Goal: Information Seeking & Learning: Learn about a topic

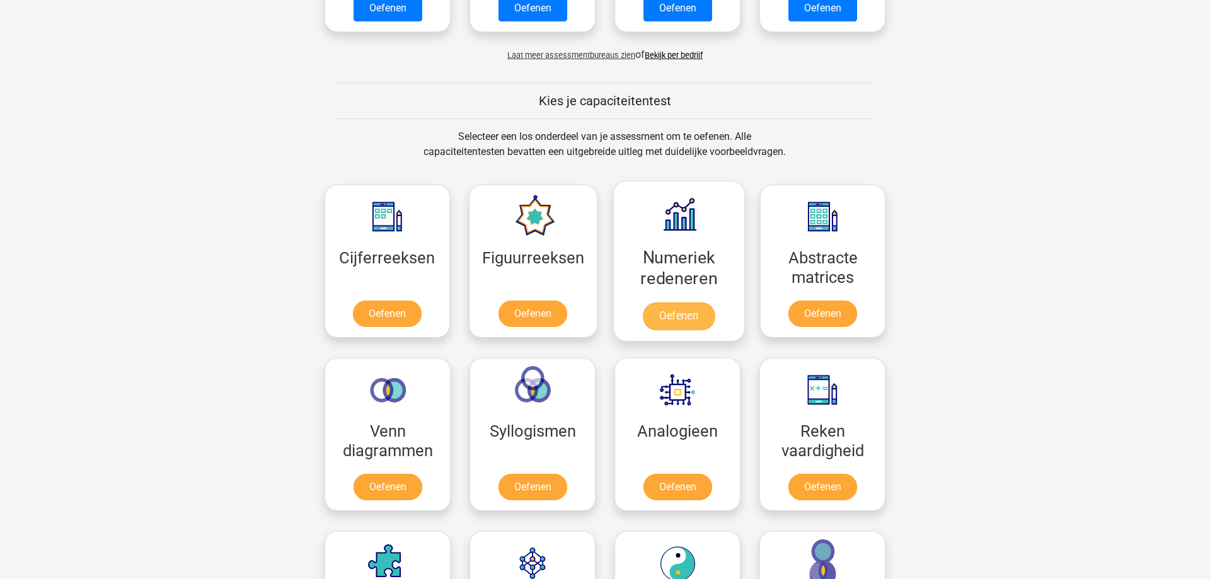
scroll to position [450, 0]
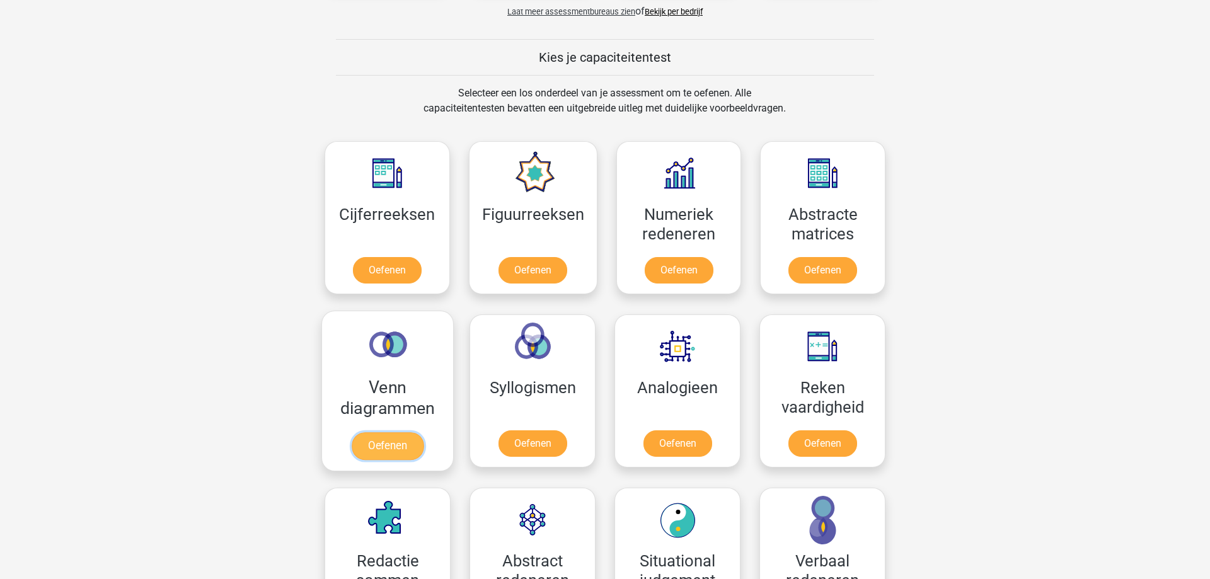
click at [393, 455] on link "Oefenen" at bounding box center [388, 446] width 72 height 28
click at [528, 432] on link "Oefenen" at bounding box center [533, 446] width 72 height 28
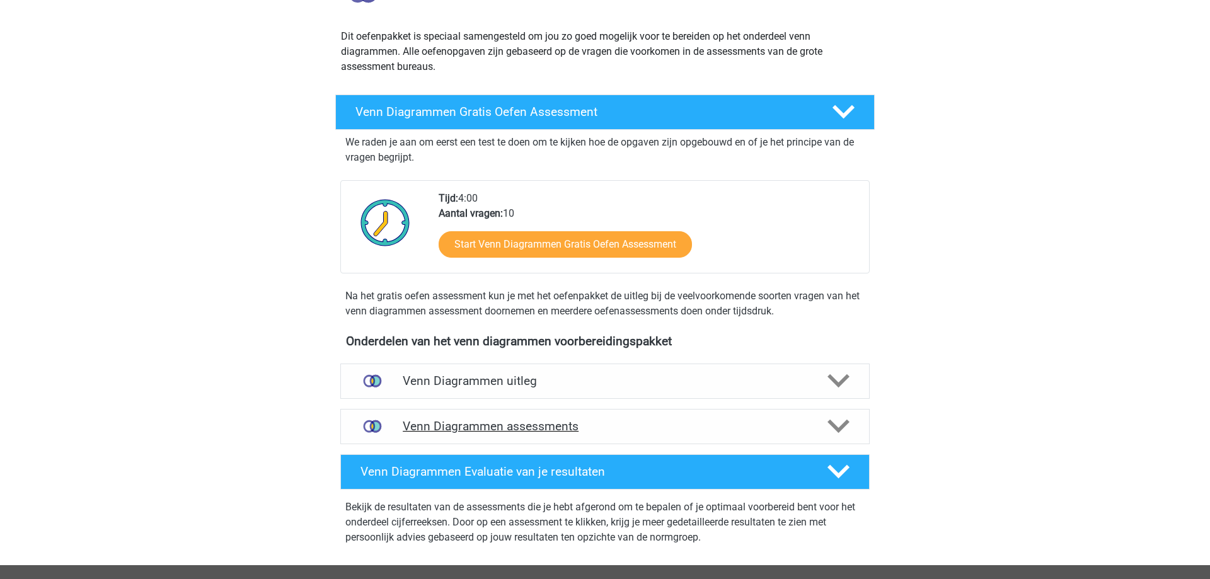
scroll to position [129, 0]
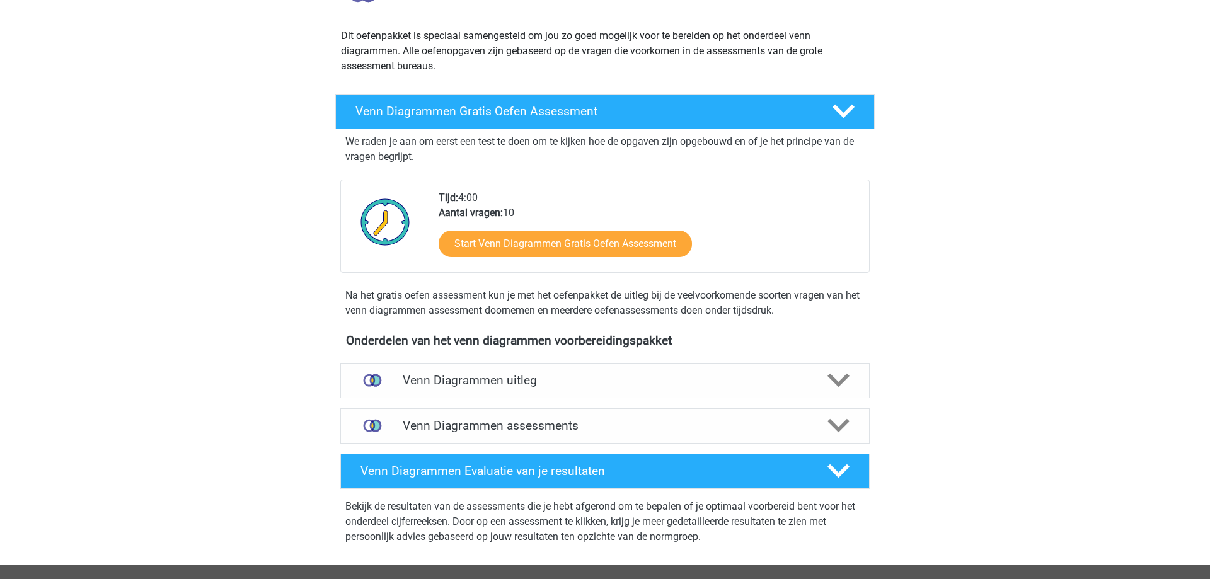
click at [536, 399] on div "Venn Diagrammen uitleg Er zijn verschillende soorten patronen te herkennen die …" at bounding box center [605, 380] width 579 height 45
click at [538, 392] on div "Venn Diagrammen uitleg" at bounding box center [604, 380] width 529 height 35
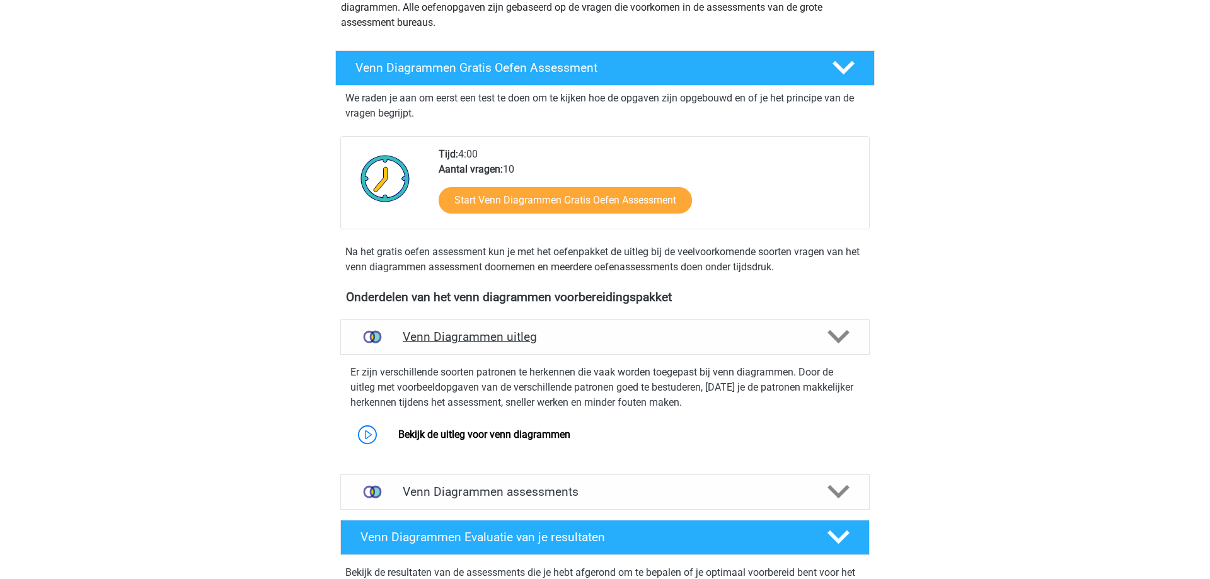
scroll to position [193, 0]
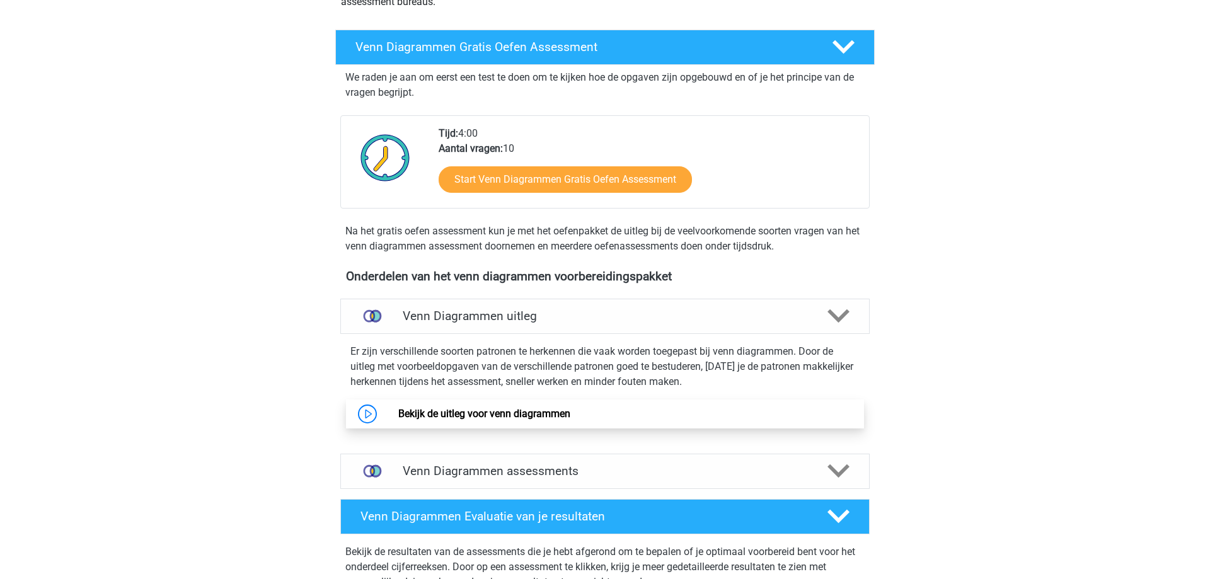
click at [507, 419] on link "Bekijk de uitleg voor venn diagrammen" at bounding box center [484, 414] width 172 height 12
click at [539, 420] on link "Bekijk de uitleg voor venn diagrammen" at bounding box center [484, 414] width 172 height 12
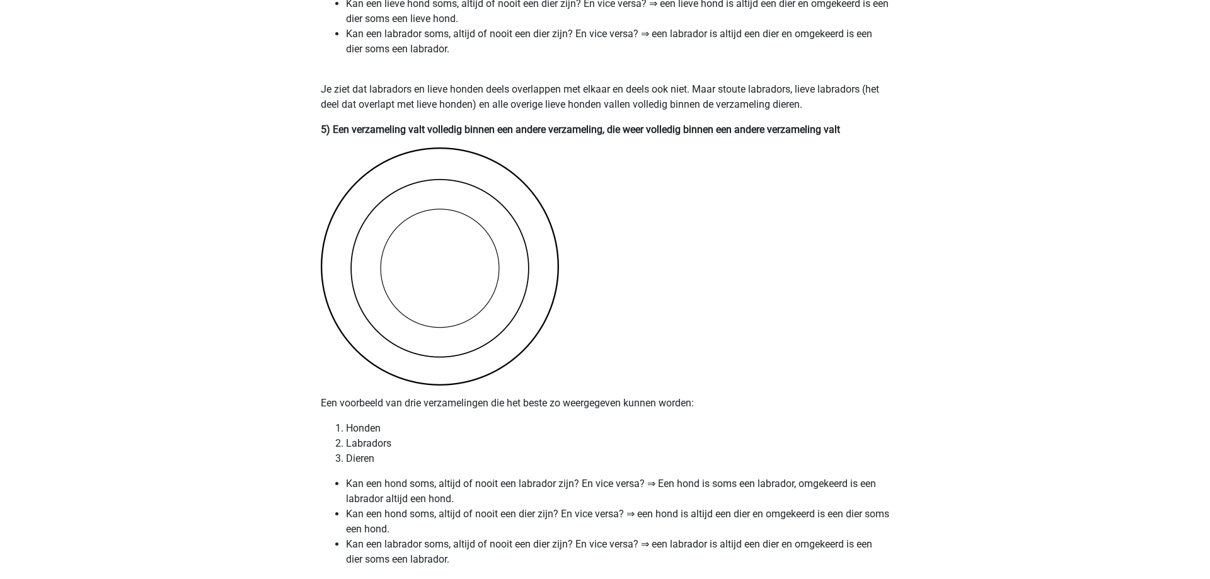
scroll to position [2571, 0]
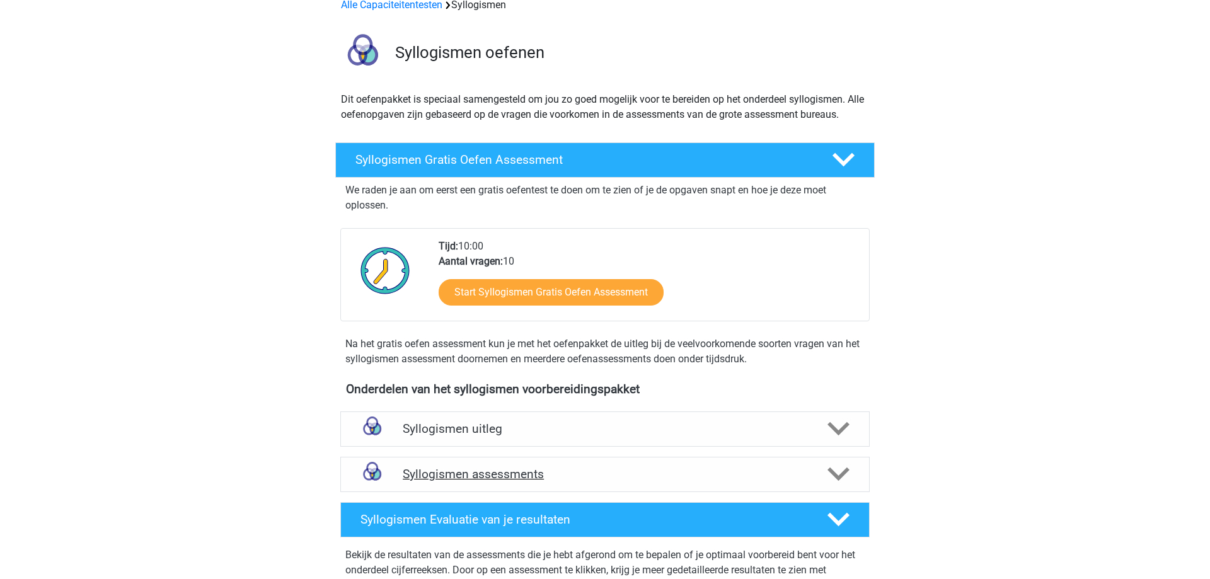
scroll to position [193, 0]
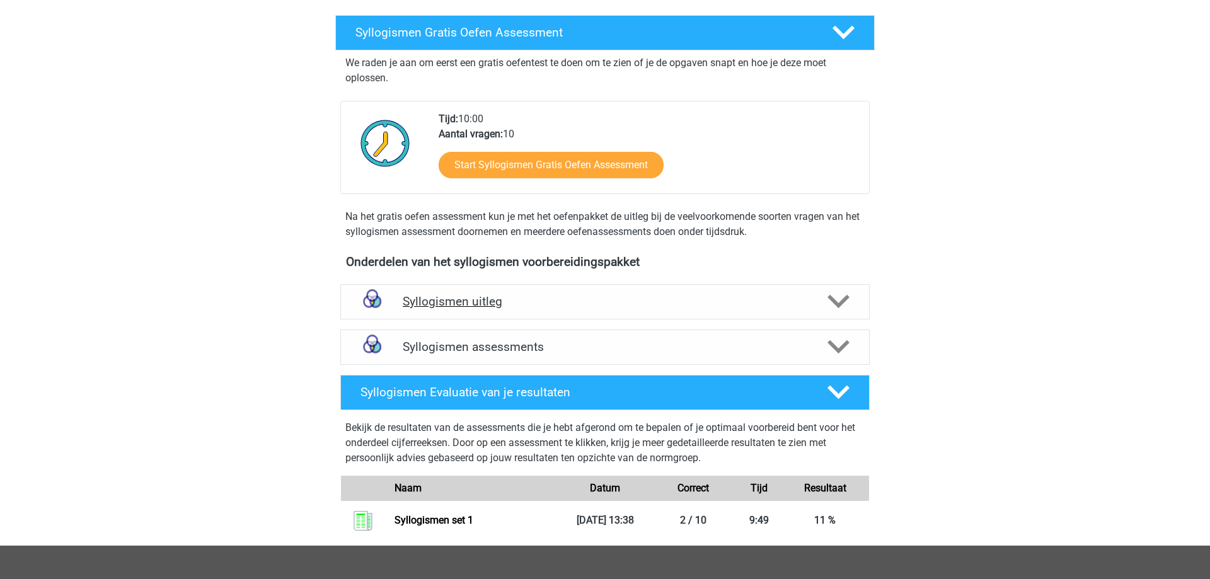
click at [520, 303] on h4 "Syllogismen uitleg" at bounding box center [605, 301] width 405 height 14
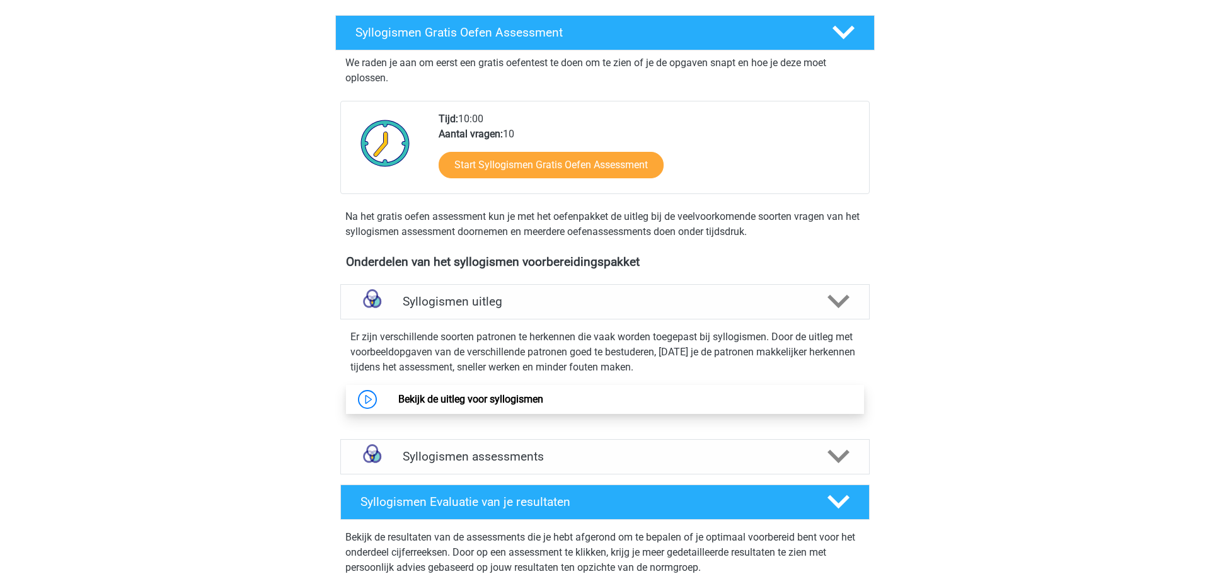
click at [498, 398] on link "Bekijk de uitleg voor syllogismen" at bounding box center [470, 399] width 145 height 12
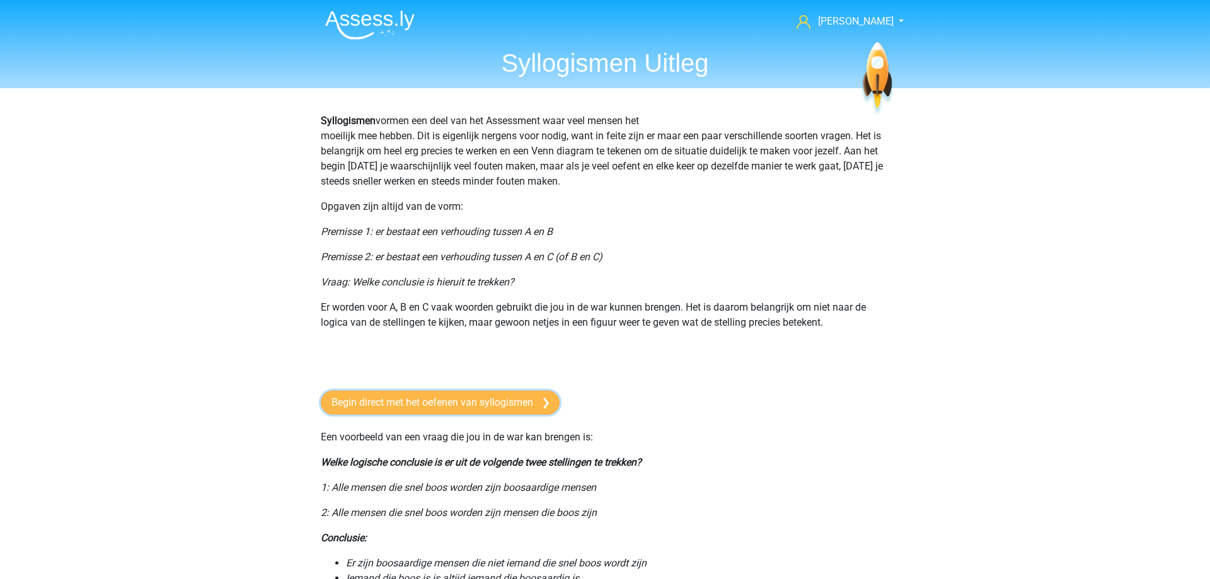
click at [419, 394] on link "Begin direct met het oefenen van syllogismen" at bounding box center [440, 403] width 239 height 24
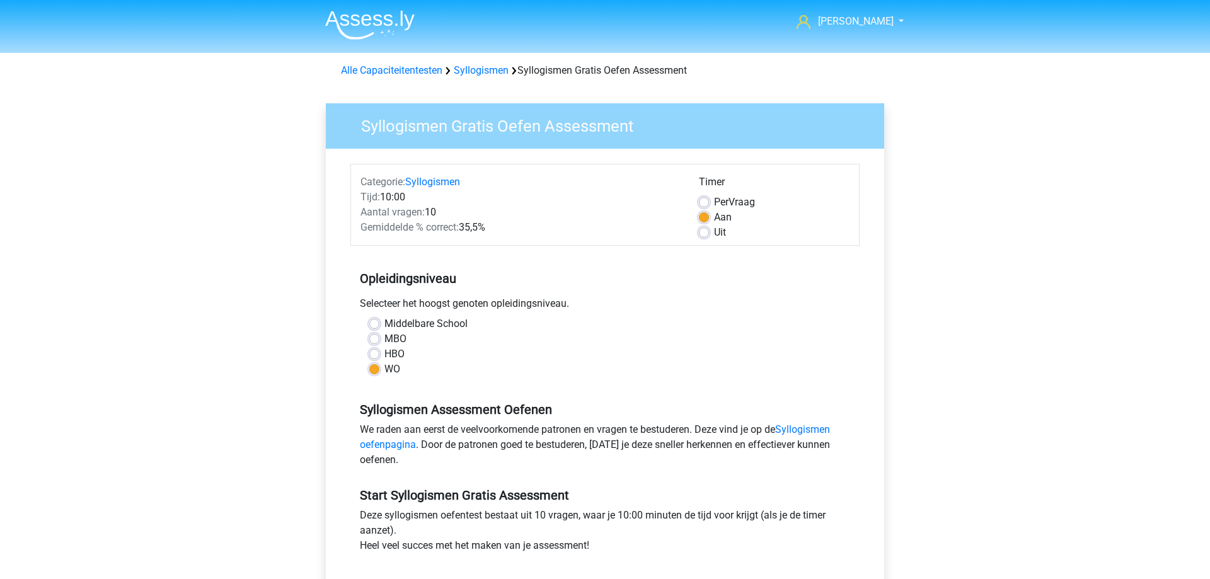
scroll to position [193, 0]
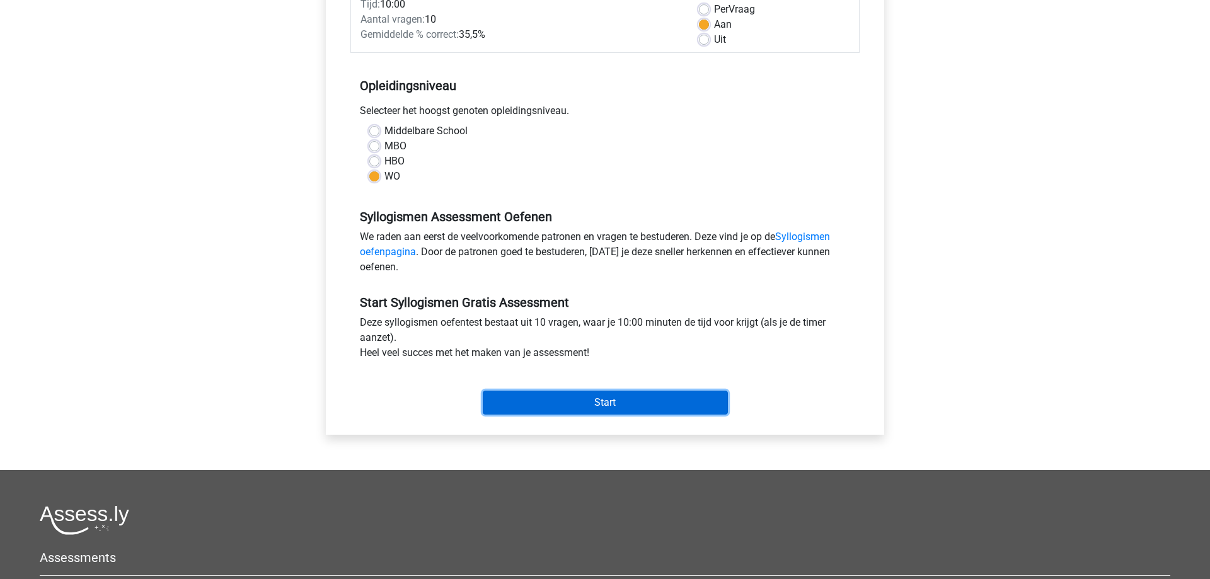
click at [584, 402] on input "Start" at bounding box center [605, 403] width 245 height 24
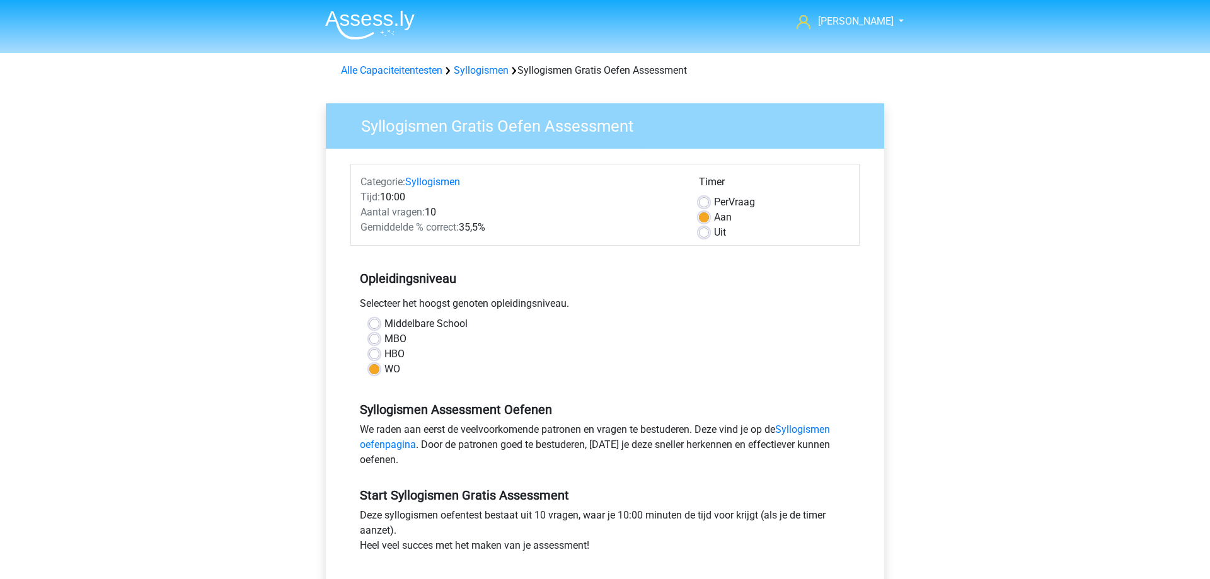
click at [473, 56] on div "Alle Capaciteitentesten Syllogismen Syllogismen Gratis Oefen Assessment" at bounding box center [605, 68] width 599 height 30
click at [474, 71] on link "Syllogismen" at bounding box center [481, 70] width 55 height 12
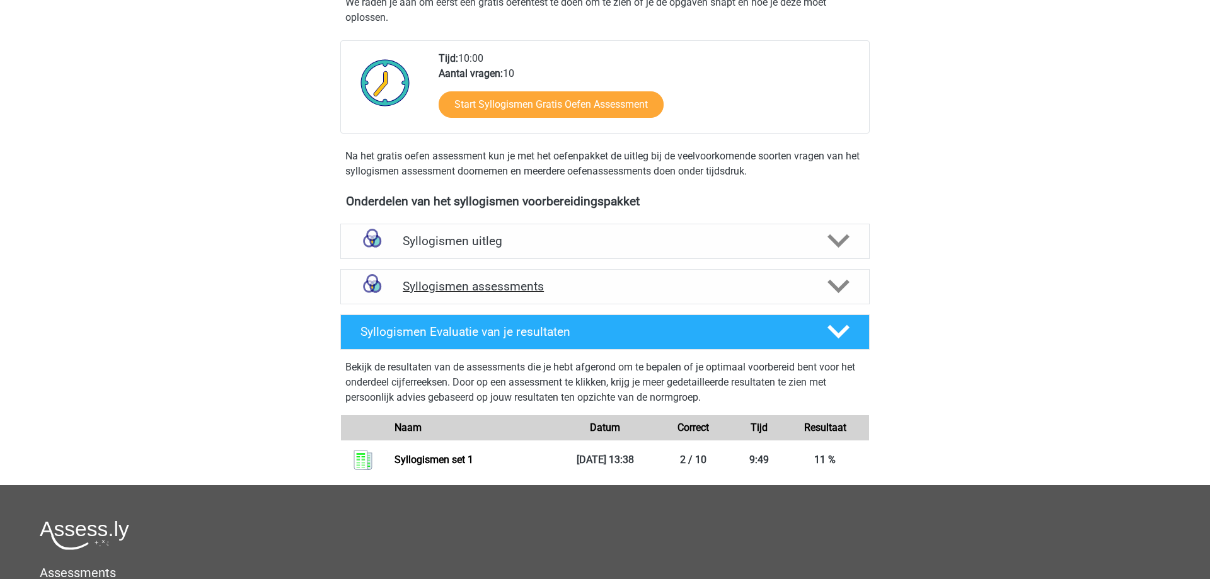
scroll to position [257, 0]
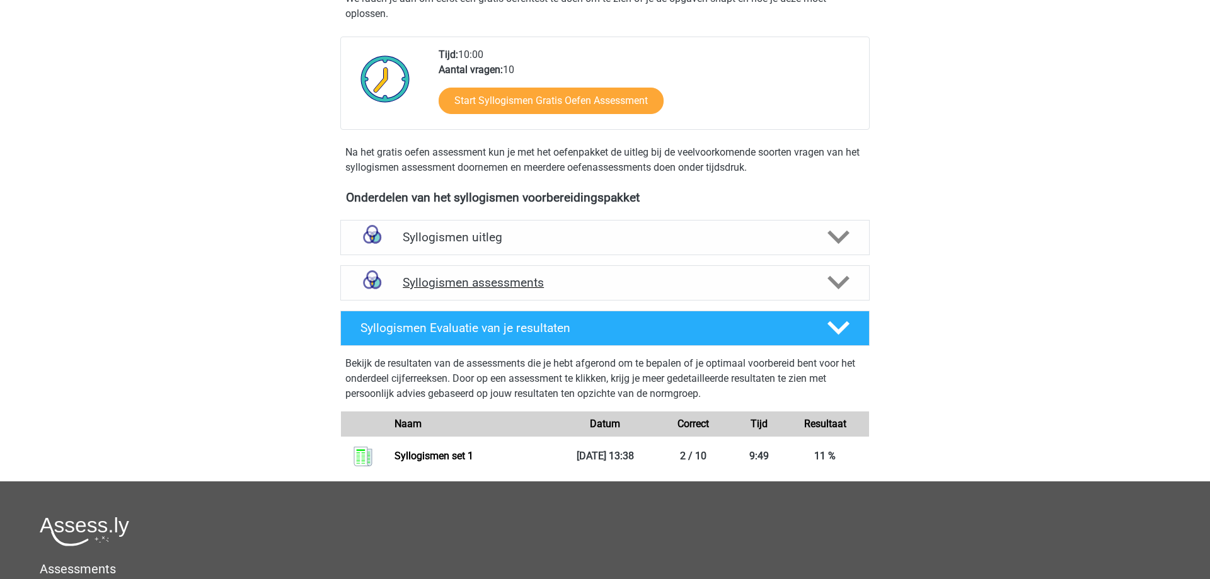
click at [574, 289] on h4 "Syllogismen assessments" at bounding box center [605, 282] width 405 height 14
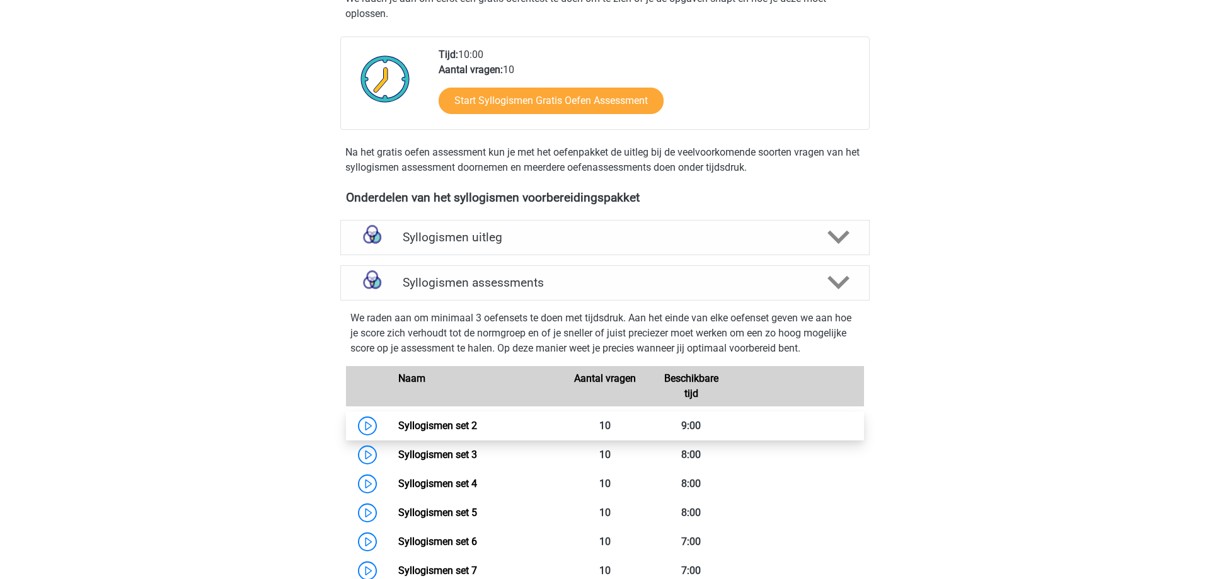
click at [412, 420] on link "Syllogismen set 2" at bounding box center [437, 426] width 79 height 12
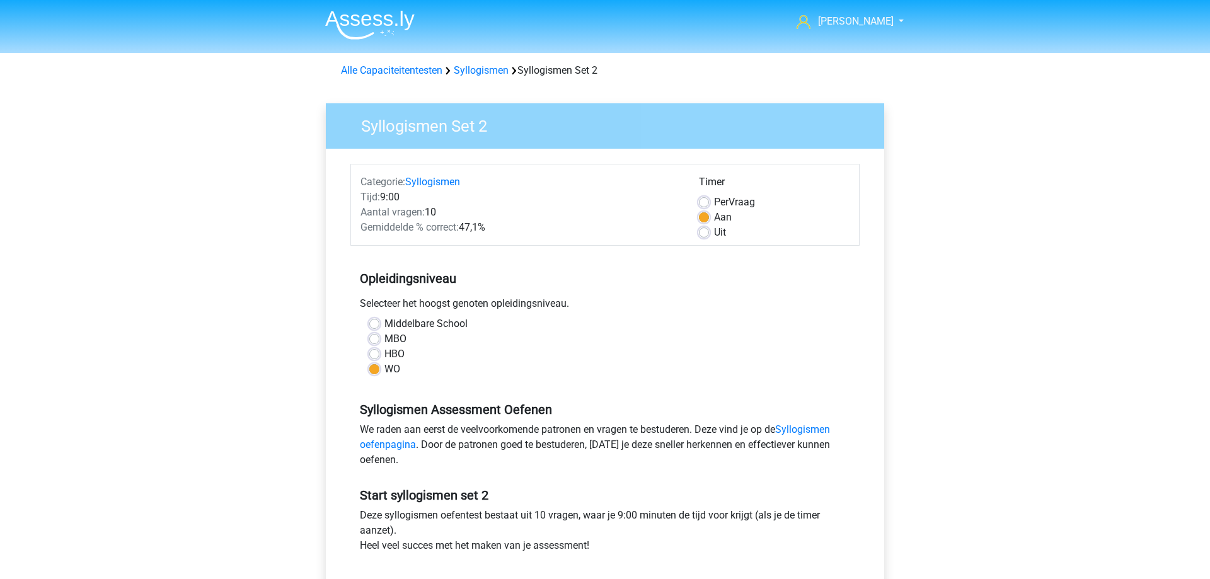
click at [384, 352] on label "HBO" at bounding box center [394, 354] width 20 height 15
click at [377, 352] on input "HBO" at bounding box center [374, 353] width 10 height 13
radio input "true"
click at [384, 372] on label "WO" at bounding box center [392, 369] width 16 height 15
click at [374, 372] on input "WO" at bounding box center [374, 368] width 10 height 13
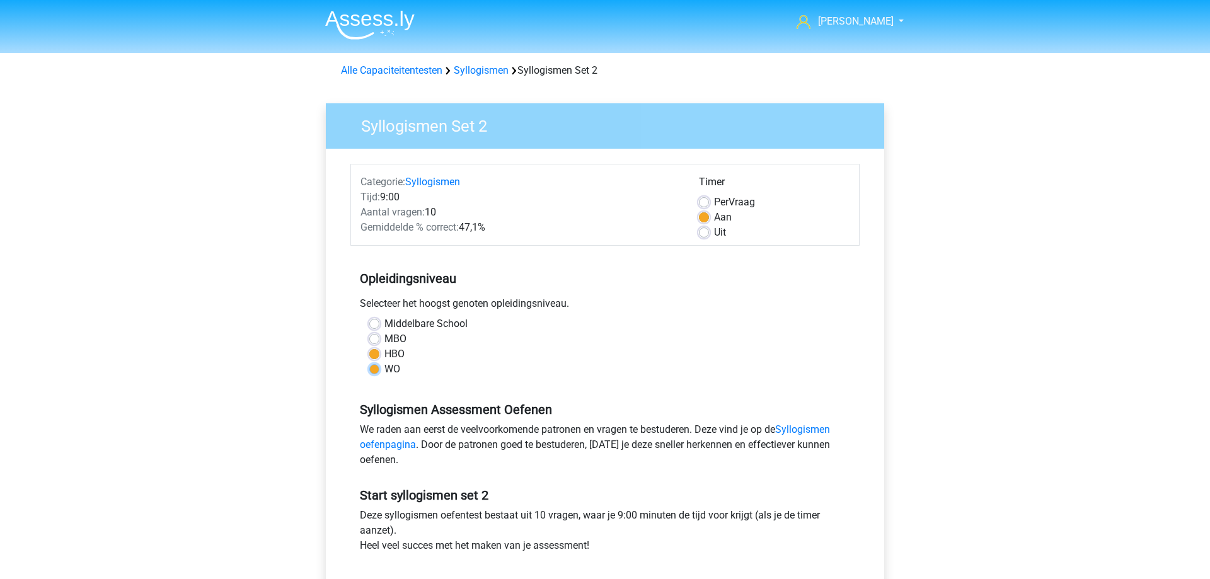
radio input "true"
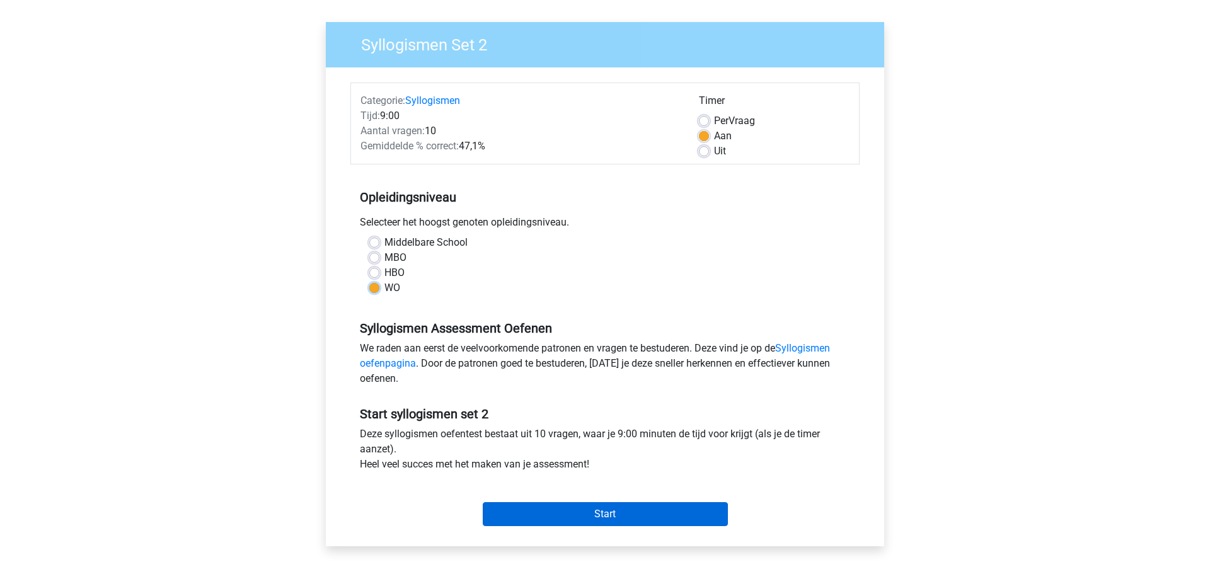
scroll to position [257, 0]
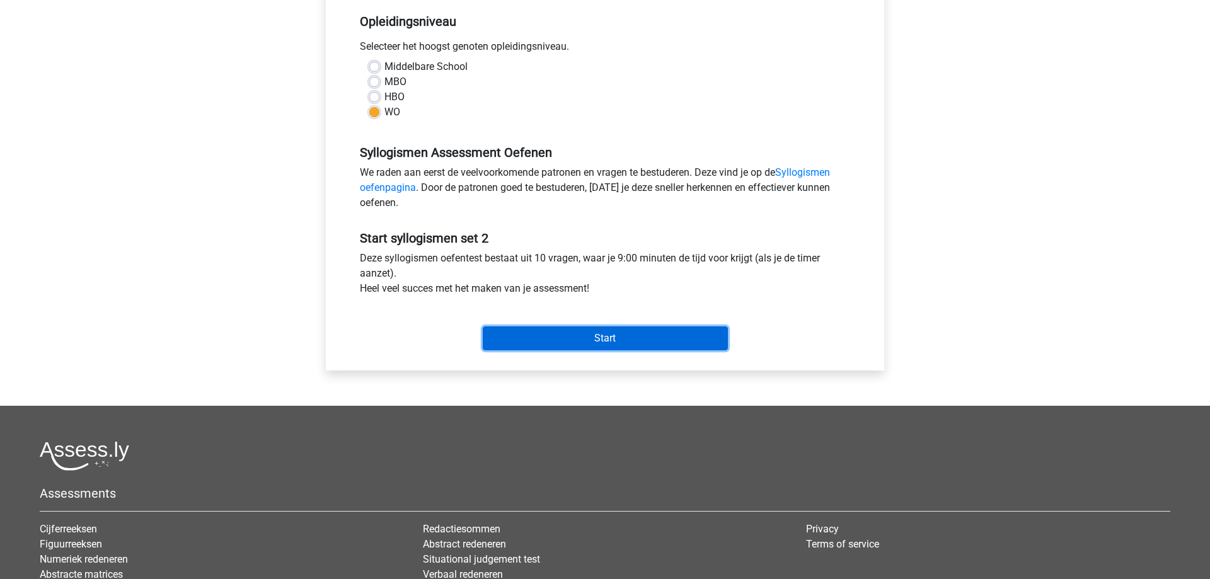
click at [586, 345] on input "Start" at bounding box center [605, 338] width 245 height 24
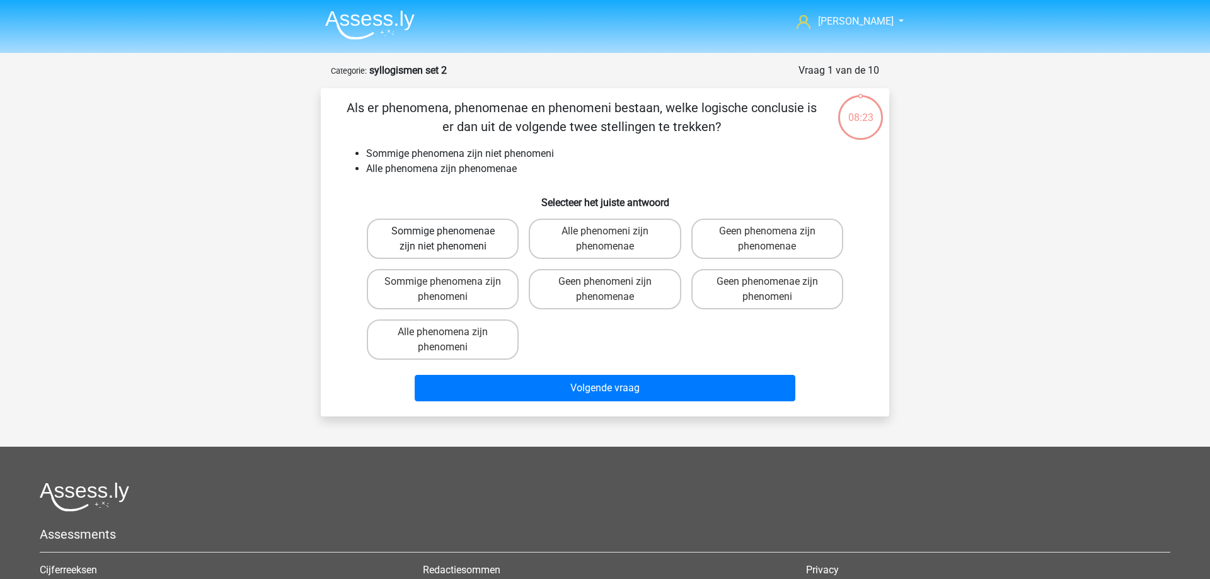
click at [445, 256] on label "Sommige phenomenae zijn niet phenomeni" at bounding box center [443, 239] width 152 height 40
click at [445, 239] on input "Sommige phenomenae zijn niet phenomeni" at bounding box center [447, 235] width 8 height 8
radio input "true"
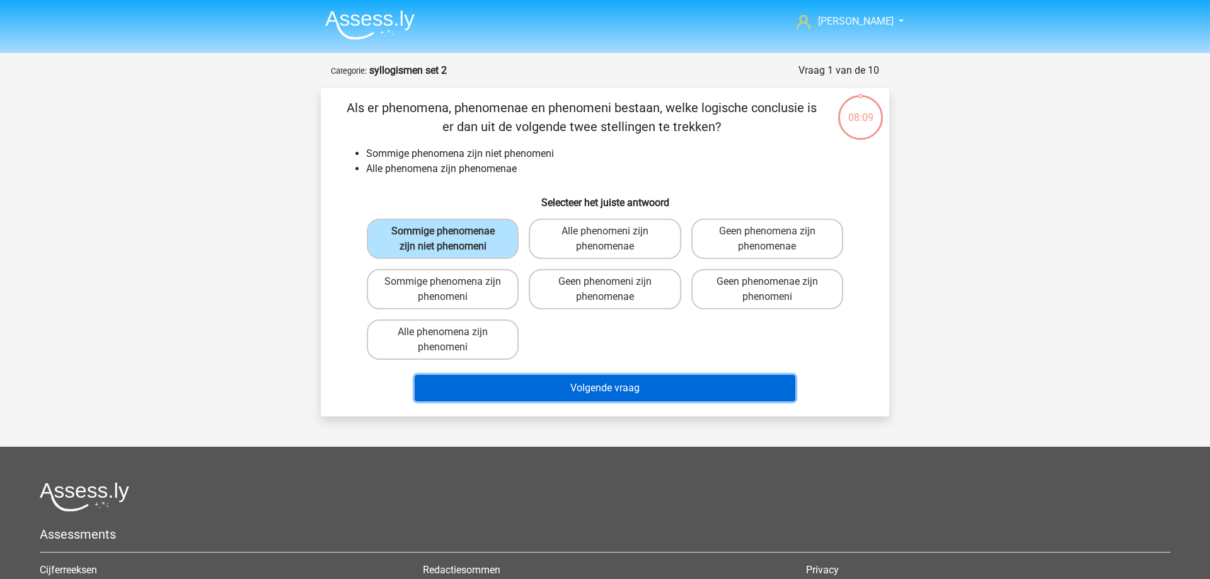
click at [575, 387] on button "Volgende vraag" at bounding box center [605, 388] width 381 height 26
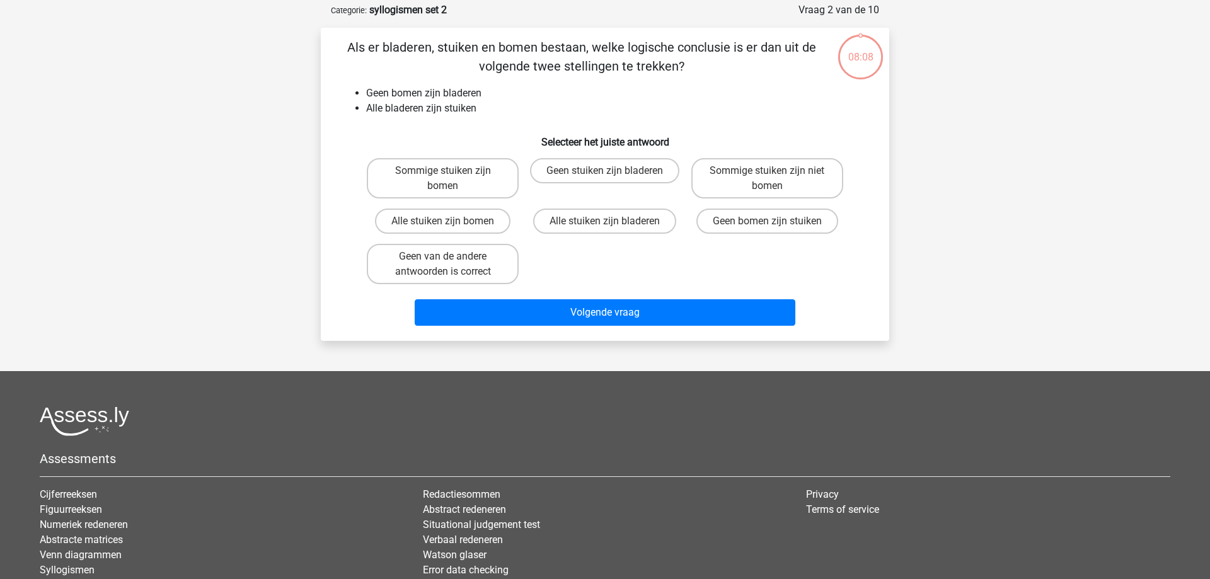
scroll to position [63, 0]
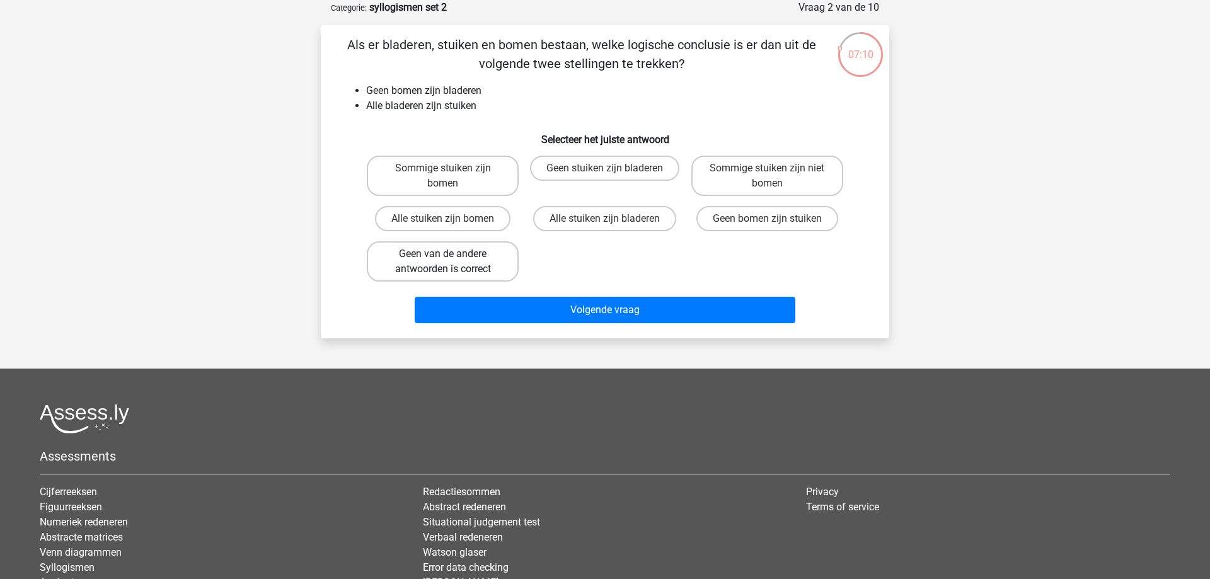
click at [498, 256] on label "Geen van de andere antwoorden is correct" at bounding box center [443, 261] width 152 height 40
click at [451, 256] on input "Geen van de andere antwoorden is correct" at bounding box center [447, 258] width 8 height 8
radio input "true"
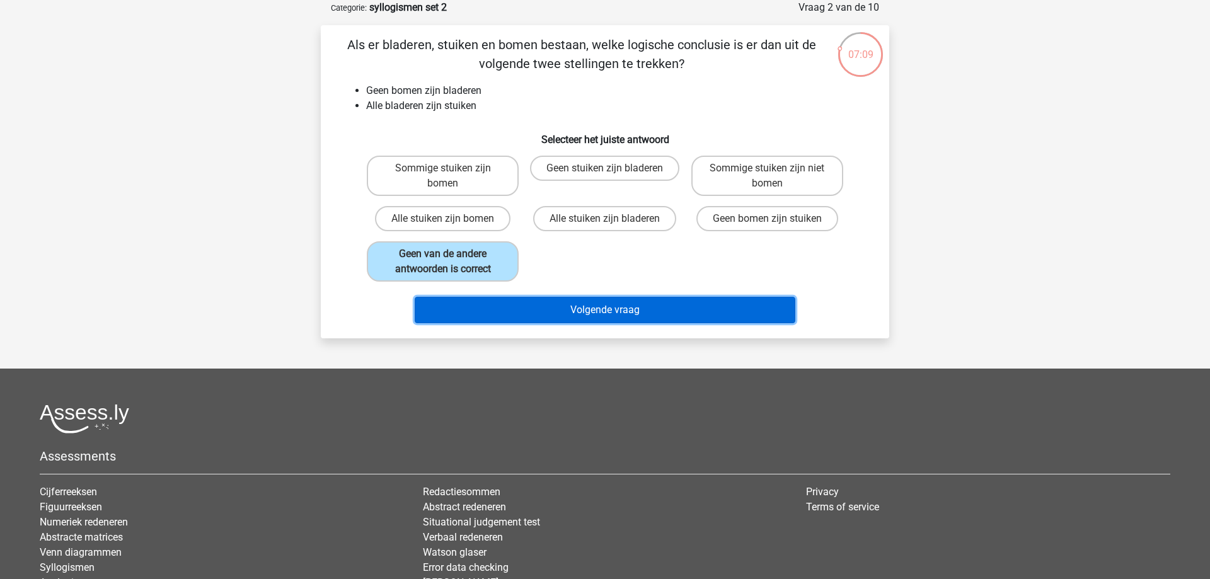
click at [532, 314] on button "Volgende vraag" at bounding box center [605, 310] width 381 height 26
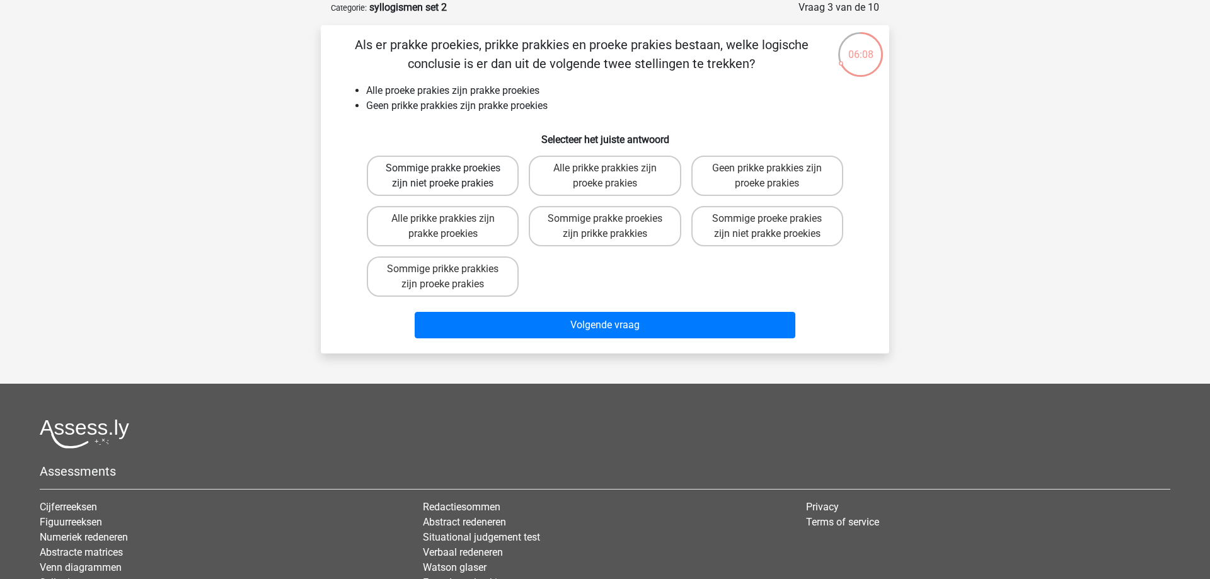
click at [445, 192] on label "Sommige prakke proekies zijn niet proeke prakies" at bounding box center [443, 176] width 152 height 40
click at [445, 176] on input "Sommige prakke proekies zijn niet proeke prakies" at bounding box center [447, 172] width 8 height 8
radio input "true"
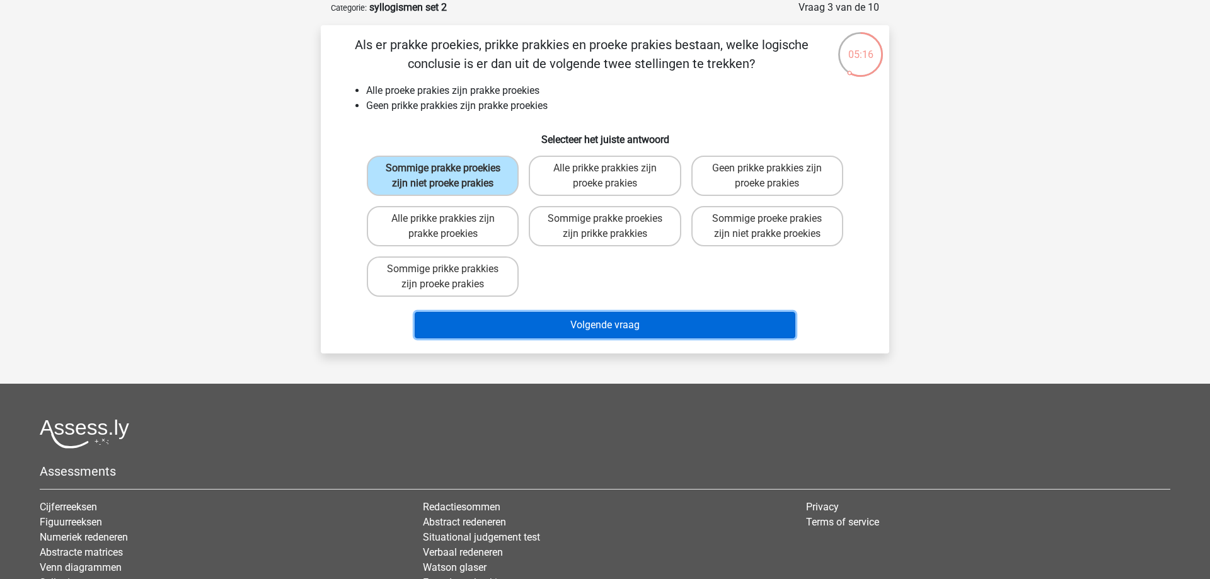
click at [560, 338] on button "Volgende vraag" at bounding box center [605, 325] width 381 height 26
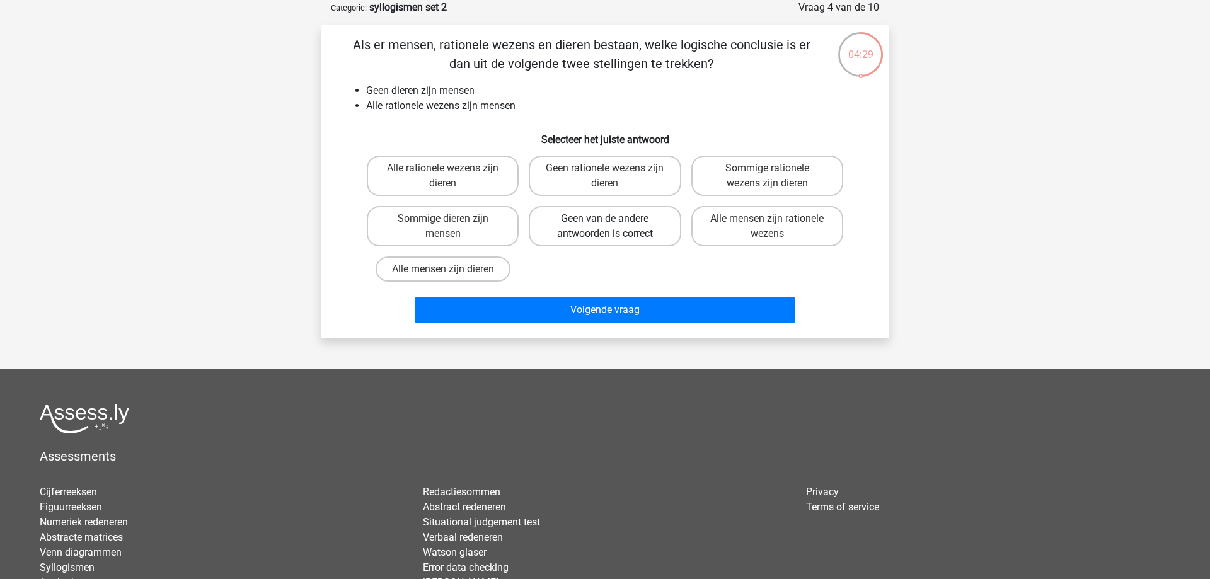
click at [593, 231] on label "Geen van de andere antwoorden is correct" at bounding box center [605, 226] width 152 height 40
click at [605, 227] on input "Geen van de andere antwoorden is correct" at bounding box center [609, 223] width 8 height 8
radio input "true"
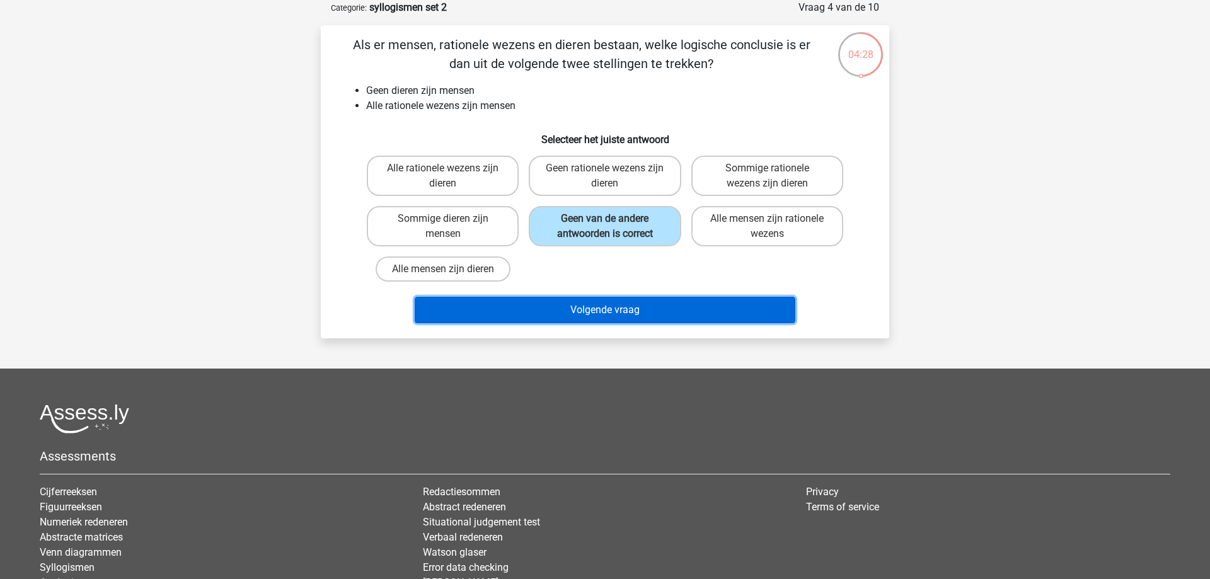
click at [590, 312] on button "Volgende vraag" at bounding box center [605, 310] width 381 height 26
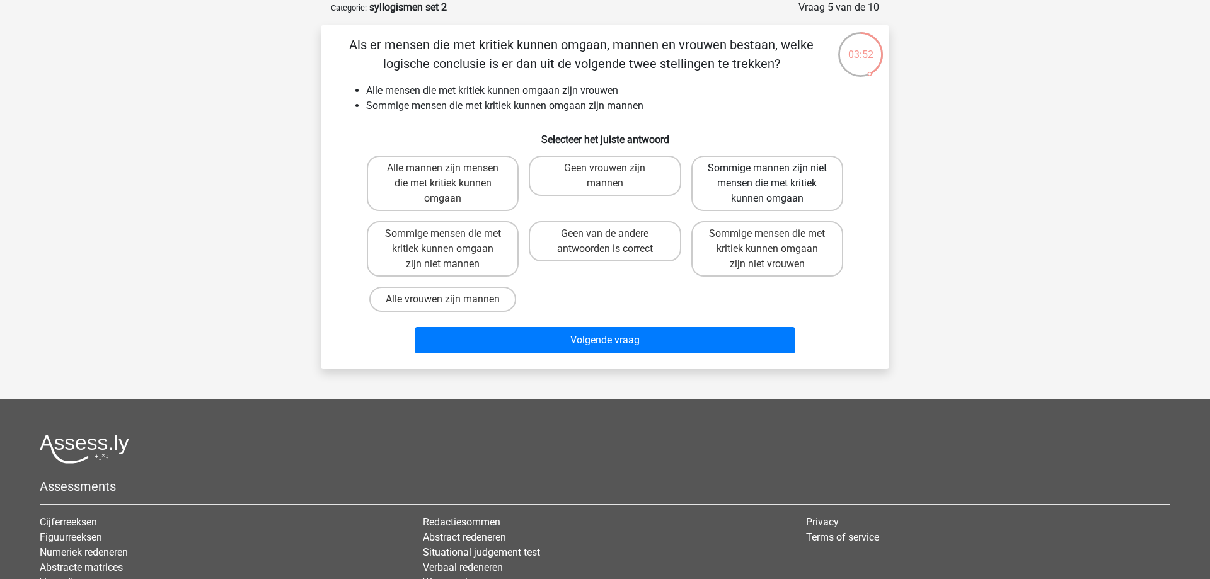
click at [779, 197] on label "Sommige mannen zijn niet mensen die met kritiek kunnen omgaan" at bounding box center [767, 183] width 152 height 55
click at [775, 176] on input "Sommige mannen zijn niet mensen die met kritiek kunnen omgaan" at bounding box center [771, 172] width 8 height 8
radio input "true"
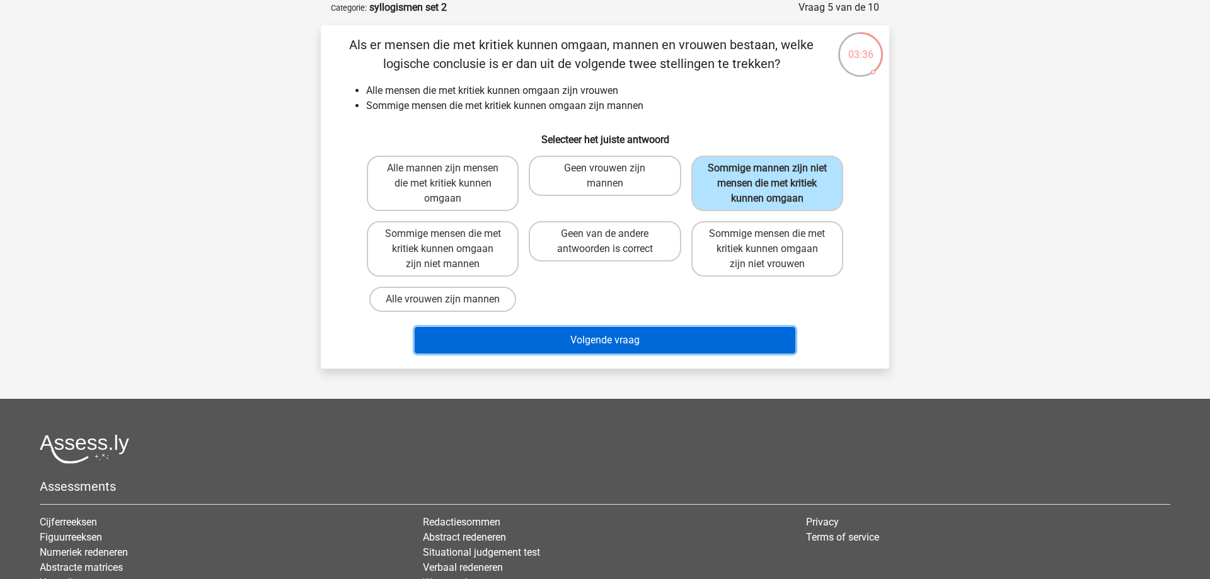
click at [599, 340] on button "Volgende vraag" at bounding box center [605, 340] width 381 height 26
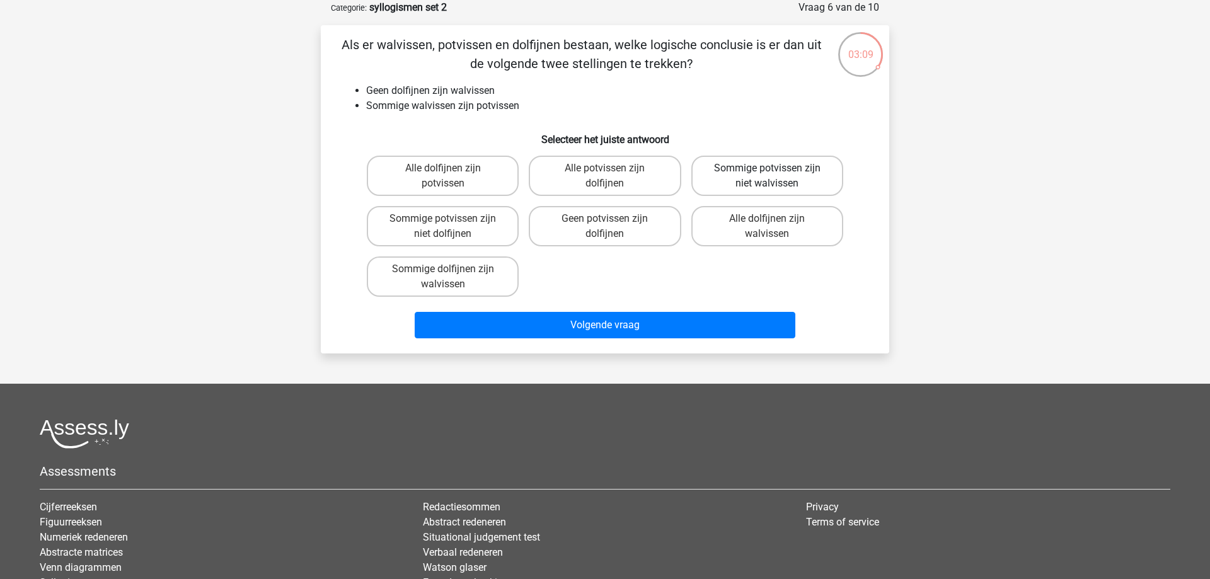
click at [756, 191] on label "Sommige potvissen zijn niet walvissen" at bounding box center [767, 176] width 152 height 40
click at [767, 176] on input "Sommige potvissen zijn niet walvissen" at bounding box center [771, 172] width 8 height 8
radio input "true"
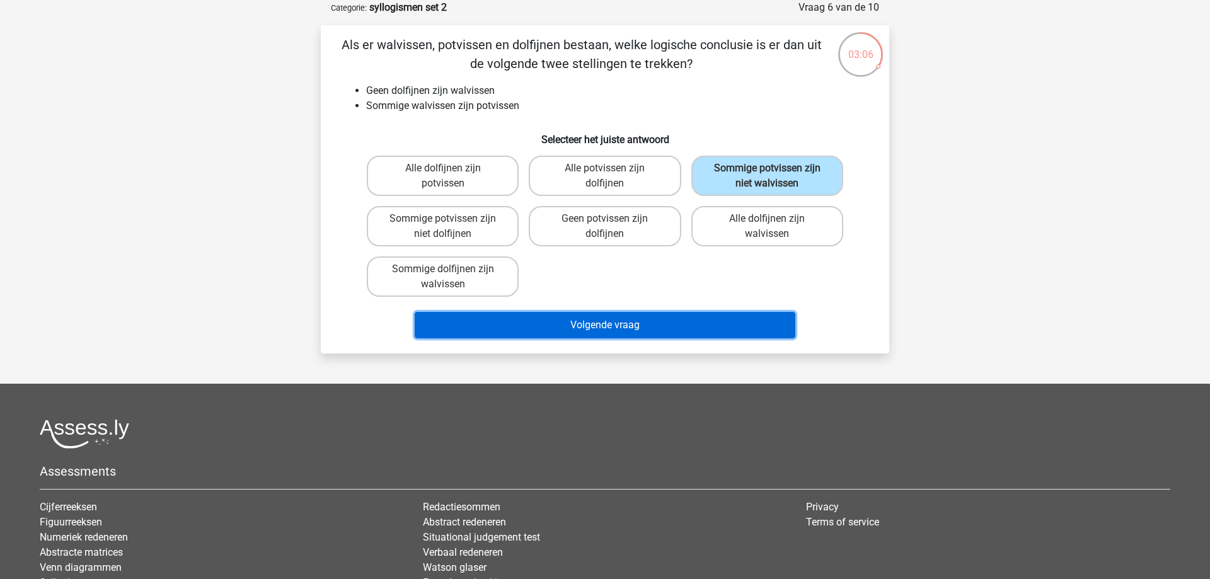
click at [501, 329] on button "Volgende vraag" at bounding box center [605, 325] width 381 height 26
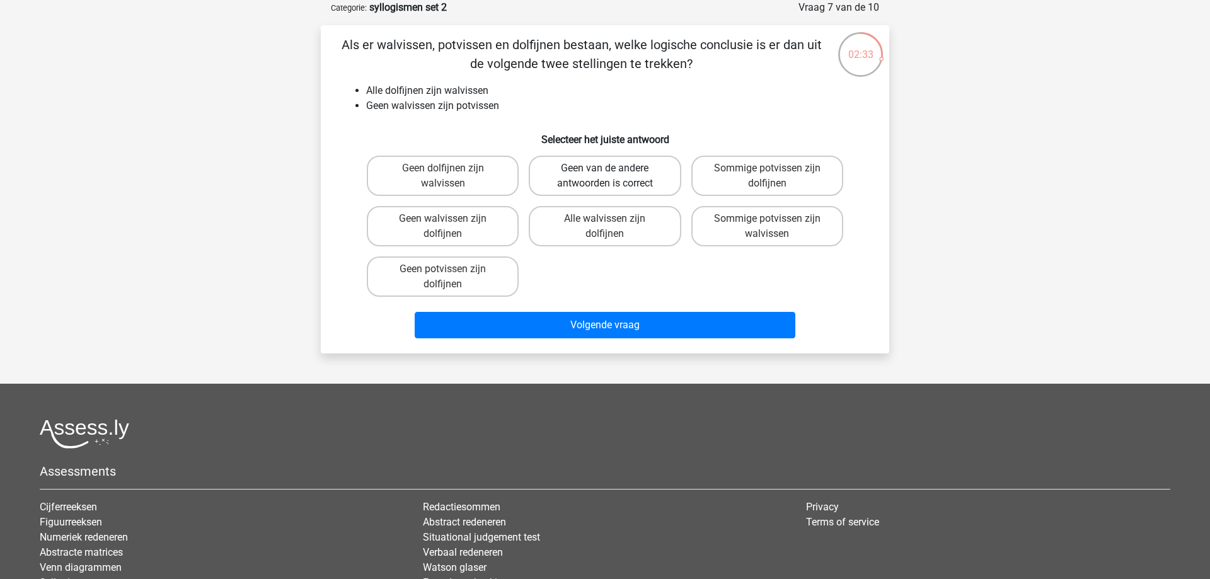
click at [587, 166] on label "Geen van de andere antwoorden is correct" at bounding box center [605, 176] width 152 height 40
click at [605, 168] on input "Geen van de andere antwoorden is correct" at bounding box center [609, 172] width 8 height 8
radio input "true"
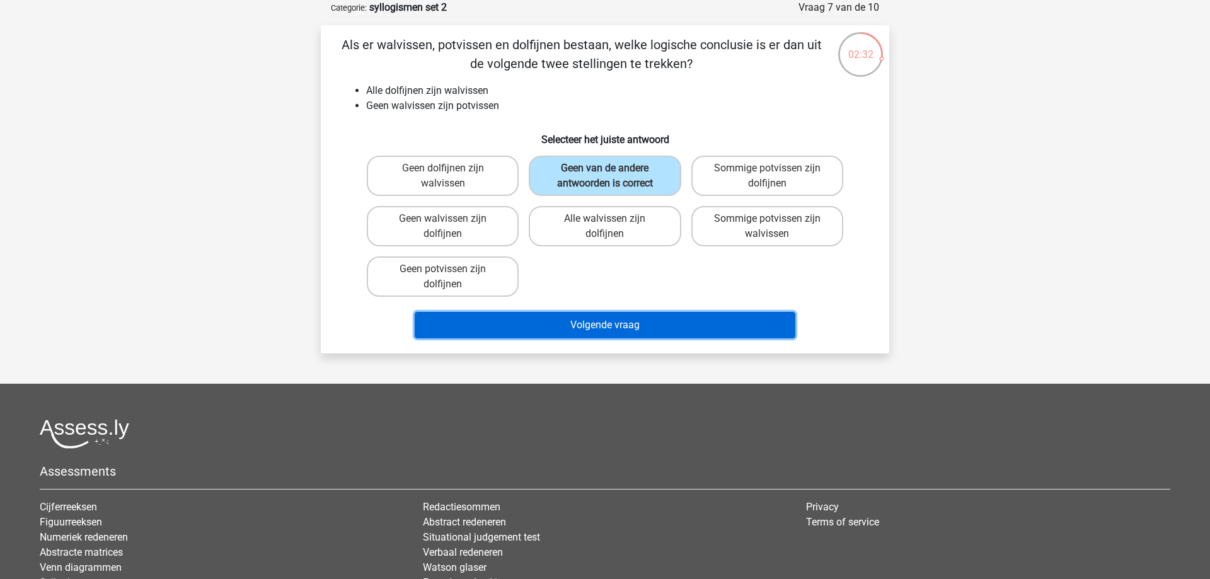
click at [585, 335] on button "Volgende vraag" at bounding box center [605, 325] width 381 height 26
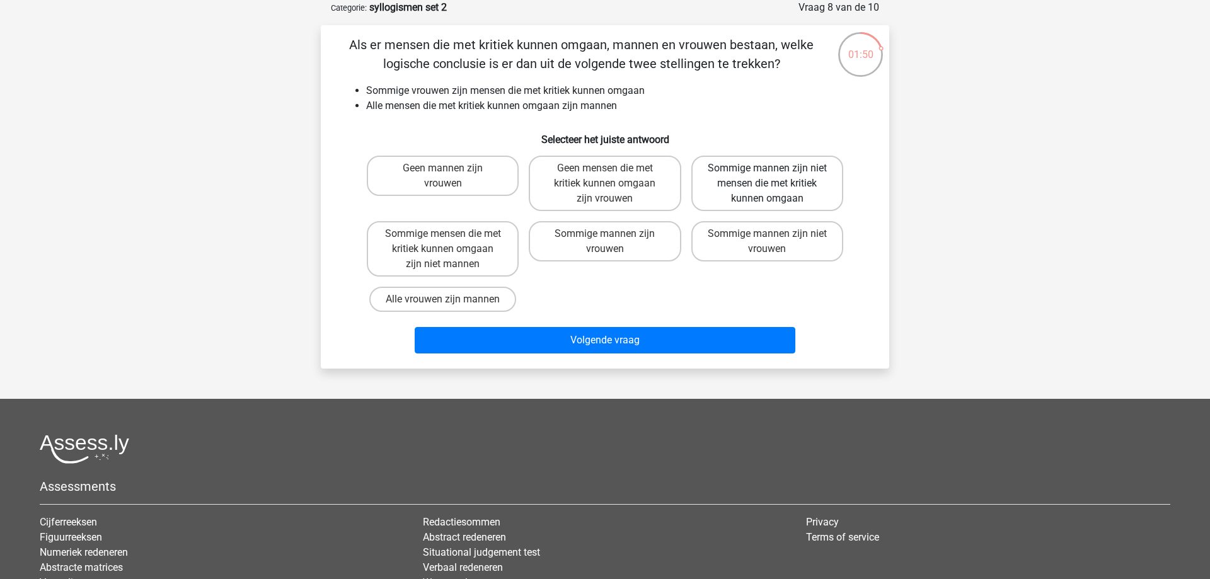
click at [706, 187] on label "Sommige mannen zijn niet mensen die met kritiek kunnen omgaan" at bounding box center [767, 183] width 152 height 55
click at [767, 176] on input "Sommige mannen zijn niet mensen die met kritiek kunnen omgaan" at bounding box center [771, 172] width 8 height 8
radio input "true"
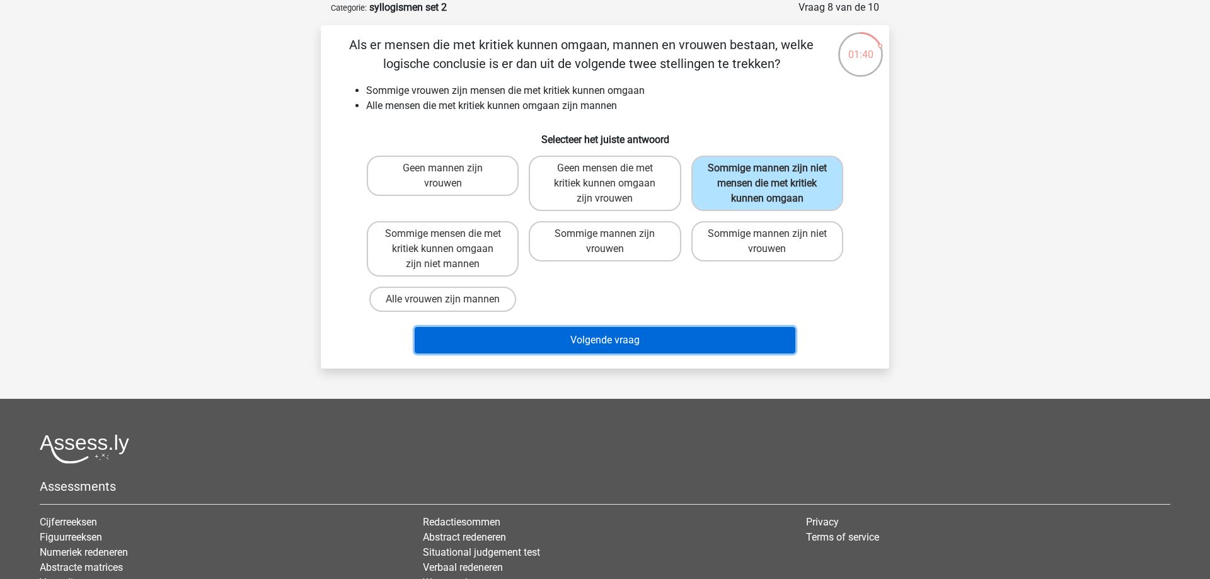
click at [572, 343] on button "Volgende vraag" at bounding box center [605, 340] width 381 height 26
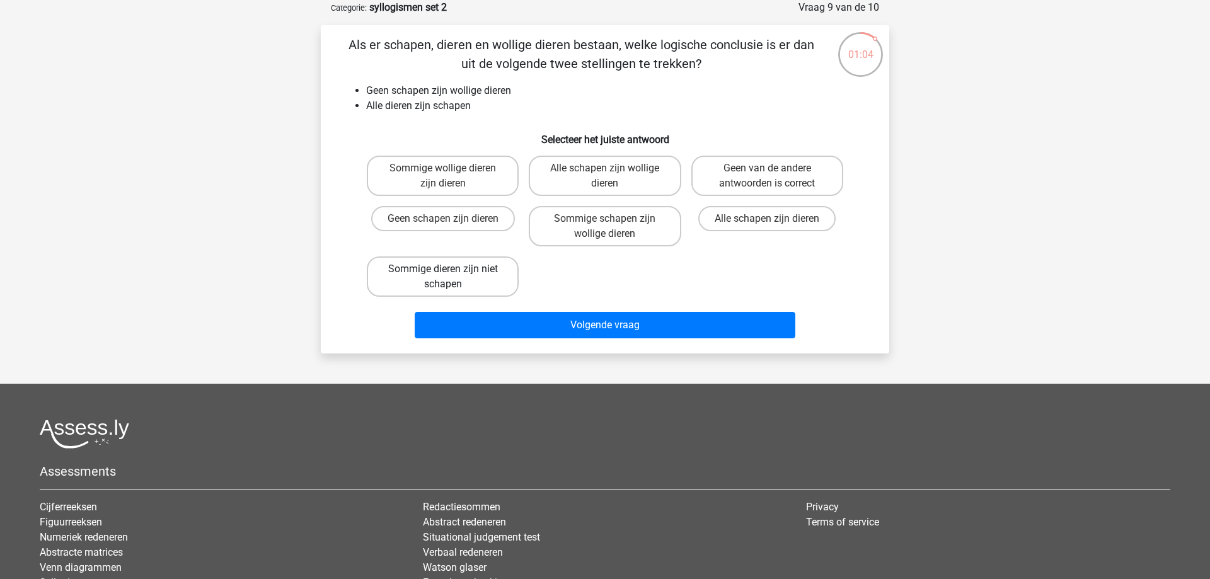
click at [490, 275] on label "Sommige dieren zijn niet schapen" at bounding box center [443, 277] width 152 height 40
click at [451, 275] on input "Sommige dieren zijn niet schapen" at bounding box center [447, 273] width 8 height 8
radio input "true"
click at [768, 188] on label "Geen van de andere antwoorden is correct" at bounding box center [767, 176] width 152 height 40
click at [768, 176] on input "Geen van de andere antwoorden is correct" at bounding box center [771, 172] width 8 height 8
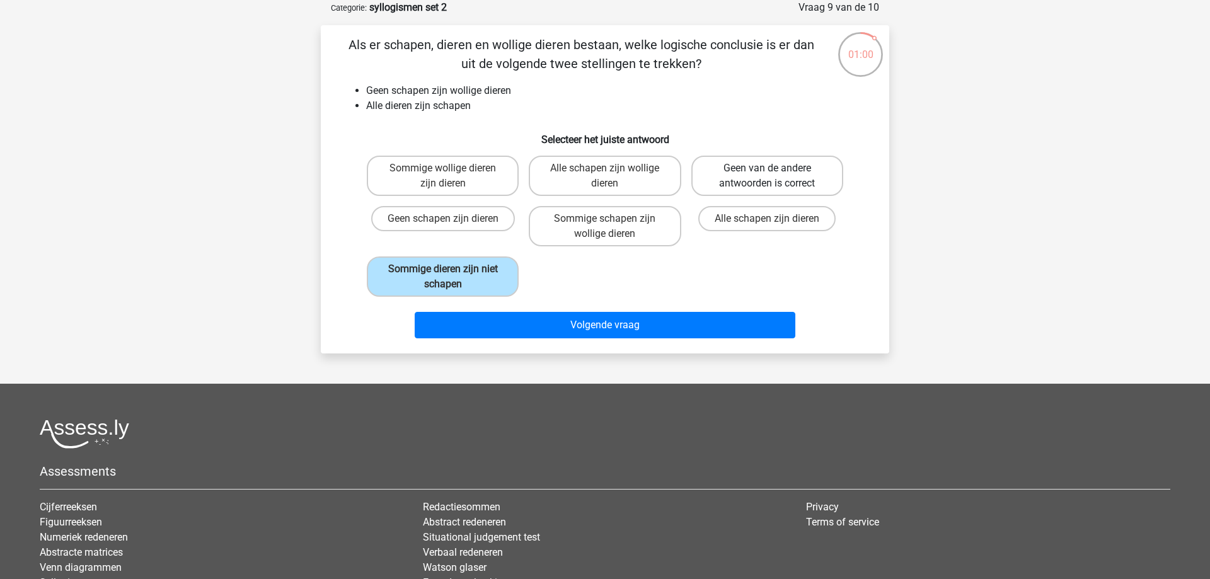
radio input "true"
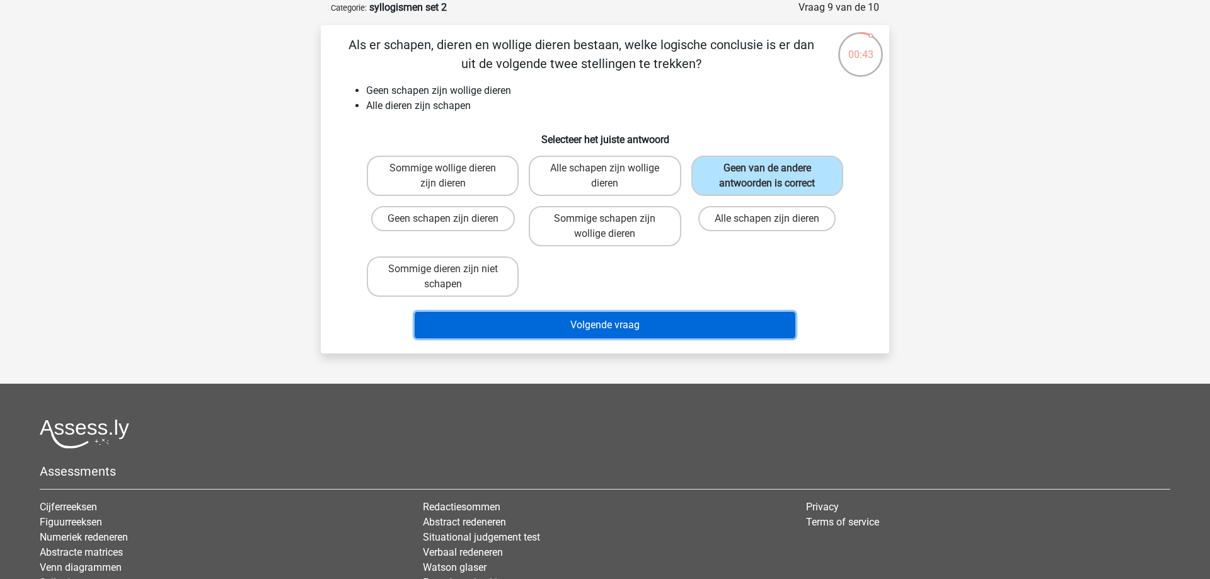
click at [587, 320] on button "Volgende vraag" at bounding box center [605, 325] width 381 height 26
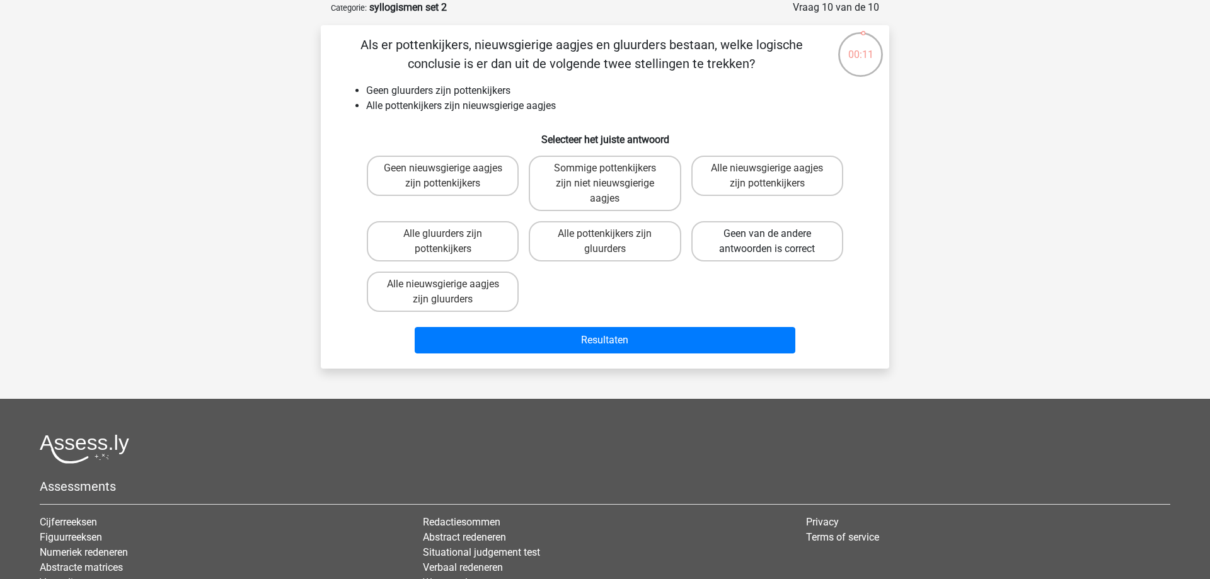
click at [734, 255] on label "Geen van de andere antwoorden is correct" at bounding box center [767, 241] width 152 height 40
click at [767, 242] on input "Geen van de andere antwoorden is correct" at bounding box center [771, 238] width 8 height 8
radio input "true"
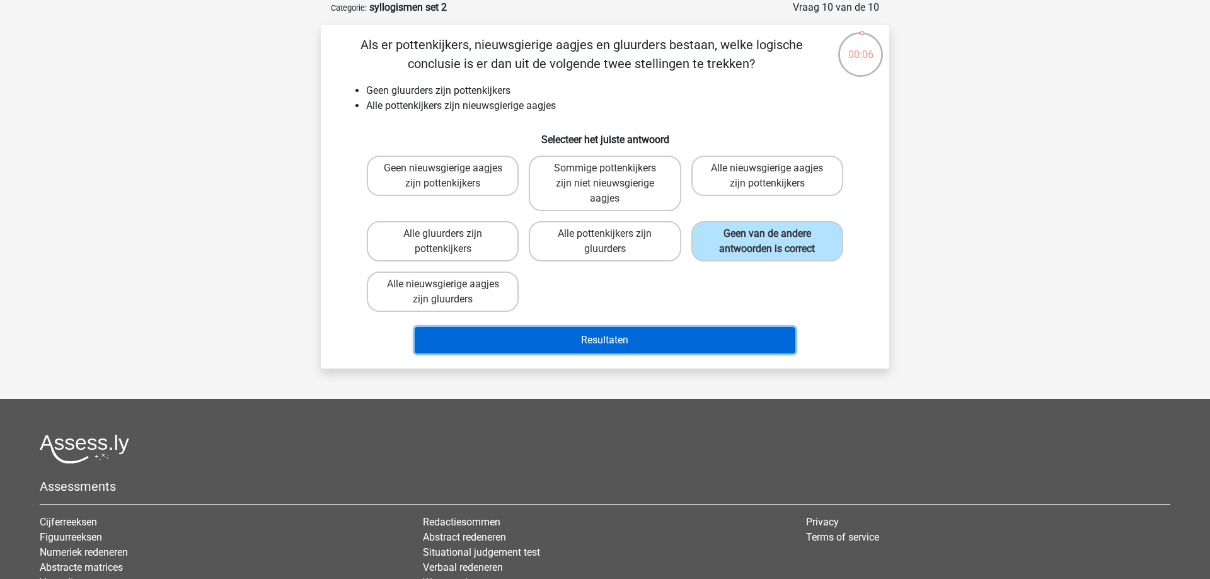
click at [507, 344] on button "Resultaten" at bounding box center [605, 340] width 381 height 26
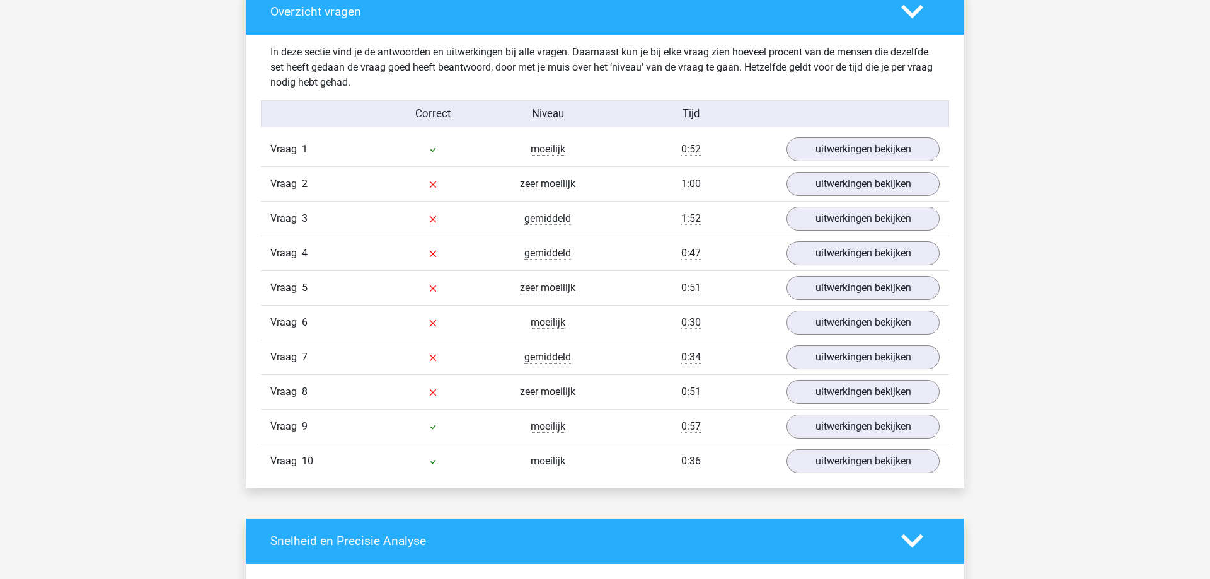
scroll to position [579, 0]
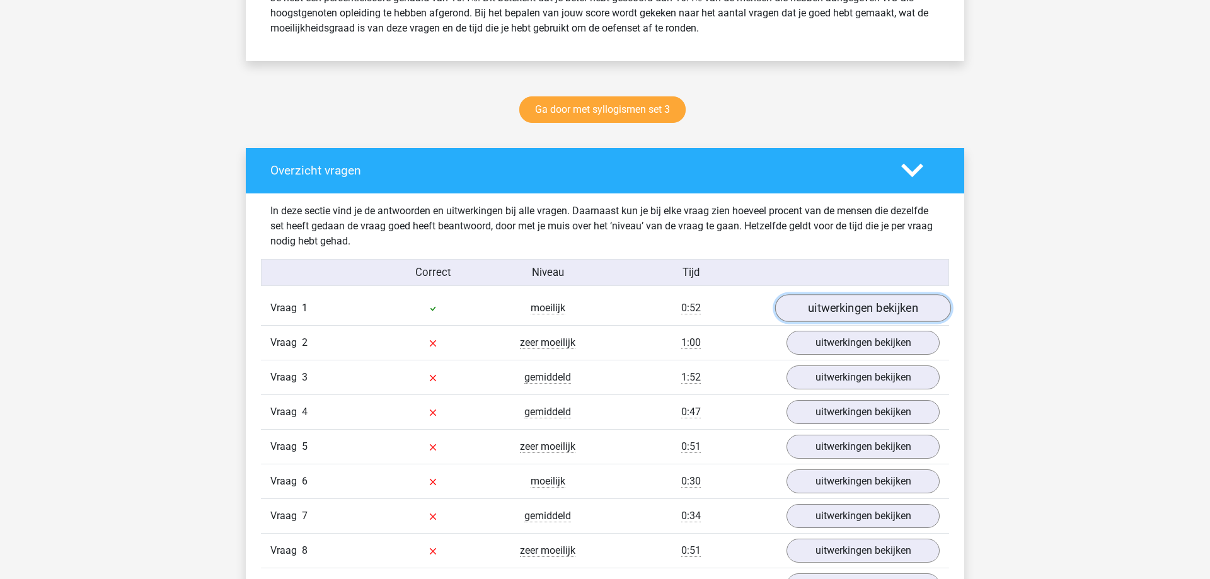
click at [877, 301] on link "uitwerkingen bekijken" at bounding box center [863, 308] width 176 height 28
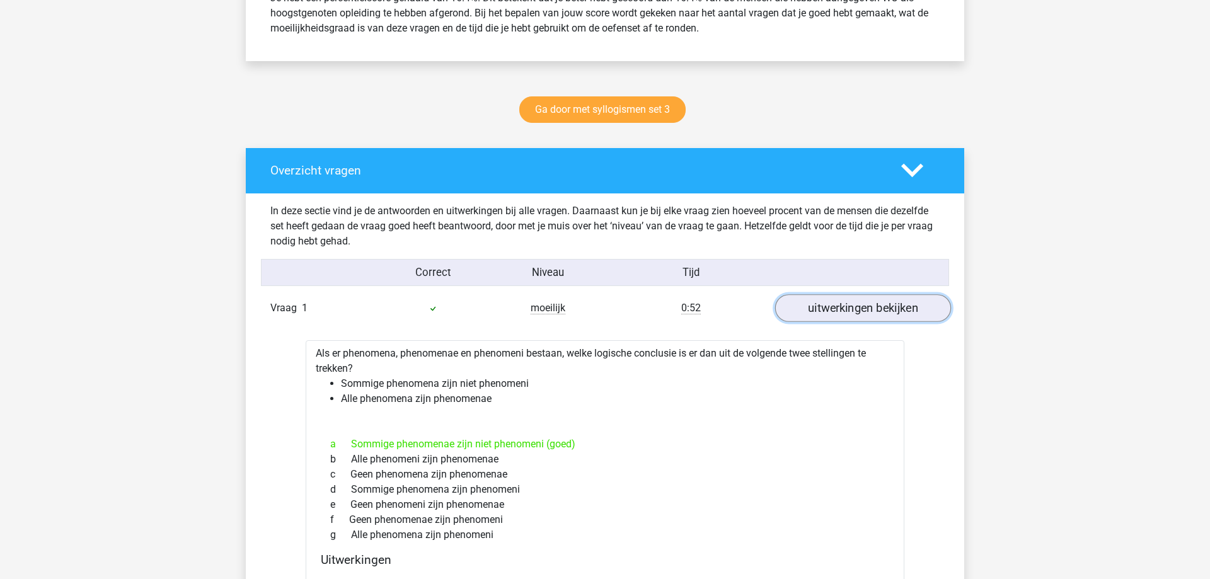
click at [875, 311] on link "uitwerkingen bekijken" at bounding box center [863, 308] width 176 height 28
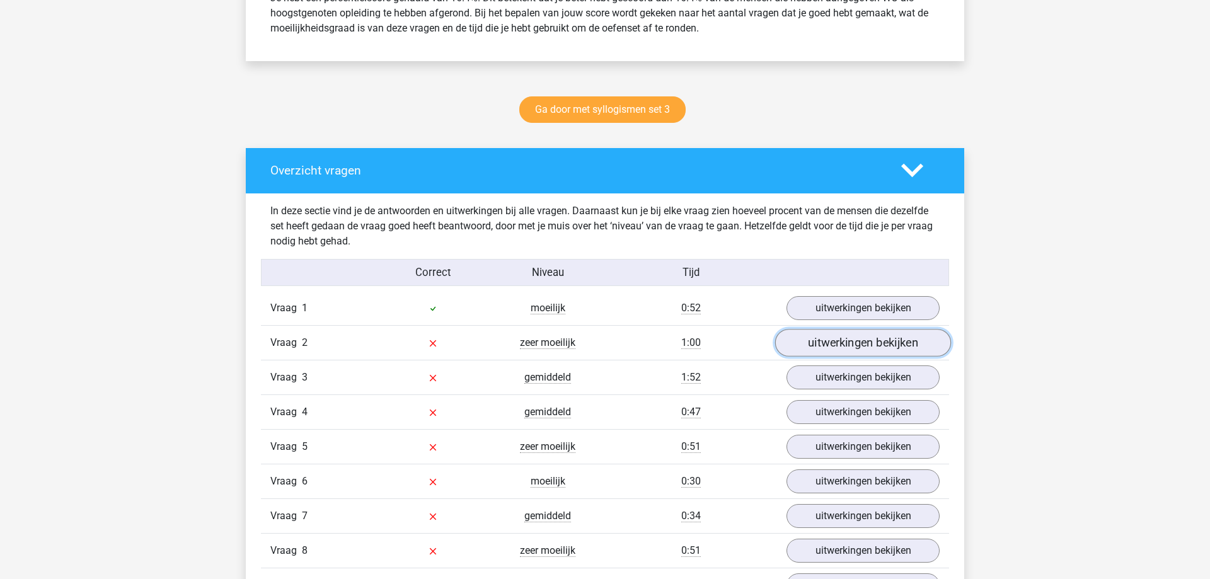
click at [868, 332] on link "uitwerkingen bekijken" at bounding box center [863, 343] width 176 height 28
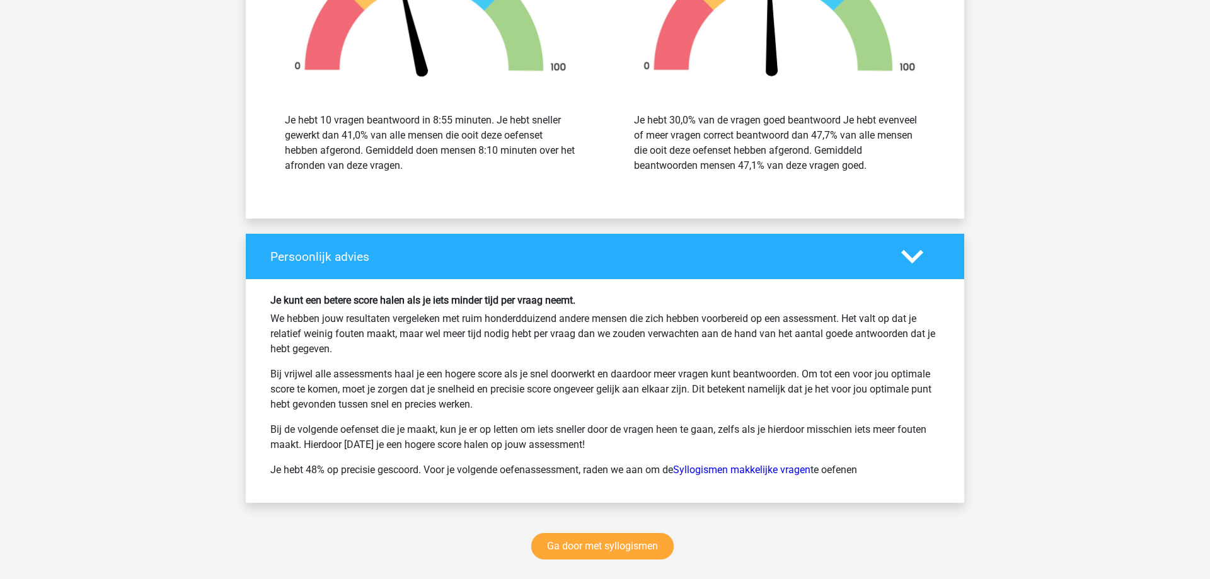
scroll to position [1993, 0]
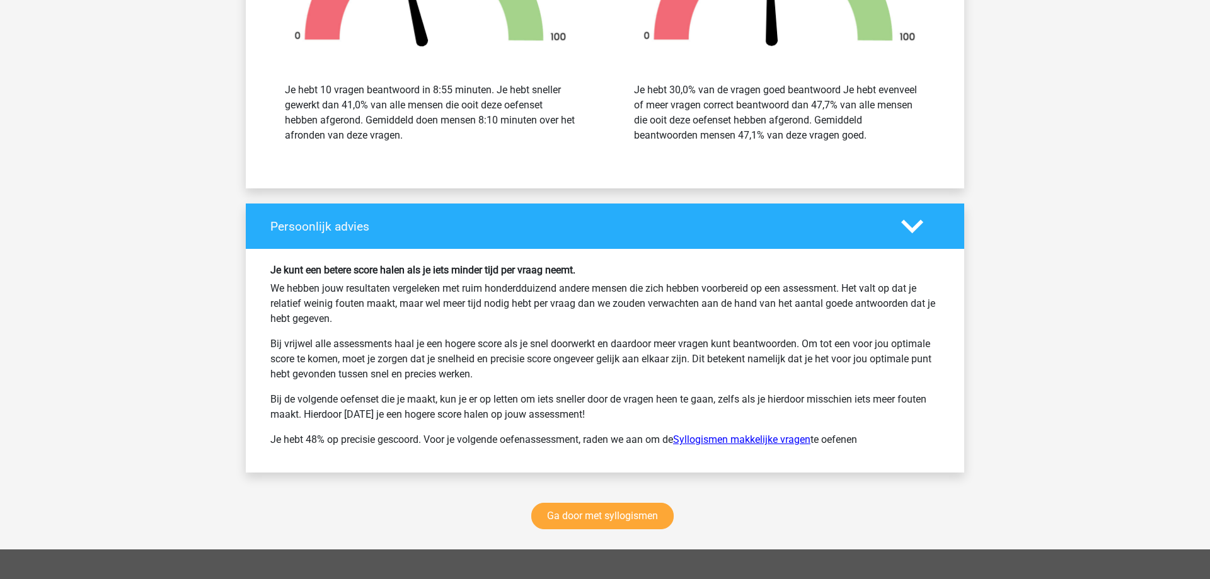
click at [765, 437] on link "Syllogismen makkelijke vragen" at bounding box center [741, 440] width 137 height 12
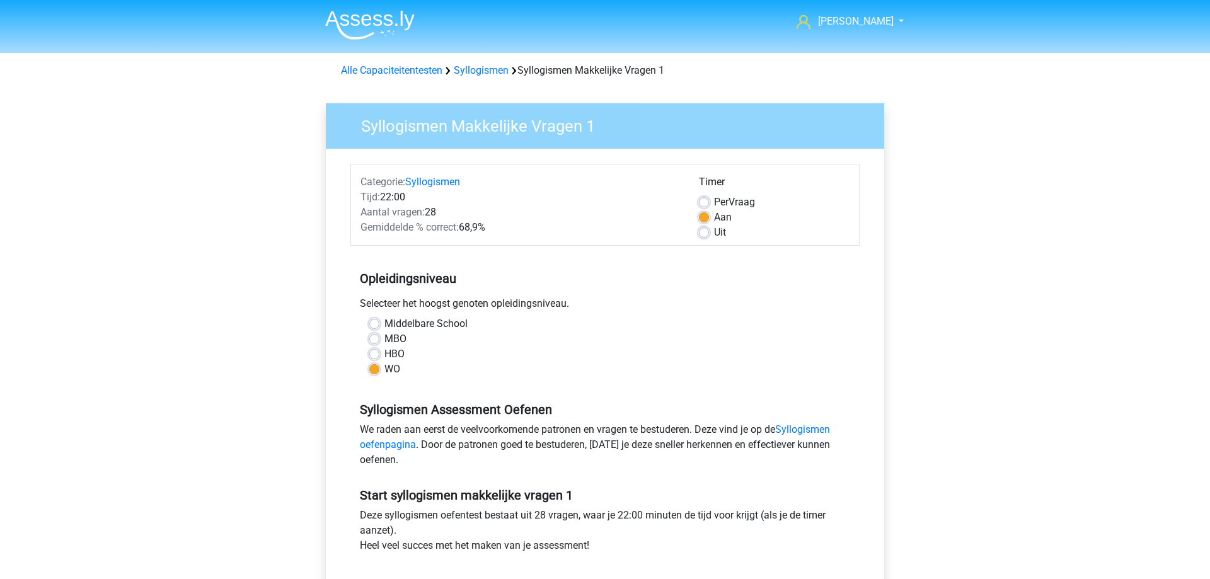
click at [705, 197] on div "Per Vraag" at bounding box center [774, 202] width 151 height 15
click at [714, 204] on label "Per Vraag" at bounding box center [734, 202] width 41 height 15
click at [705, 204] on input "Per Vraag" at bounding box center [704, 201] width 10 height 13
radio input "true"
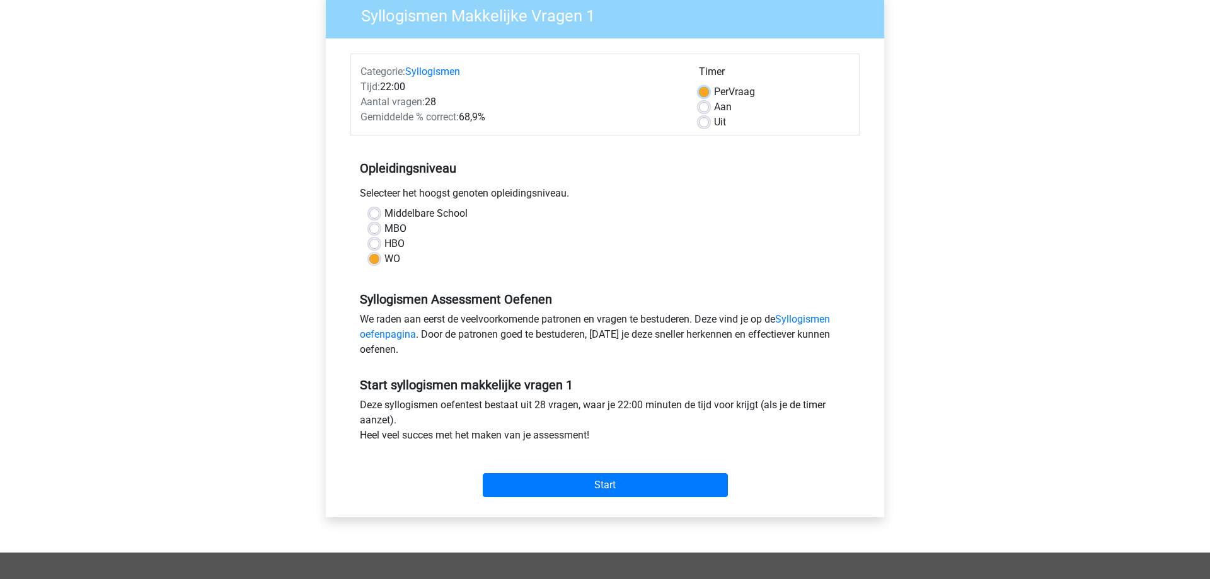
scroll to position [129, 0]
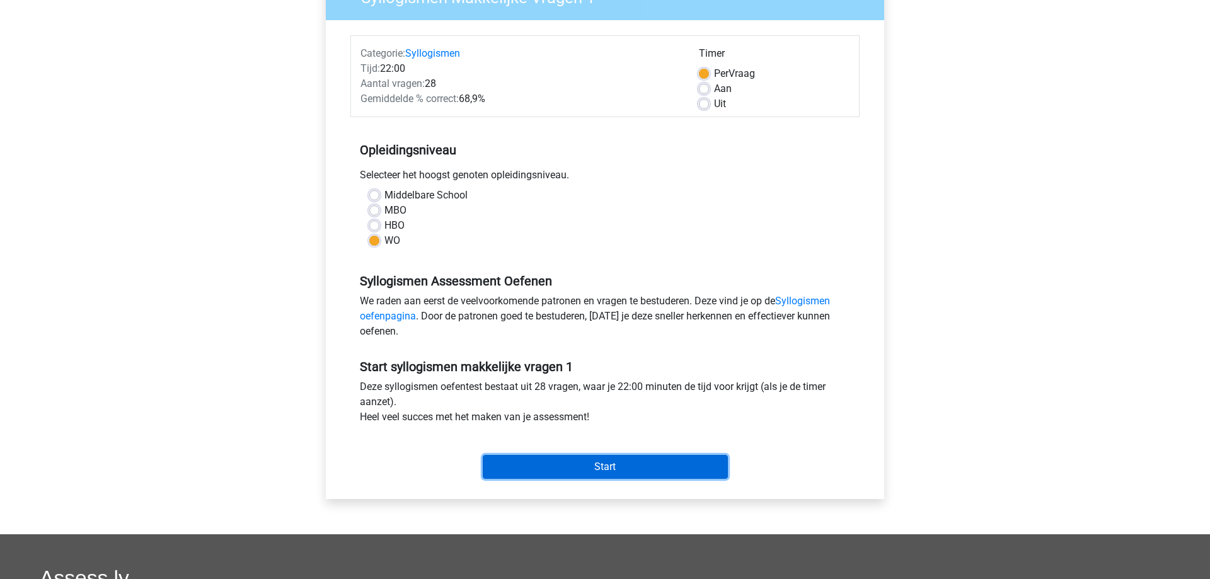
click at [662, 468] on input "Start" at bounding box center [605, 467] width 245 height 24
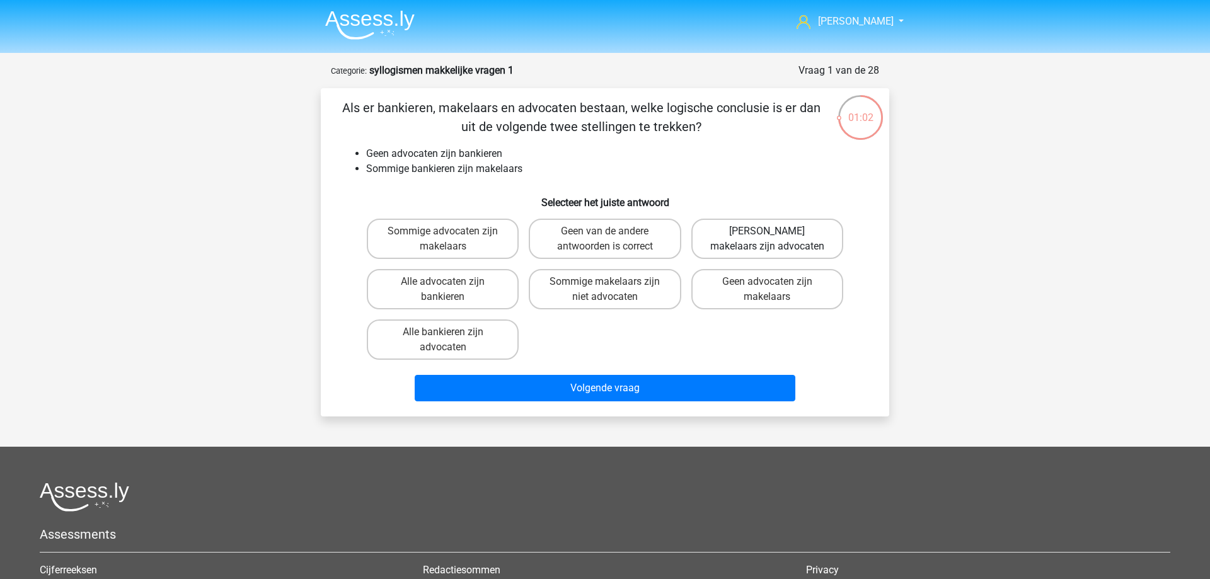
click at [776, 250] on label "[PERSON_NAME] makelaars zijn advocaten" at bounding box center [767, 239] width 152 height 40
click at [775, 239] on input "Geen makelaars zijn advocaten" at bounding box center [771, 235] width 8 height 8
radio input "true"
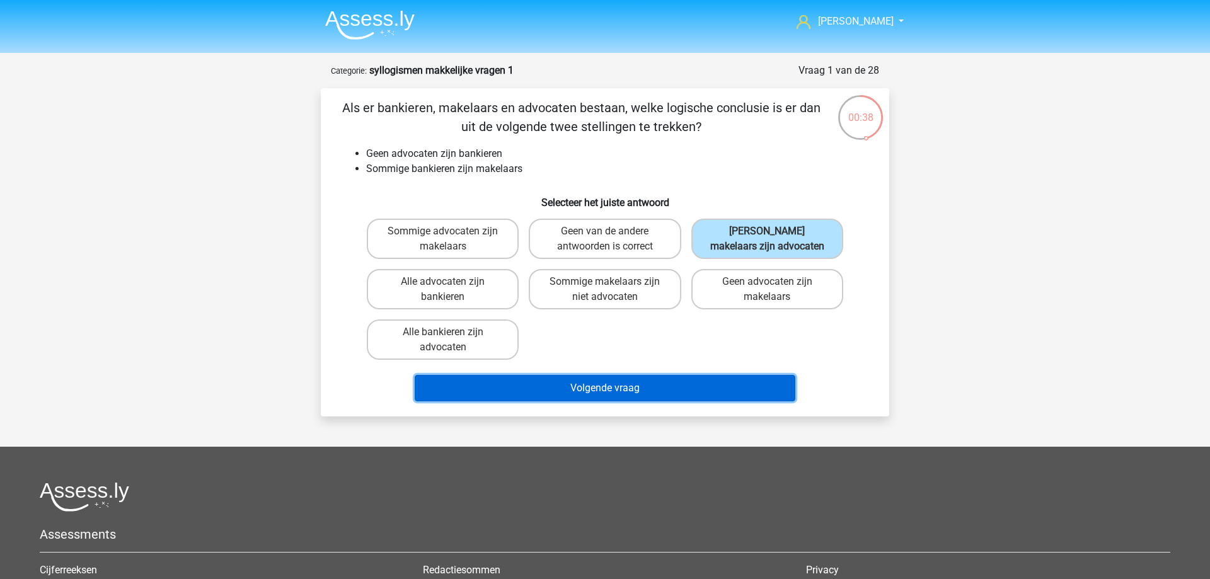
click at [584, 385] on button "Volgende vraag" at bounding box center [605, 388] width 381 height 26
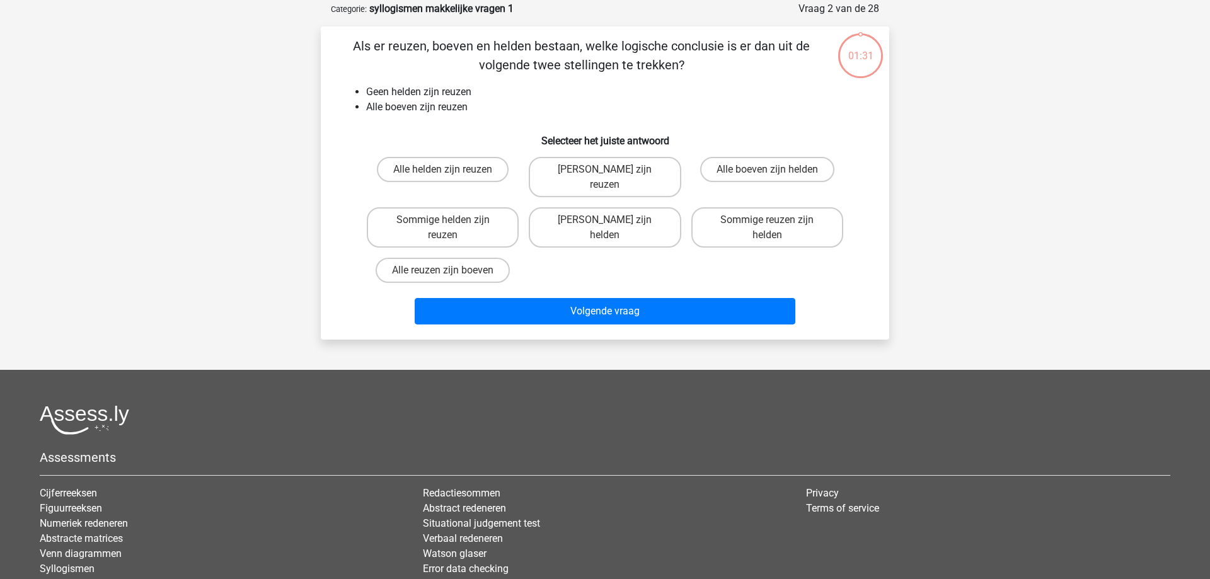
scroll to position [63, 0]
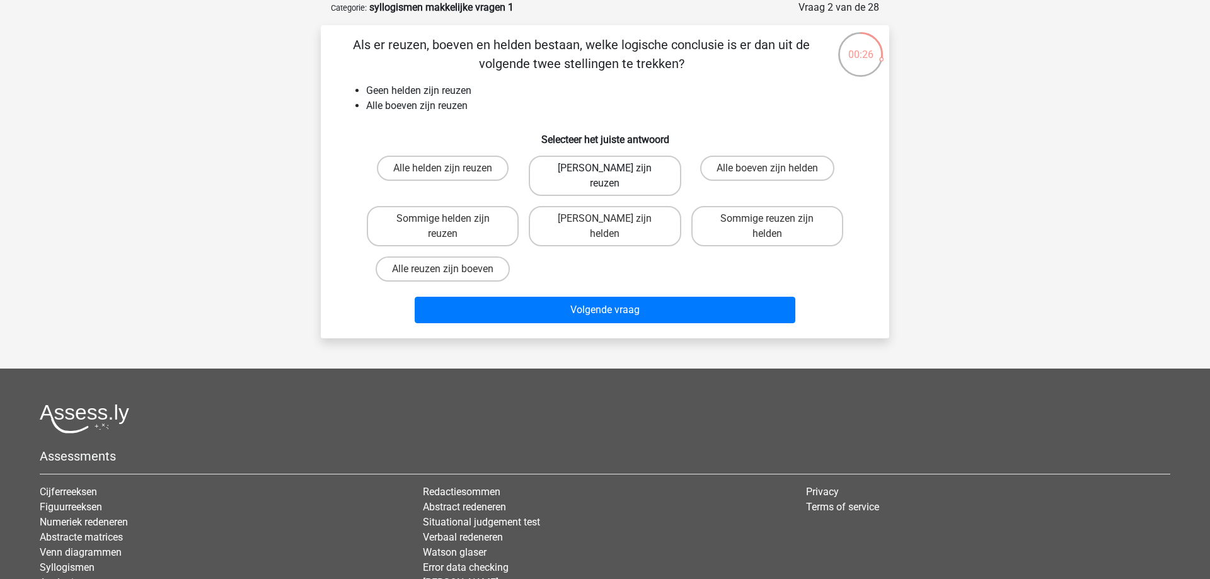
click at [600, 179] on label "Geen boeven zijn reuzen" at bounding box center [605, 176] width 152 height 40
click at [605, 176] on input "Geen boeven zijn reuzen" at bounding box center [609, 172] width 8 height 8
radio input "true"
click at [446, 221] on label "Sommige helden zijn reuzen" at bounding box center [443, 226] width 152 height 40
click at [446, 221] on input "Sommige helden zijn reuzen" at bounding box center [447, 223] width 8 height 8
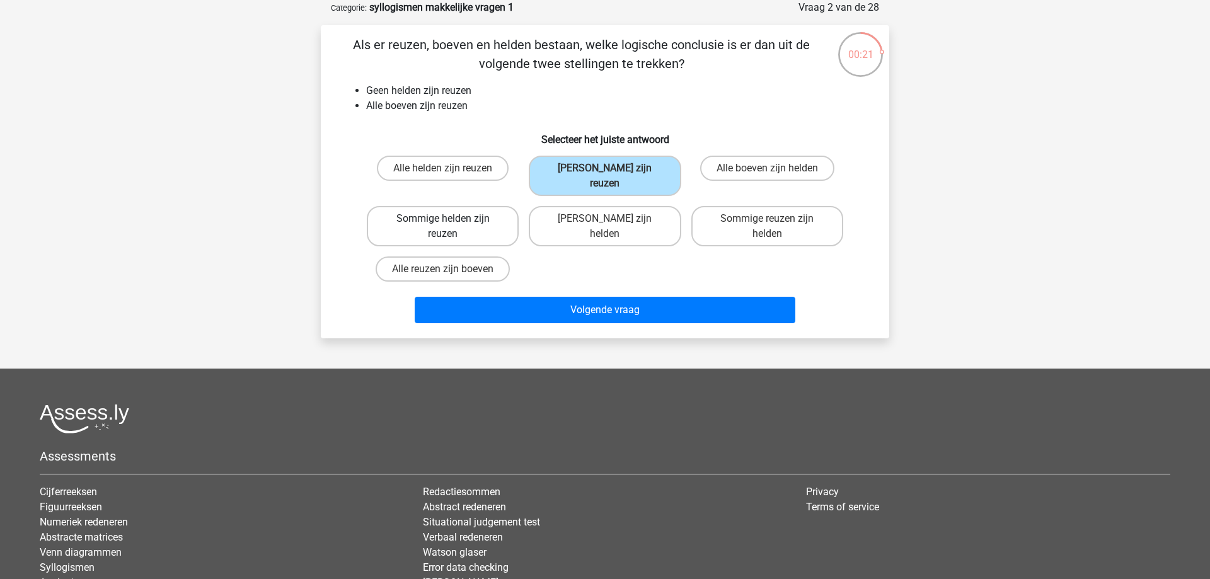
radio input "true"
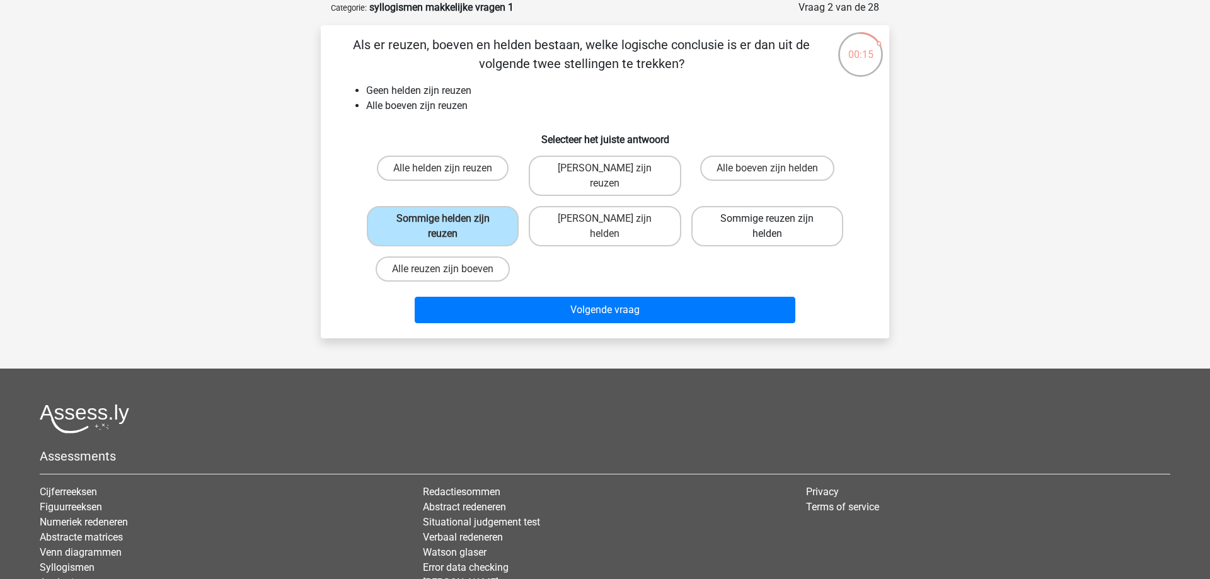
click at [768, 223] on label "Sommige reuzen zijn helden" at bounding box center [767, 226] width 152 height 40
click at [768, 223] on input "Sommige reuzen zijn helden" at bounding box center [771, 223] width 8 height 8
radio input "true"
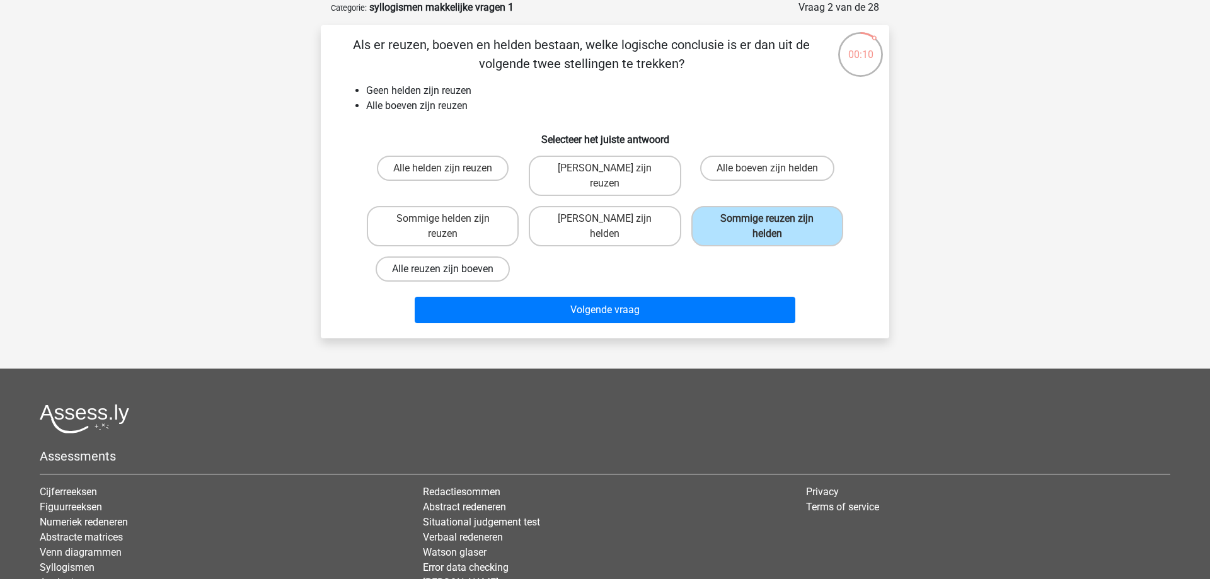
click at [452, 258] on label "Alle reuzen zijn boeven" at bounding box center [443, 269] width 134 height 25
click at [451, 269] on input "Alle reuzen zijn boeven" at bounding box center [447, 273] width 8 height 8
radio input "true"
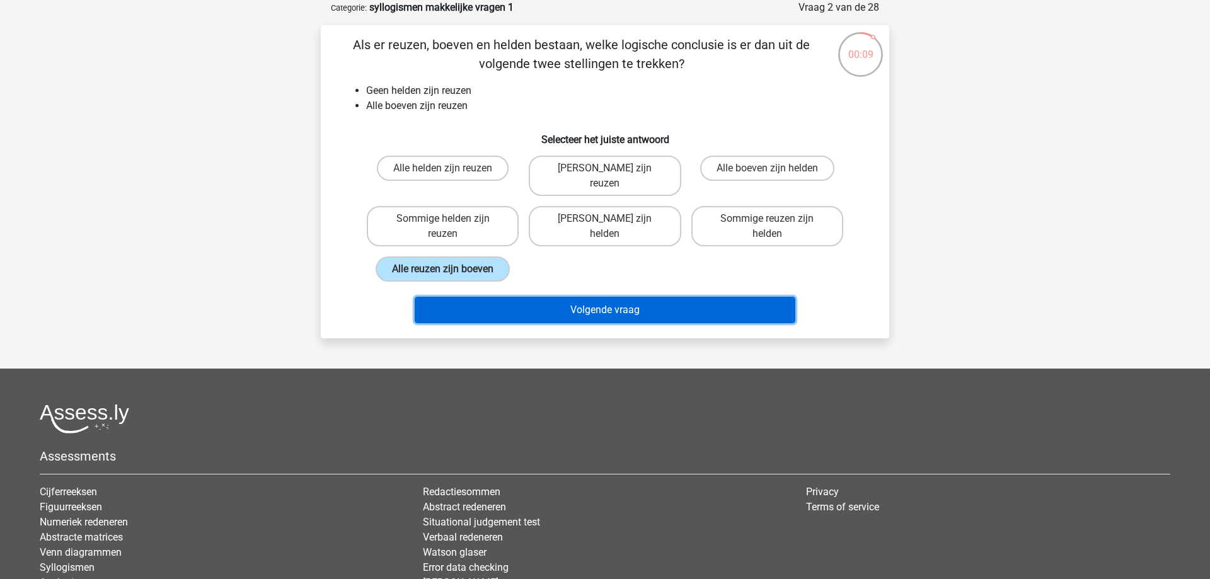
click at [580, 299] on button "Volgende vraag" at bounding box center [605, 310] width 381 height 26
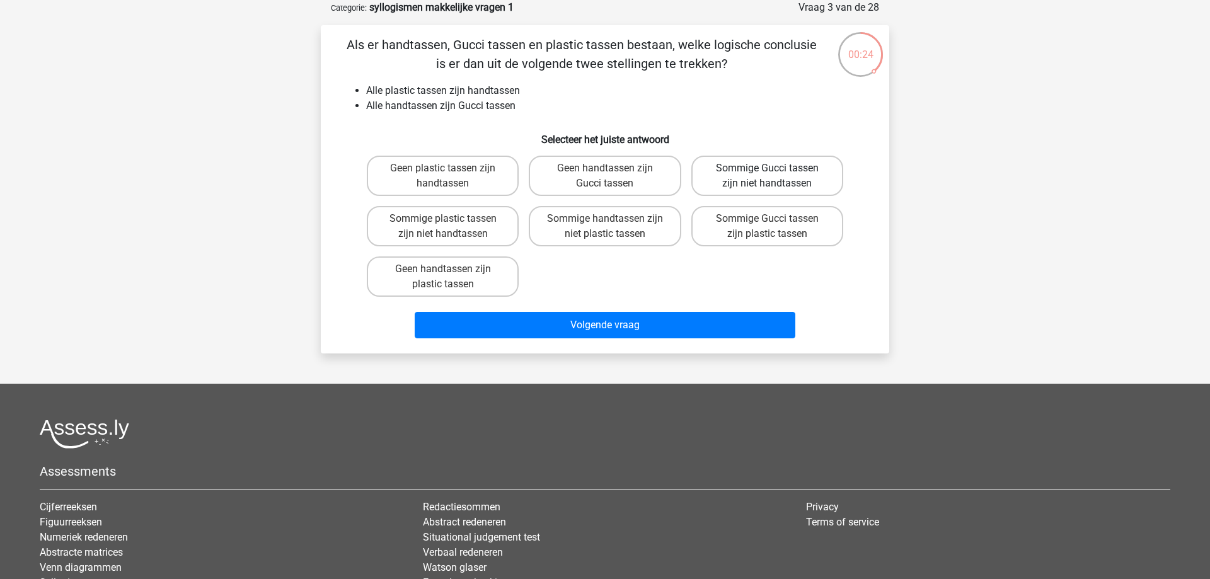
click at [741, 189] on label "Sommige Gucci tassen zijn niet handtassen" at bounding box center [767, 176] width 152 height 40
click at [767, 176] on input "Sommige Gucci tassen zijn niet handtassen" at bounding box center [771, 172] width 8 height 8
radio input "true"
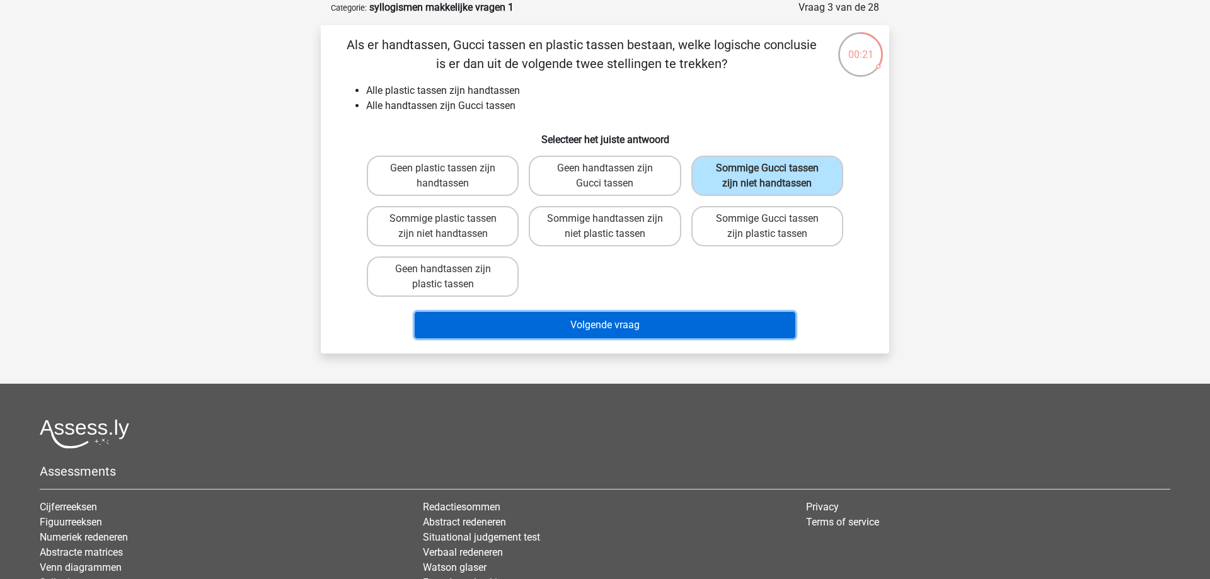
click at [570, 322] on button "Volgende vraag" at bounding box center [605, 325] width 381 height 26
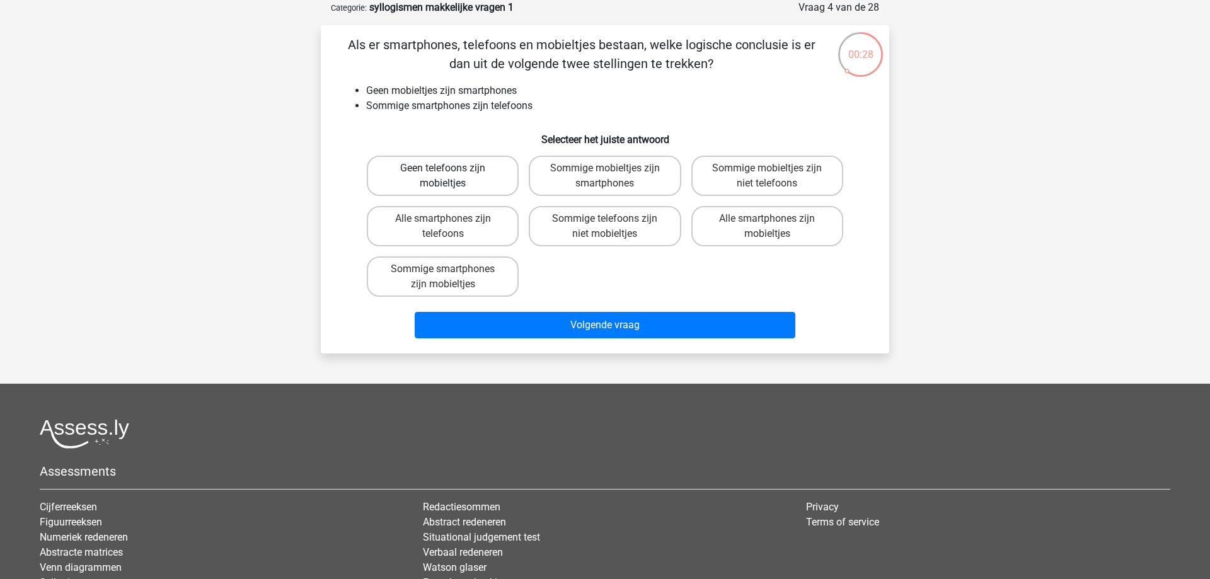
click at [490, 183] on label "Geen telefoons zijn mobieltjes" at bounding box center [443, 176] width 152 height 40
click at [451, 176] on input "Geen telefoons zijn mobieltjes" at bounding box center [447, 172] width 8 height 8
radio input "true"
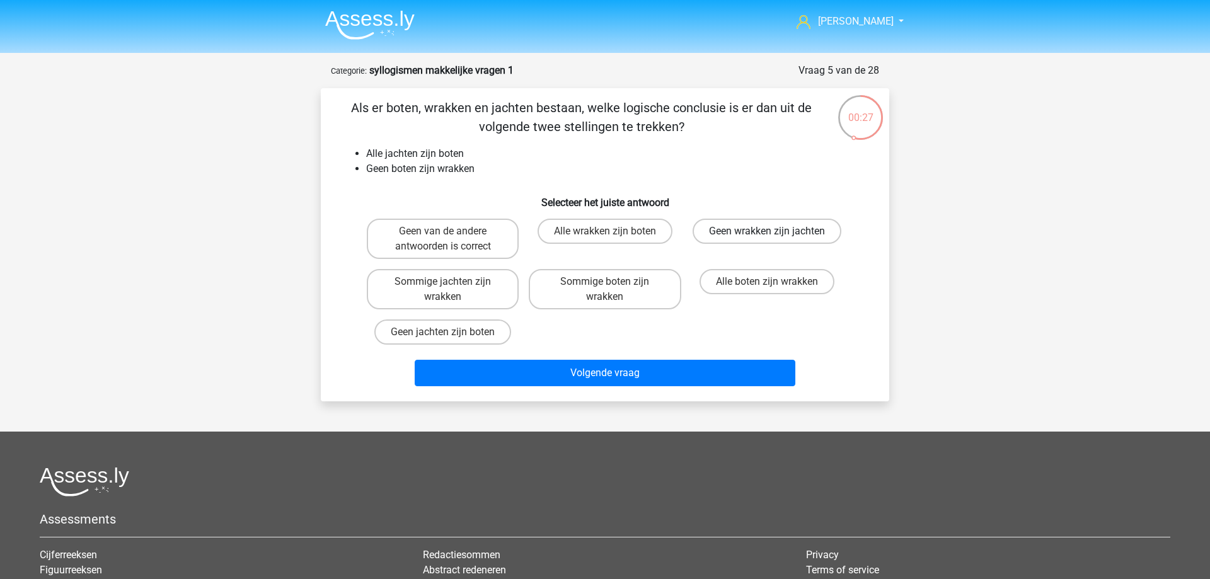
click at [744, 240] on label "Geen wrakken zijn jachten" at bounding box center [767, 231] width 149 height 25
click at [767, 239] on input "Geen wrakken zijn jachten" at bounding box center [771, 235] width 8 height 8
radio input "true"
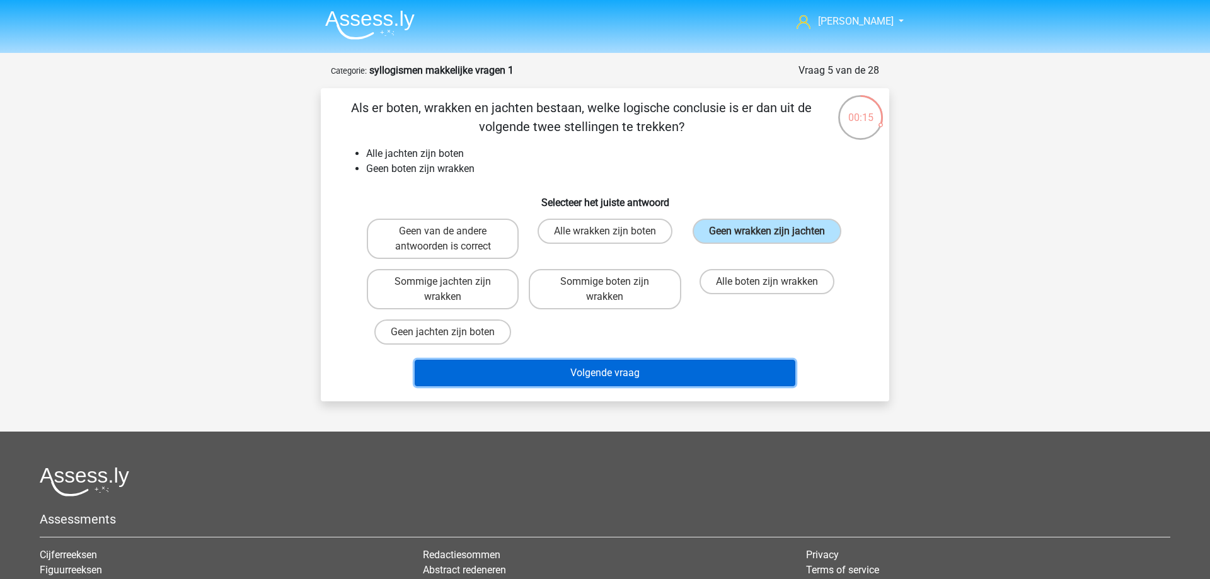
click at [533, 369] on button "Volgende vraag" at bounding box center [605, 373] width 381 height 26
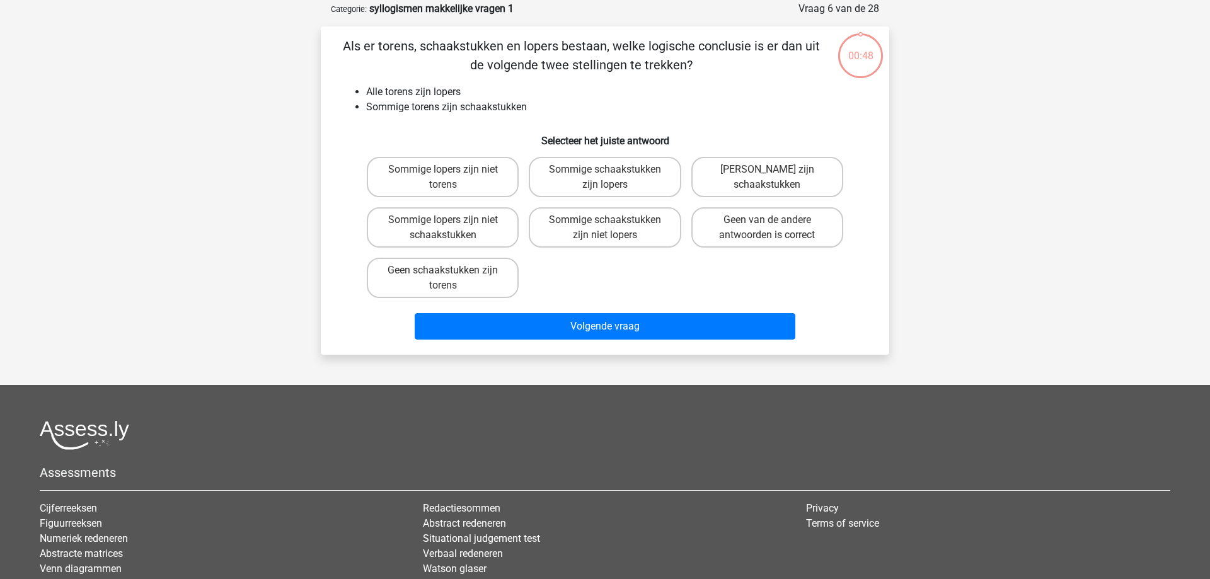
scroll to position [63, 0]
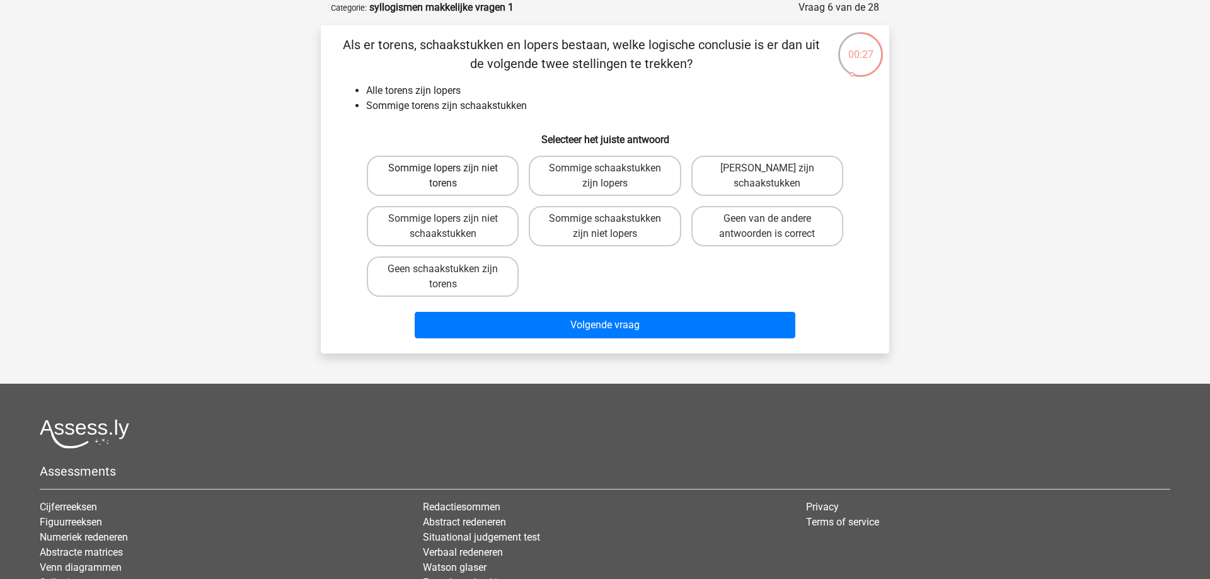
click at [452, 183] on label "Sommige lopers zijn niet torens" at bounding box center [443, 176] width 152 height 40
click at [451, 176] on input "Sommige lopers zijn niet torens" at bounding box center [447, 172] width 8 height 8
radio input "true"
click at [611, 182] on label "Sommige schaakstukken zijn lopers" at bounding box center [605, 176] width 152 height 40
click at [611, 176] on input "Sommige schaakstukken zijn lopers" at bounding box center [609, 172] width 8 height 8
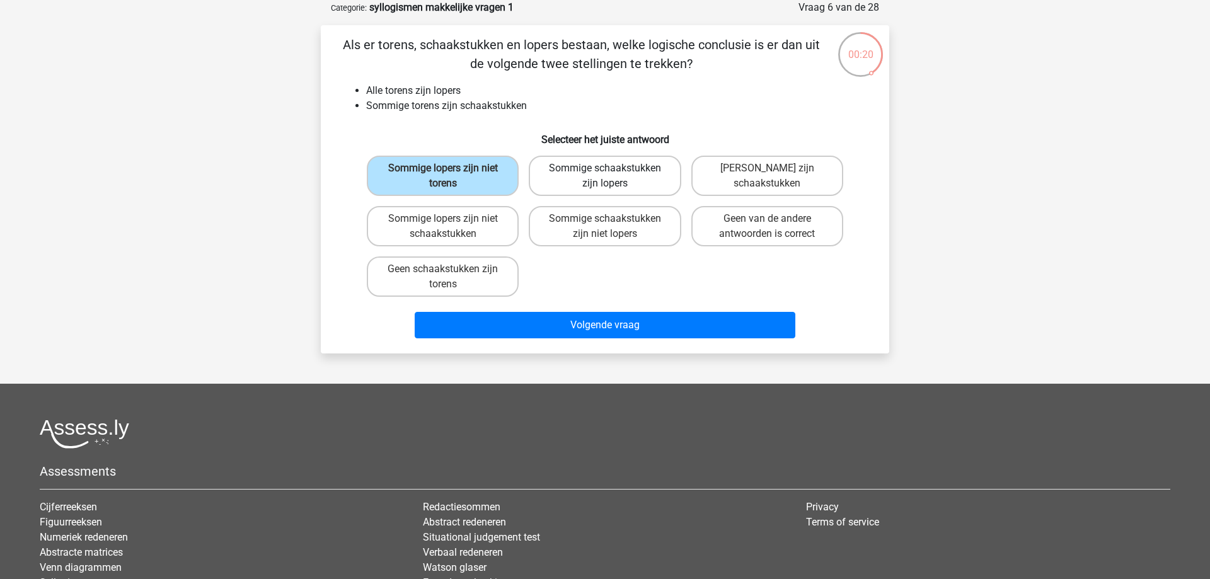
radio input "true"
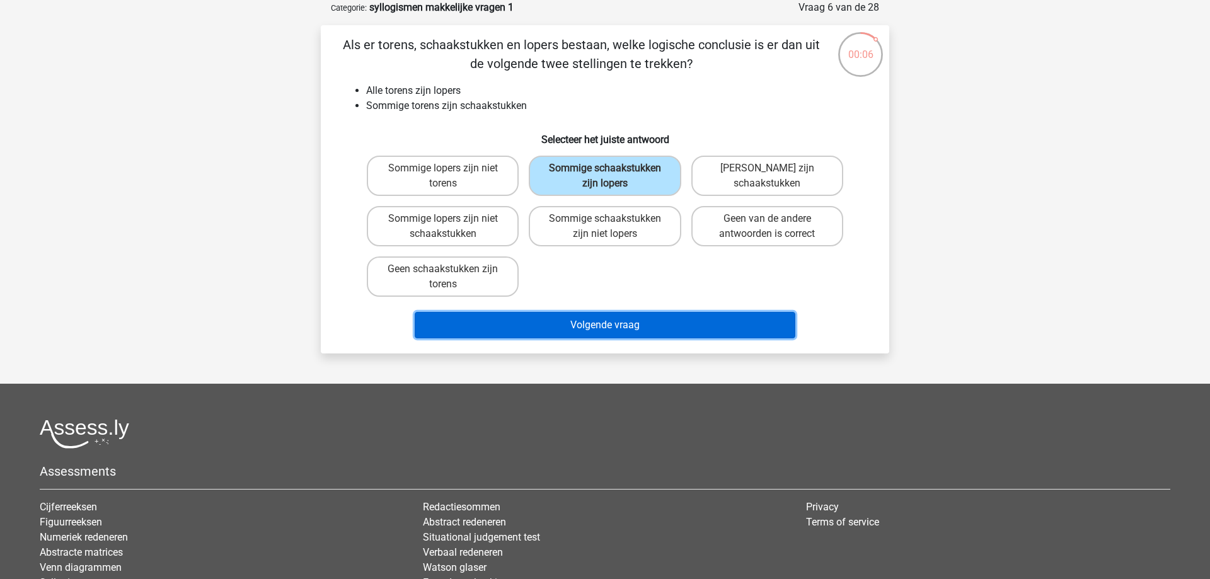
click at [630, 326] on button "Volgende vraag" at bounding box center [605, 325] width 381 height 26
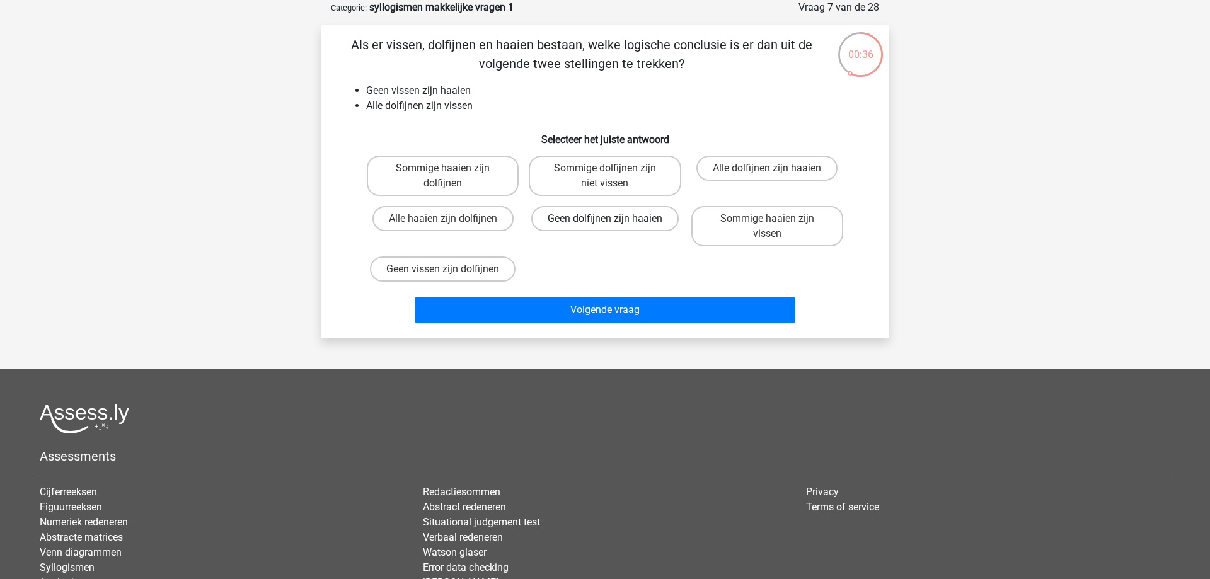
click at [630, 227] on label "Geen dolfijnen zijn haaien" at bounding box center [604, 218] width 147 height 25
click at [613, 227] on input "Geen dolfijnen zijn haaien" at bounding box center [609, 223] width 8 height 8
radio input "true"
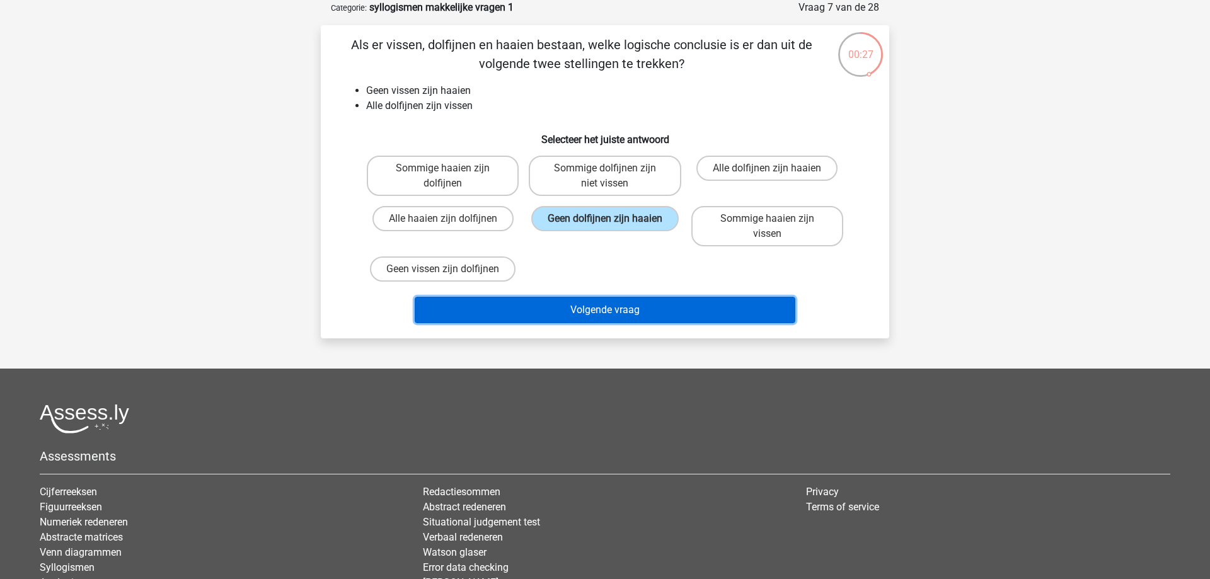
click at [628, 306] on button "Volgende vraag" at bounding box center [605, 310] width 381 height 26
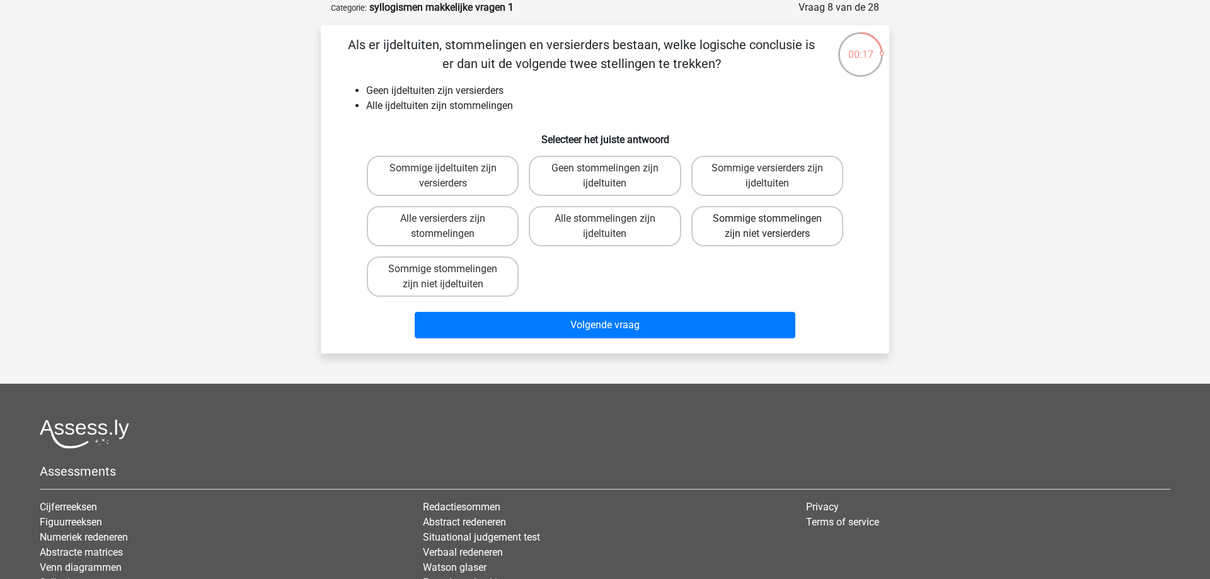
click at [737, 237] on label "Sommige stommelingen zijn niet versierders" at bounding box center [767, 226] width 152 height 40
click at [767, 227] on input "Sommige stommelingen zijn niet versierders" at bounding box center [771, 223] width 8 height 8
radio input "true"
click at [448, 280] on label "Sommige stommelingen zijn niet ijdeltuiten" at bounding box center [443, 277] width 152 height 40
click at [448, 277] on input "Sommige stommelingen zijn niet ijdeltuiten" at bounding box center [447, 273] width 8 height 8
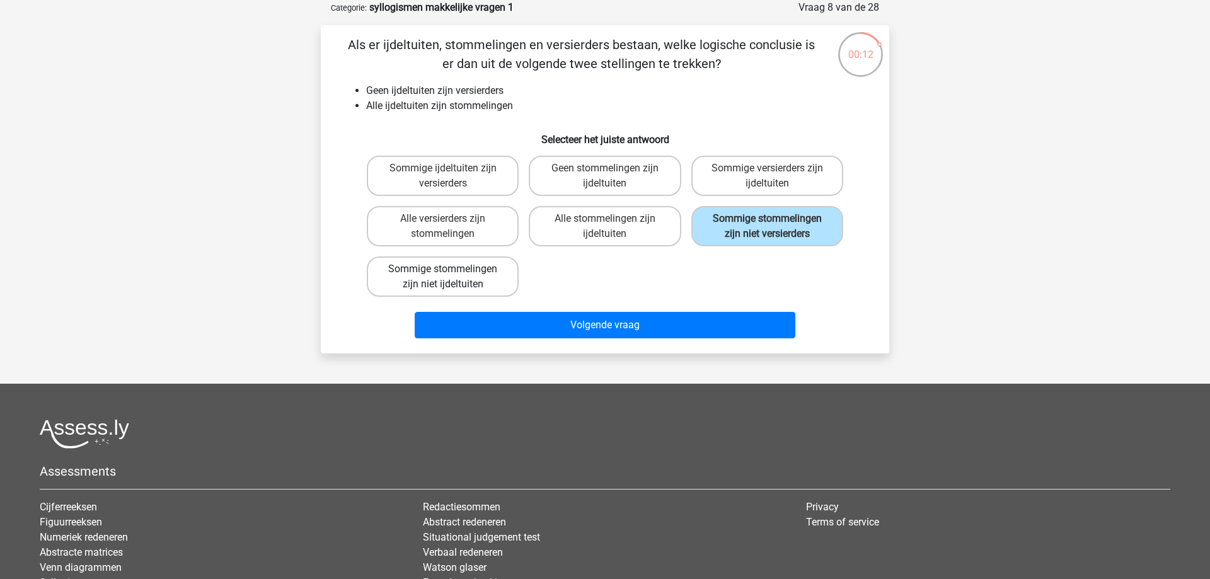
radio input "true"
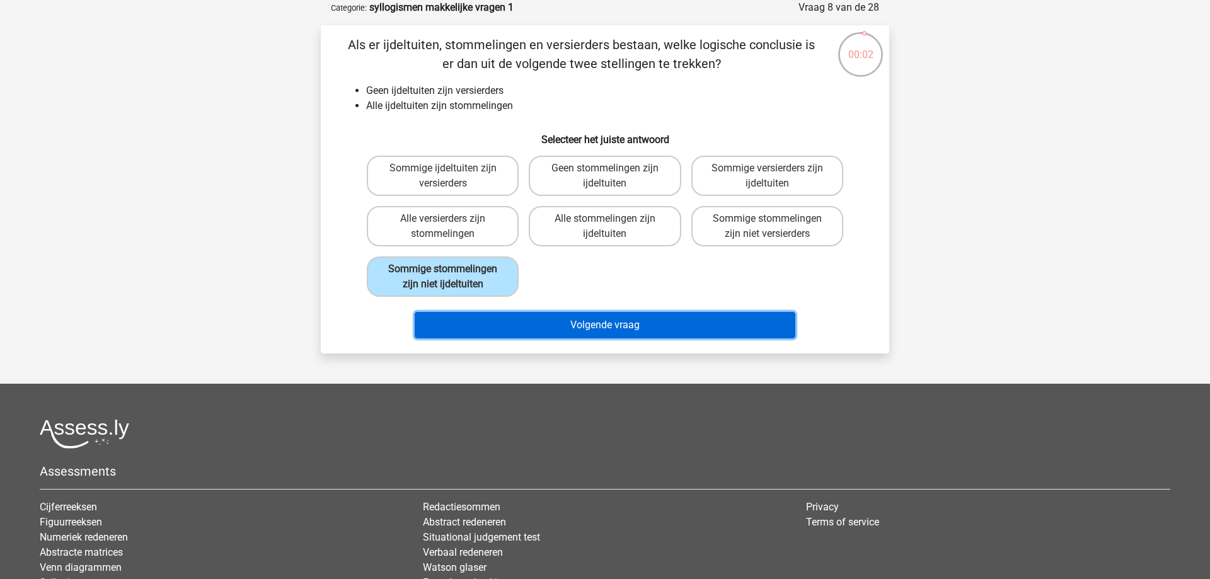
click at [490, 322] on button "Volgende vraag" at bounding box center [605, 325] width 381 height 26
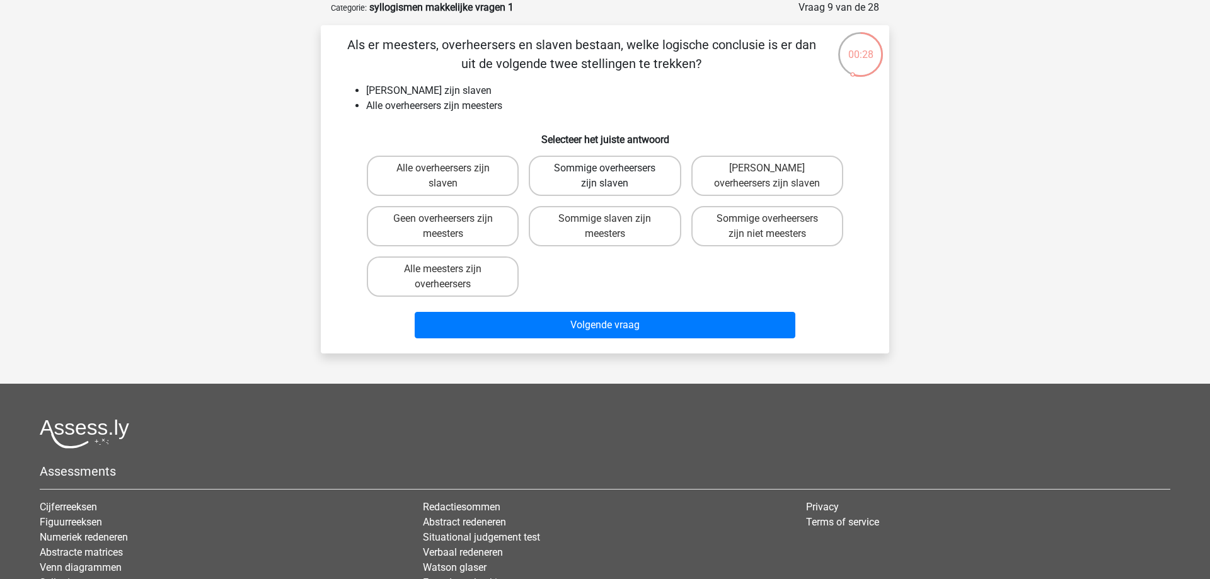
click at [576, 193] on label "Sommige overheersers zijn slaven" at bounding box center [605, 176] width 152 height 40
click at [605, 176] on input "Sommige overheersers zijn slaven" at bounding box center [609, 172] width 8 height 8
radio input "true"
click at [638, 237] on label "Sommige slaven zijn meesters" at bounding box center [605, 226] width 152 height 40
click at [613, 227] on input "Sommige slaven zijn meesters" at bounding box center [609, 223] width 8 height 8
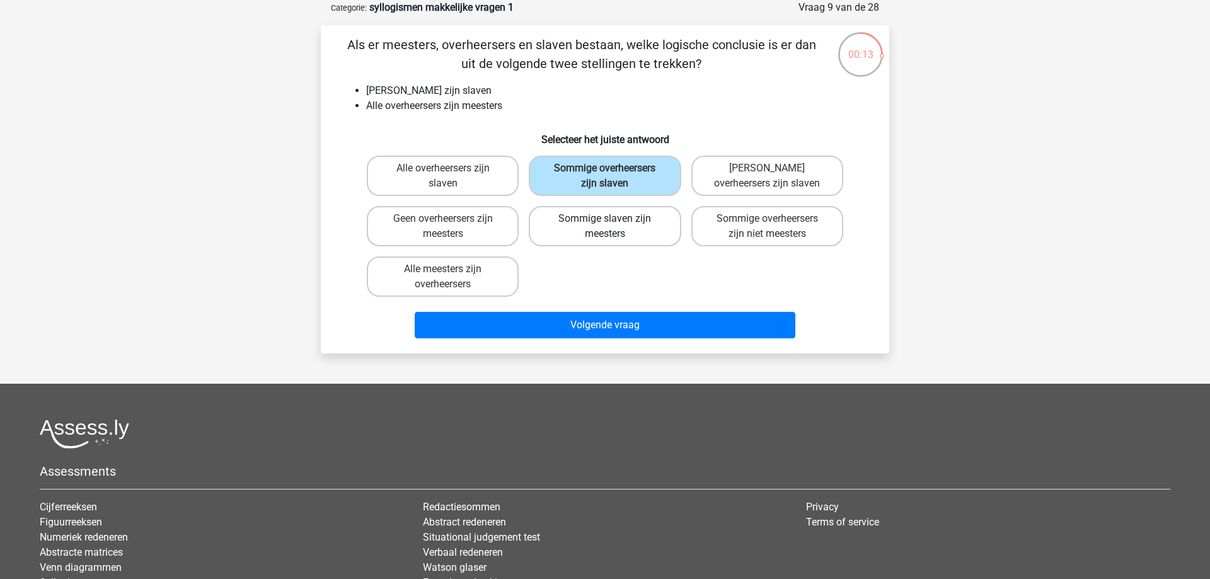
radio input "true"
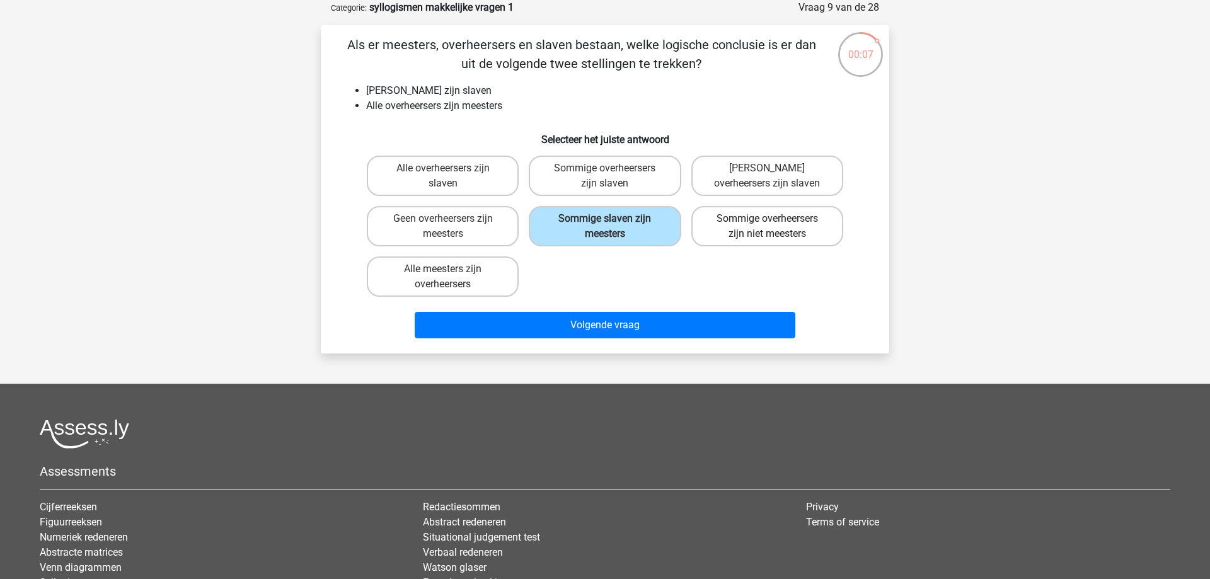
click at [734, 233] on label "Sommige overheersers zijn niet meesters" at bounding box center [767, 226] width 152 height 40
click at [767, 227] on input "Sommige overheersers zijn niet meesters" at bounding box center [771, 223] width 8 height 8
radio input "true"
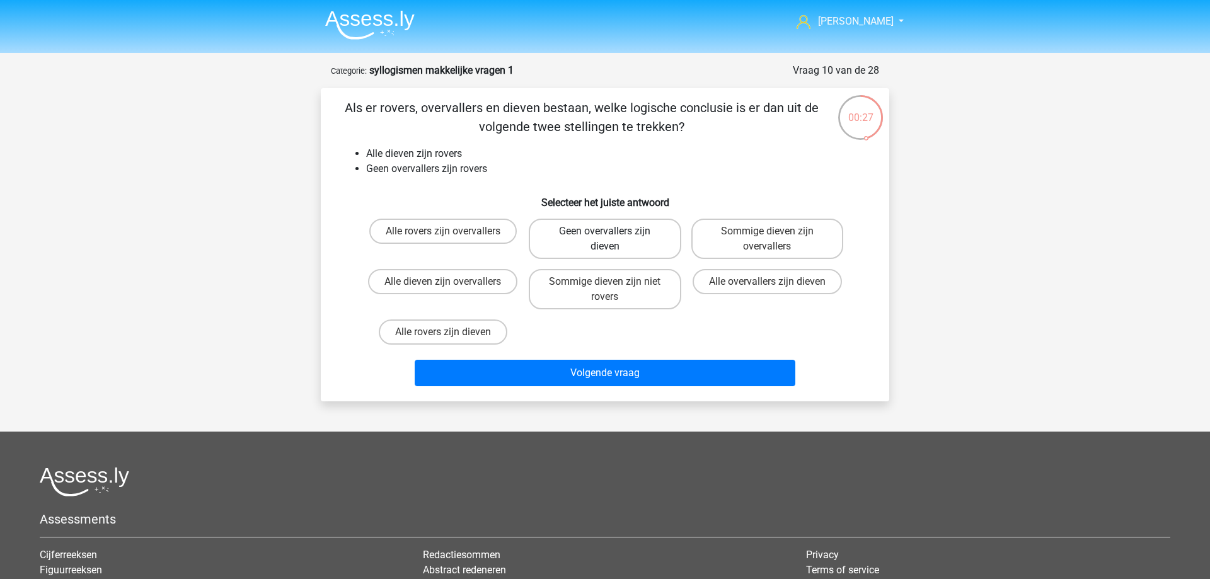
click at [642, 238] on label "Geen overvallers zijn dieven" at bounding box center [605, 239] width 152 height 40
click at [613, 238] on input "Geen overvallers zijn dieven" at bounding box center [609, 235] width 8 height 8
radio input "true"
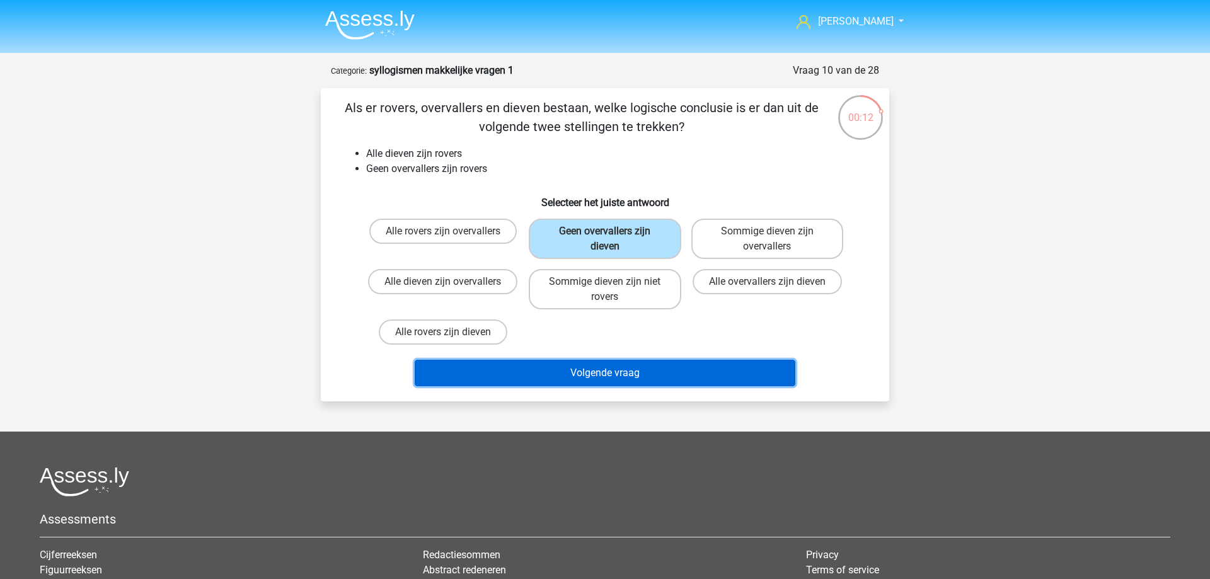
click at [506, 361] on button "Volgende vraag" at bounding box center [605, 373] width 381 height 26
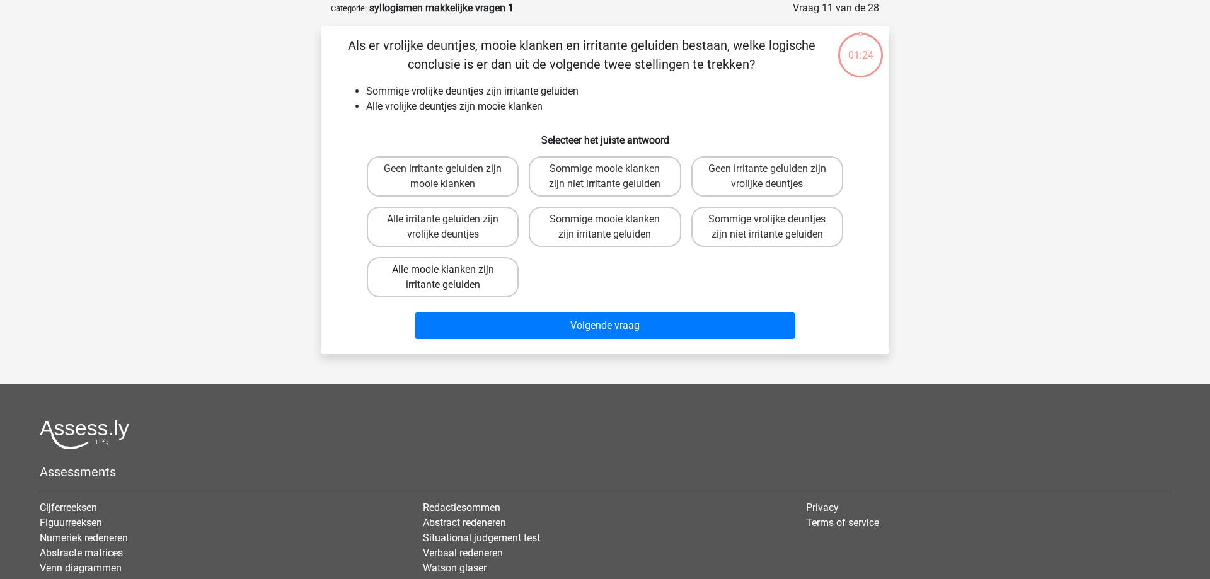
scroll to position [63, 0]
click at [555, 161] on label "Sommige mooie klanken zijn niet irritante geluiden" at bounding box center [605, 176] width 152 height 40
click at [605, 168] on input "Sommige mooie klanken zijn niet irritante geluiden" at bounding box center [609, 172] width 8 height 8
radio input "true"
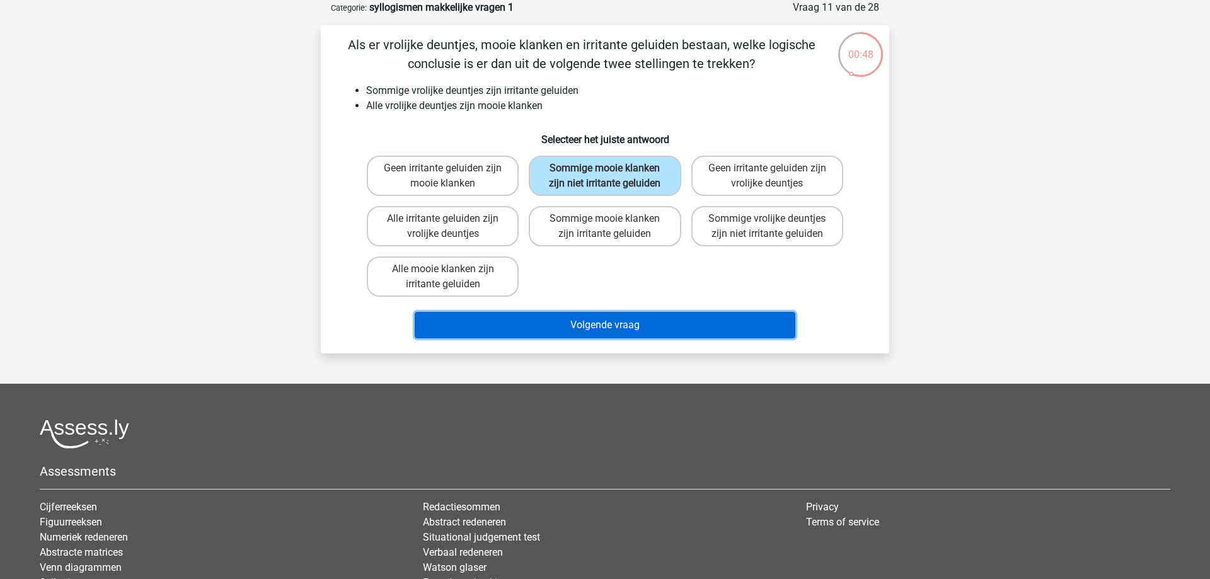
click at [589, 338] on button "Volgende vraag" at bounding box center [605, 325] width 381 height 26
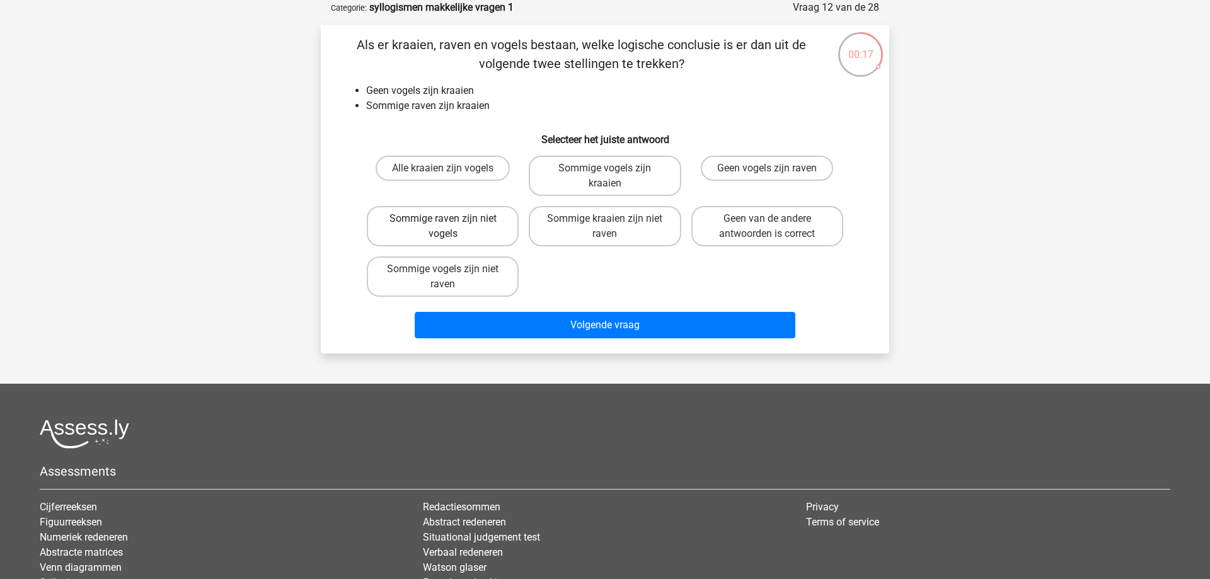
click at [434, 236] on label "Sommige raven zijn niet vogels" at bounding box center [443, 226] width 152 height 40
click at [443, 227] on input "Sommige raven zijn niet vogels" at bounding box center [447, 223] width 8 height 8
radio input "true"
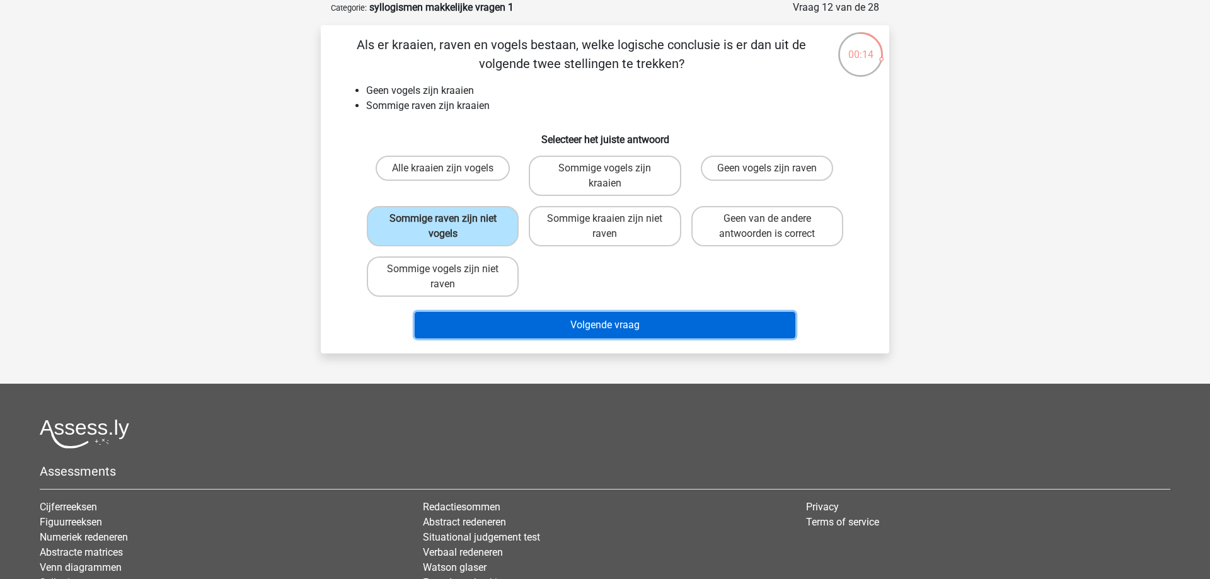
click at [600, 328] on button "Volgende vraag" at bounding box center [605, 325] width 381 height 26
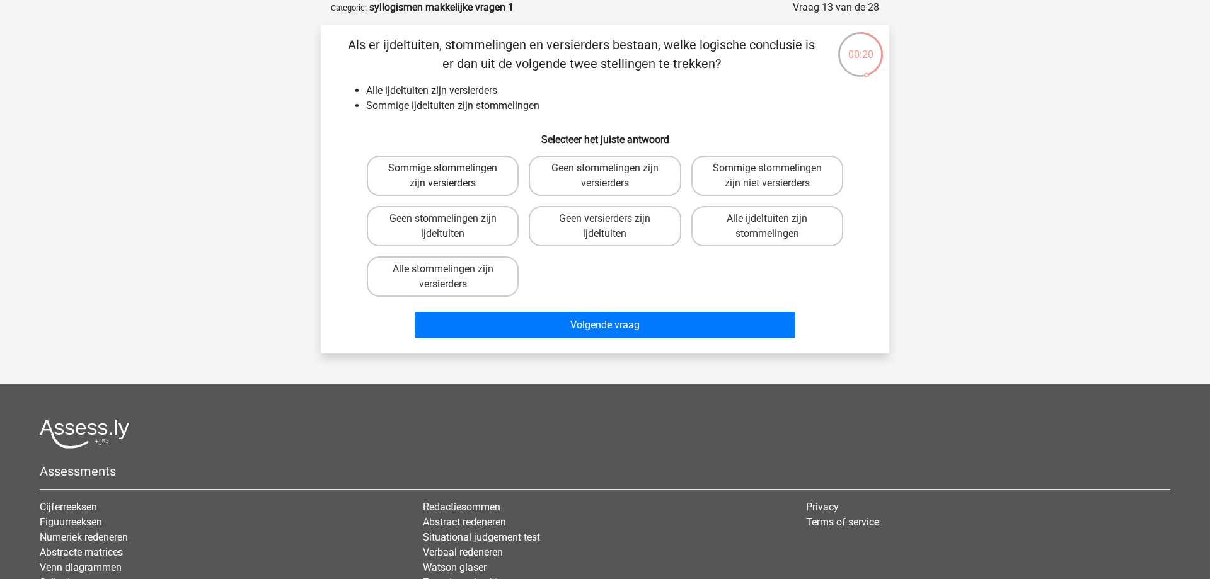
click at [413, 183] on label "Sommige stommelingen zijn versierders" at bounding box center [443, 176] width 152 height 40
click at [443, 176] on input "Sommige stommelingen zijn versierders" at bounding box center [447, 172] width 8 height 8
radio input "true"
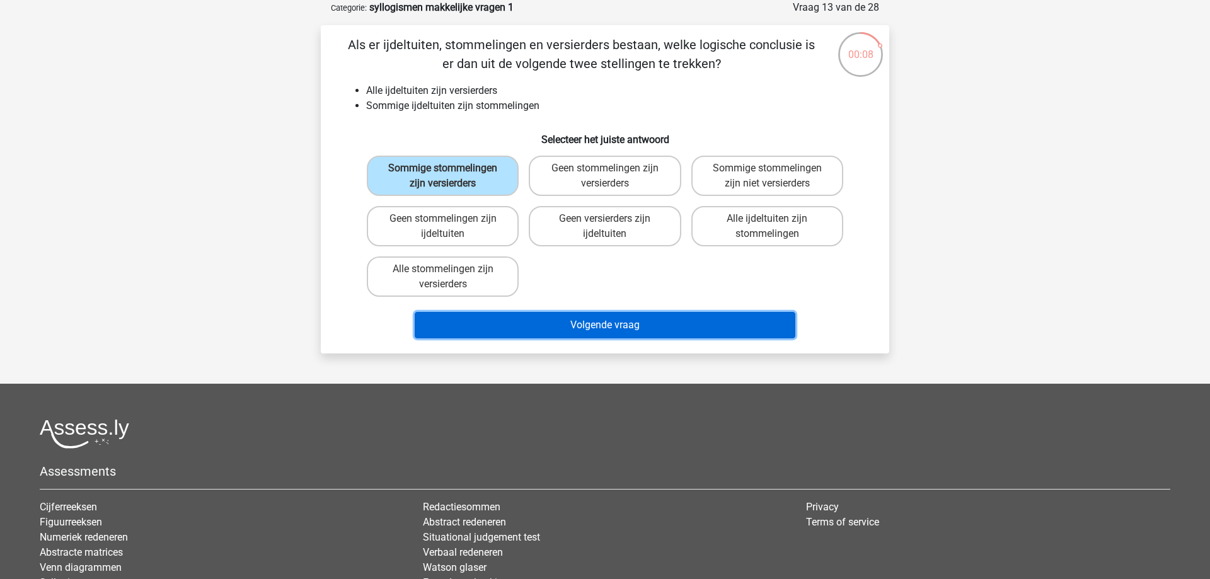
click at [618, 329] on button "Volgende vraag" at bounding box center [605, 325] width 381 height 26
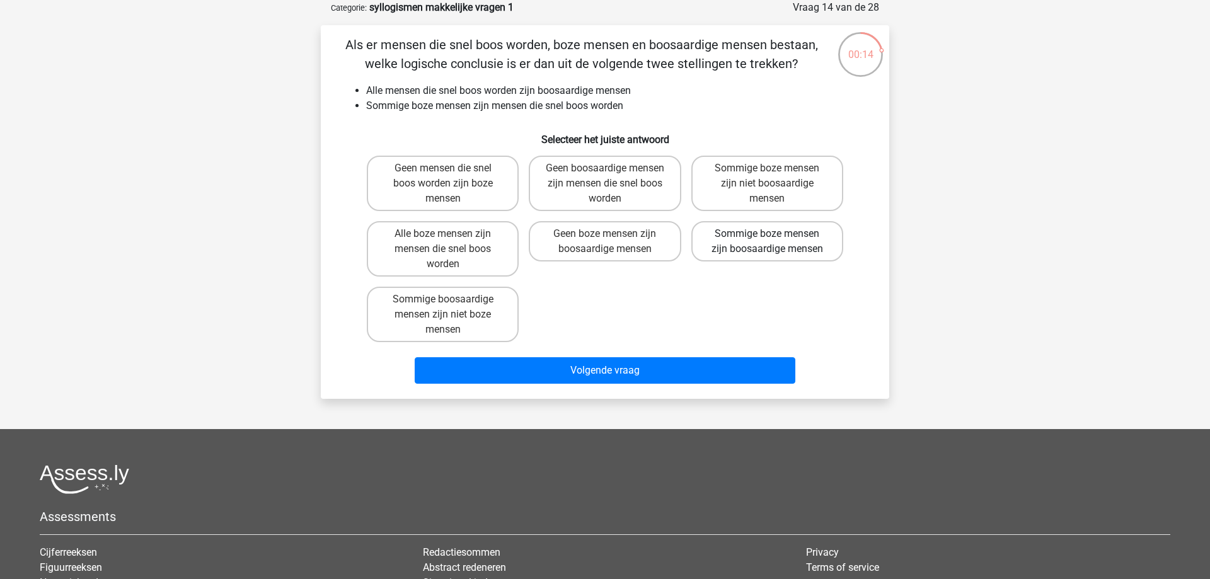
click at [768, 255] on label "Sommige boze mensen zijn boosaardige mensen" at bounding box center [767, 241] width 152 height 40
click at [768, 242] on input "Sommige boze mensen zijn boosaardige mensen" at bounding box center [771, 238] width 8 height 8
radio input "true"
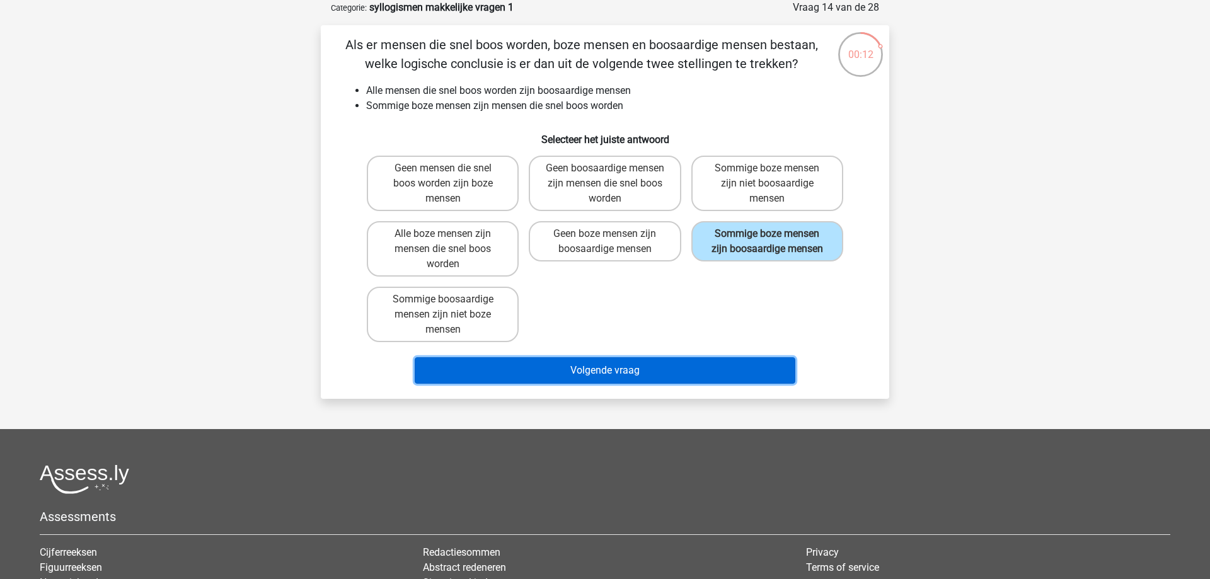
click at [611, 372] on button "Volgende vraag" at bounding box center [605, 370] width 381 height 26
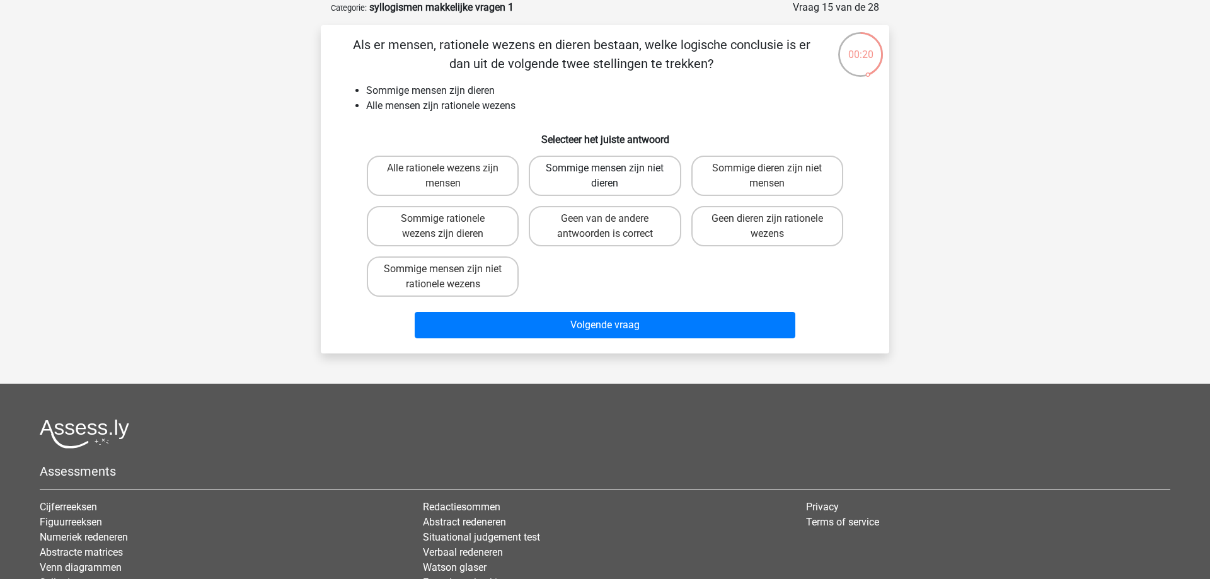
click at [587, 187] on label "Sommige mensen zijn niet dieren" at bounding box center [605, 176] width 152 height 40
click at [605, 176] on input "Sommige mensen zijn niet dieren" at bounding box center [609, 172] width 8 height 8
radio input "true"
click at [575, 229] on label "Geen van de andere antwoorden is correct" at bounding box center [605, 226] width 152 height 40
click at [605, 227] on input "Geen van de andere antwoorden is correct" at bounding box center [609, 223] width 8 height 8
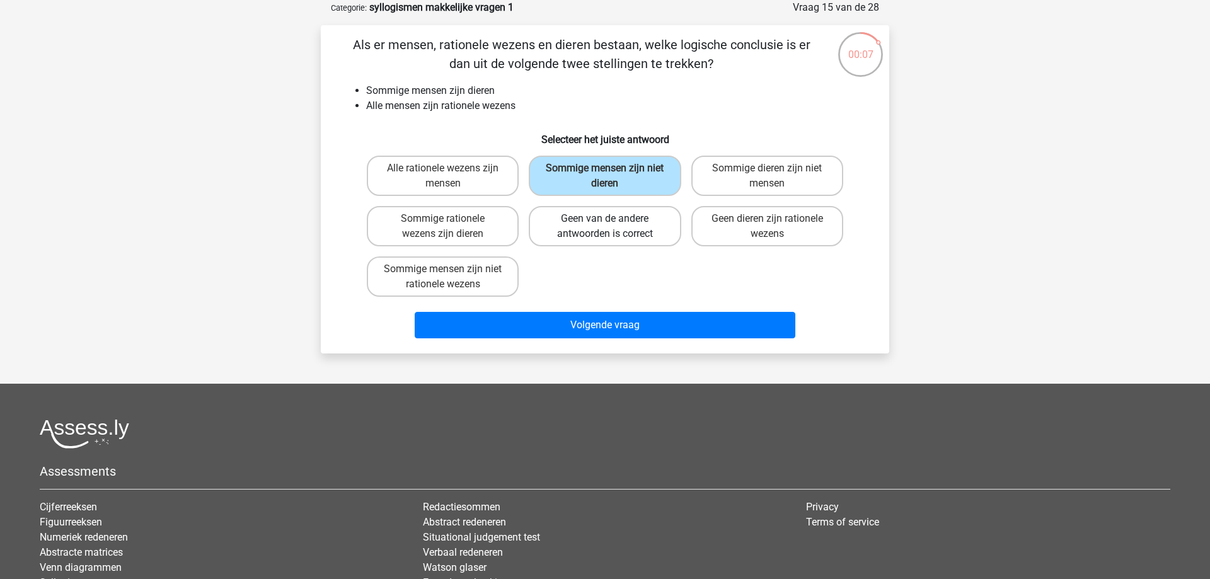
radio input "true"
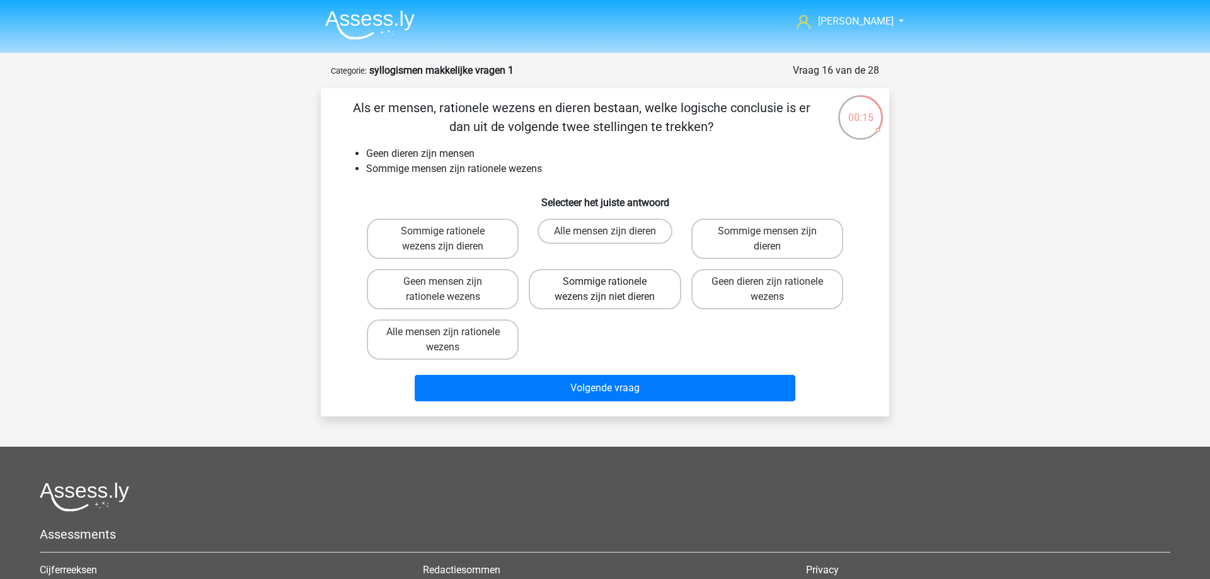
click at [595, 303] on label "Sommige rationele wezens zijn niet dieren" at bounding box center [605, 289] width 152 height 40
click at [605, 290] on input "Sommige rationele wezens zijn niet dieren" at bounding box center [609, 286] width 8 height 8
radio input "true"
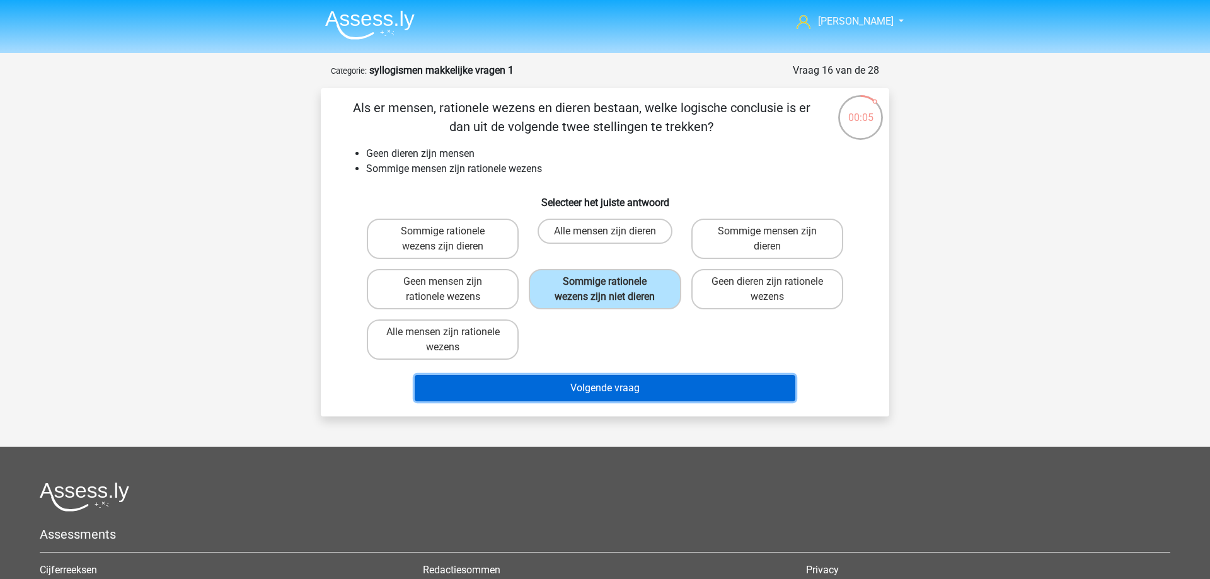
click at [563, 389] on button "Volgende vraag" at bounding box center [605, 388] width 381 height 26
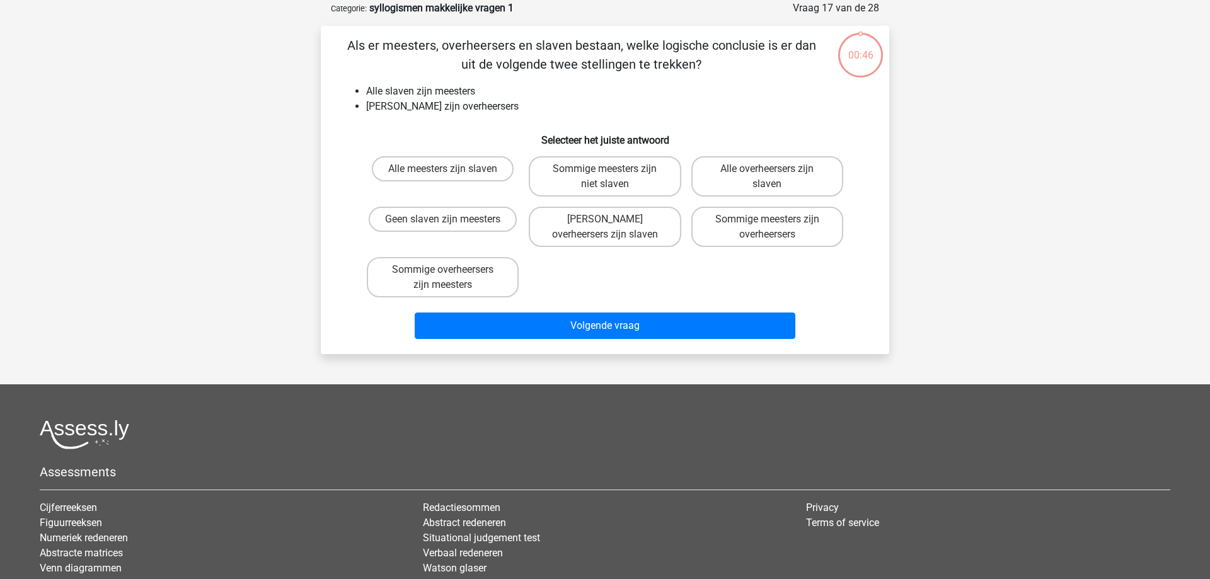
scroll to position [63, 0]
click at [585, 187] on label "Sommige meesters zijn niet slaven" at bounding box center [605, 176] width 152 height 40
click at [605, 176] on input "Sommige meesters zijn niet slaven" at bounding box center [609, 172] width 8 height 8
radio input "true"
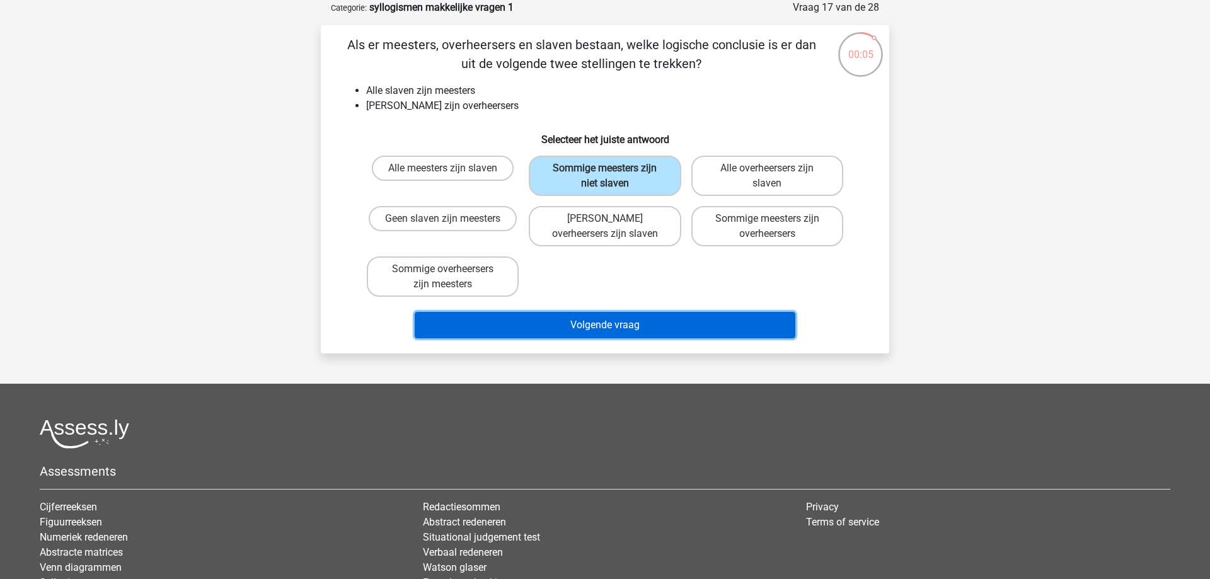
click at [580, 329] on button "Volgende vraag" at bounding box center [605, 325] width 381 height 26
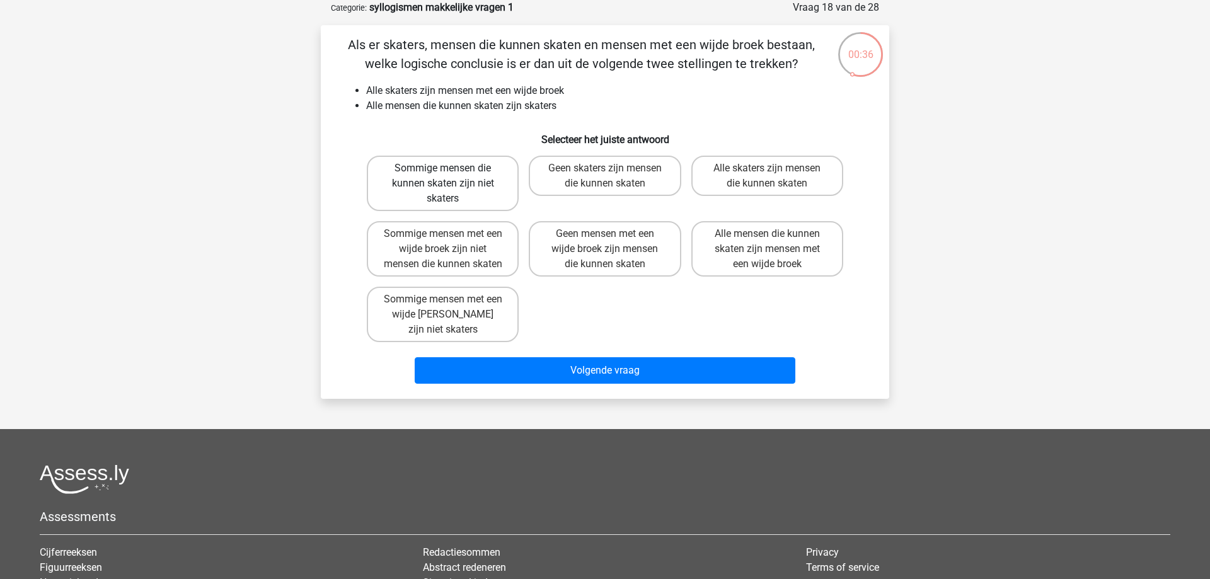
click at [475, 190] on label "Sommige mensen die kunnen skaten zijn niet skaters" at bounding box center [443, 183] width 152 height 55
click at [451, 176] on input "Sommige mensen die kunnen skaten zijn niet skaters" at bounding box center [447, 172] width 8 height 8
radio input "true"
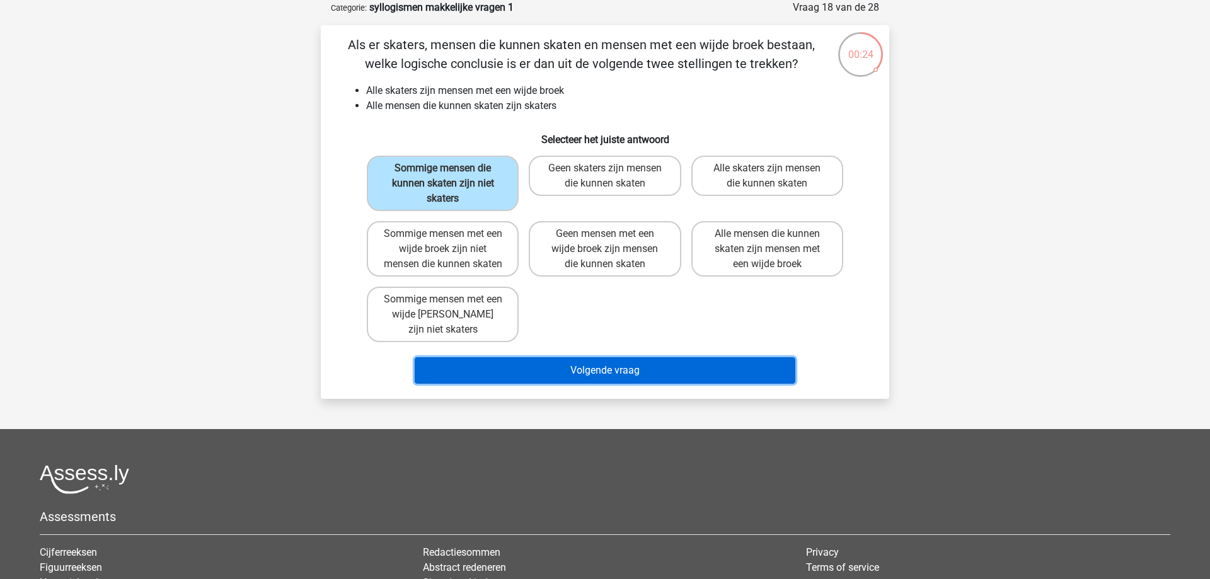
click at [618, 384] on button "Volgende vraag" at bounding box center [605, 370] width 381 height 26
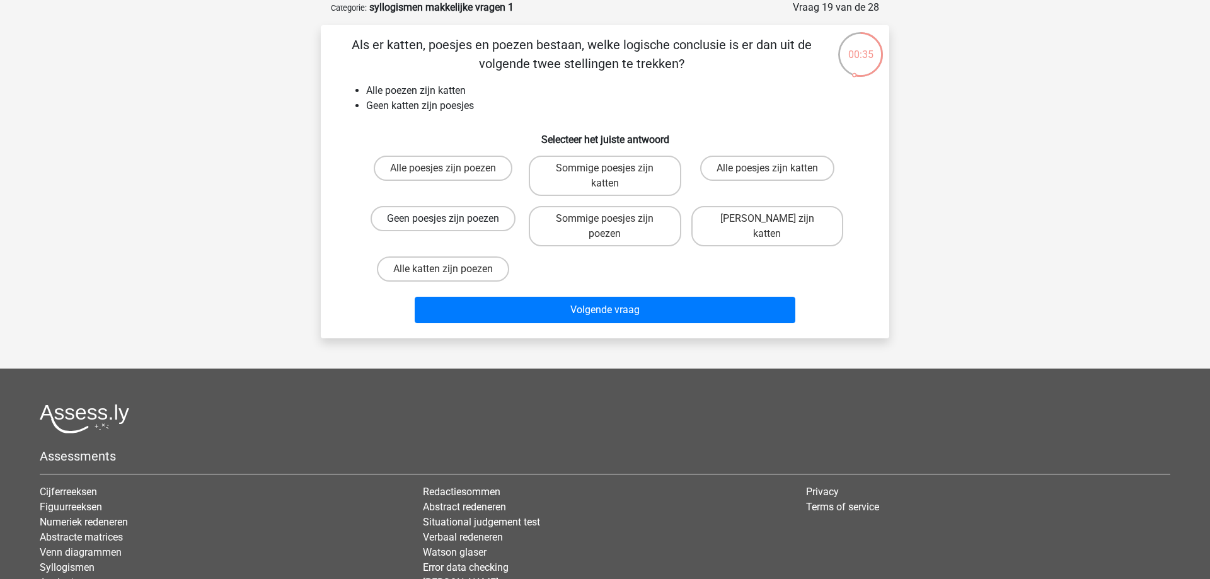
click at [458, 229] on label "Geen poesjes zijn poezen" at bounding box center [443, 218] width 145 height 25
click at [451, 227] on input "Geen poesjes zijn poezen" at bounding box center [447, 223] width 8 height 8
radio input "true"
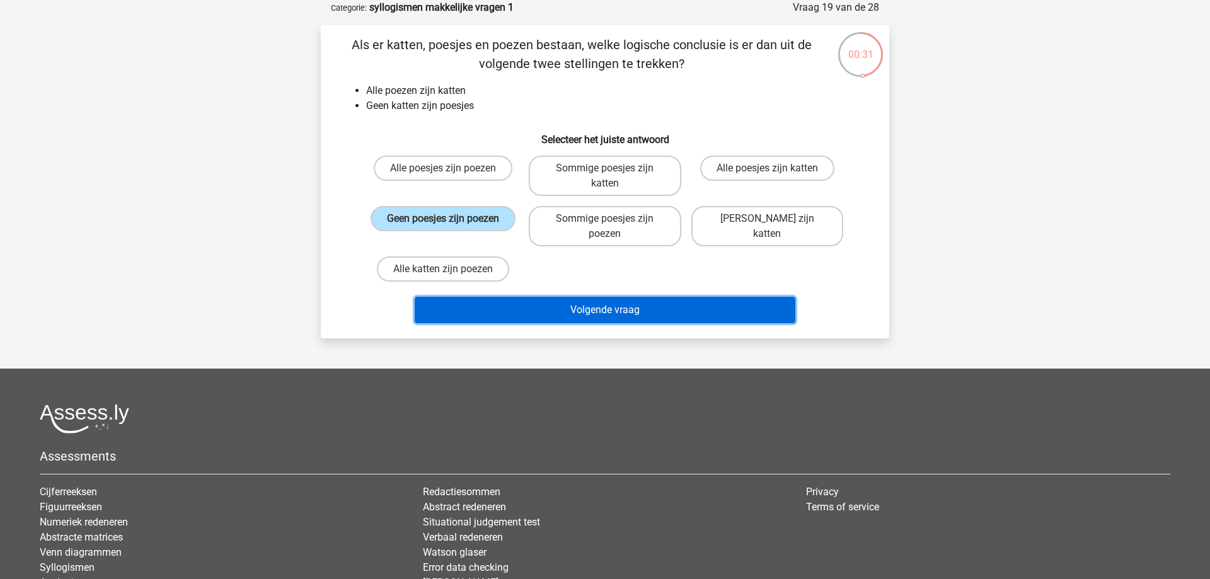
click at [681, 302] on button "Volgende vraag" at bounding box center [605, 310] width 381 height 26
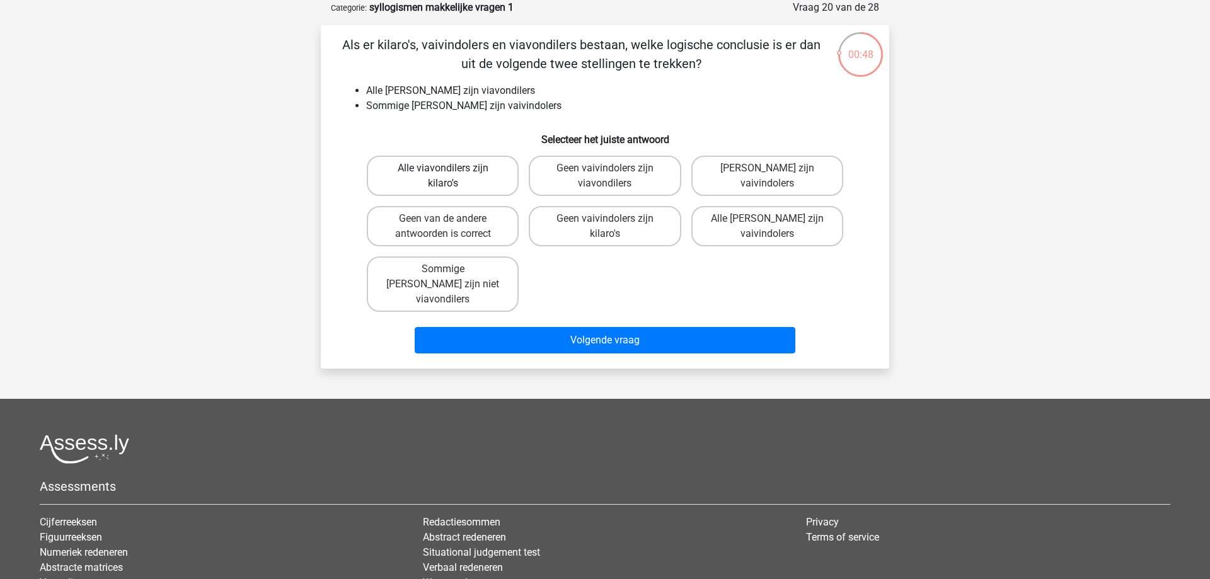
click at [468, 176] on label "Alle viavondilers zijn kilaro's" at bounding box center [443, 176] width 152 height 40
click at [451, 176] on input "Alle viavondilers zijn kilaro's" at bounding box center [447, 172] width 8 height 8
radio input "true"
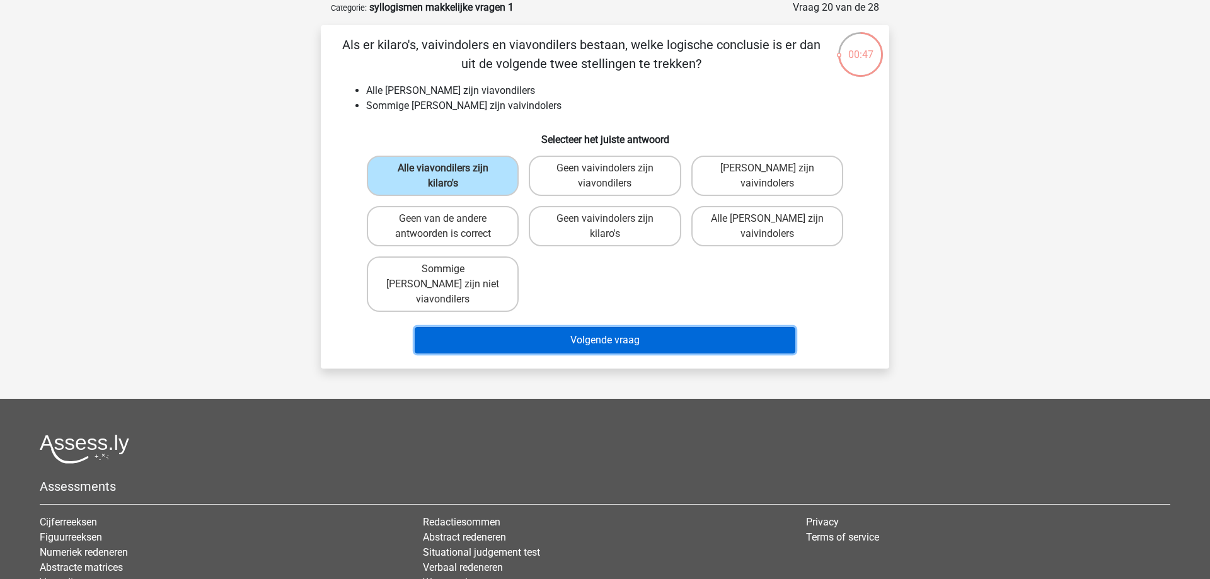
click at [612, 327] on button "Volgende vraag" at bounding box center [605, 340] width 381 height 26
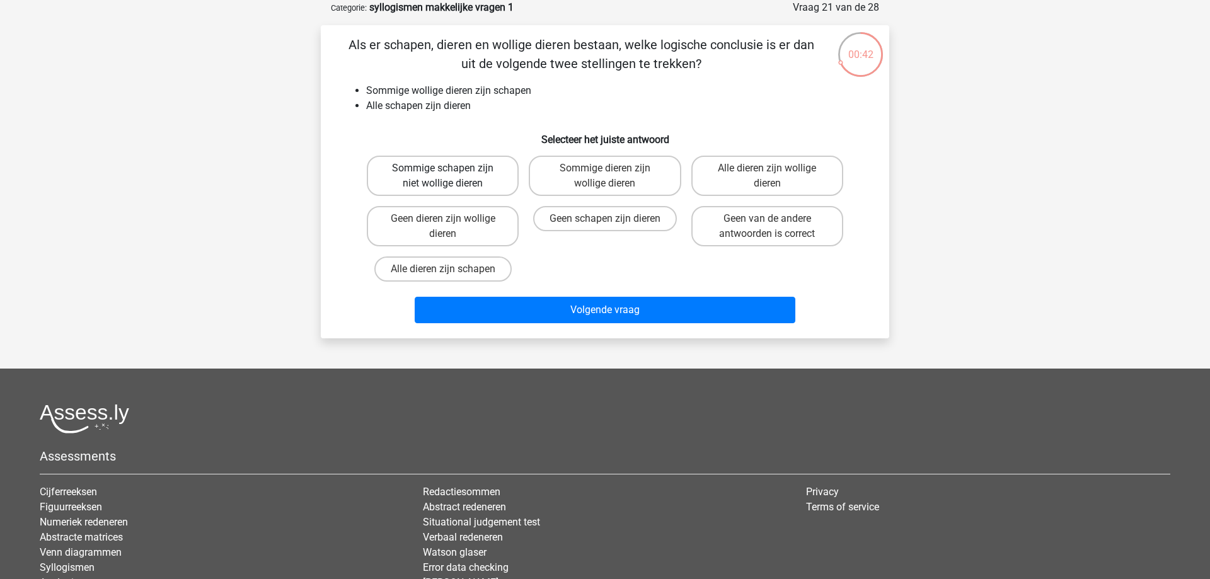
click at [410, 178] on label "Sommige schapen zijn niet wollige dieren" at bounding box center [443, 176] width 152 height 40
click at [443, 176] on input "Sommige schapen zijn niet wollige dieren" at bounding box center [447, 172] width 8 height 8
radio input "true"
click at [730, 233] on label "Geen van de andere antwoorden is correct" at bounding box center [767, 226] width 152 height 40
click at [767, 227] on input "Geen van de andere antwoorden is correct" at bounding box center [771, 223] width 8 height 8
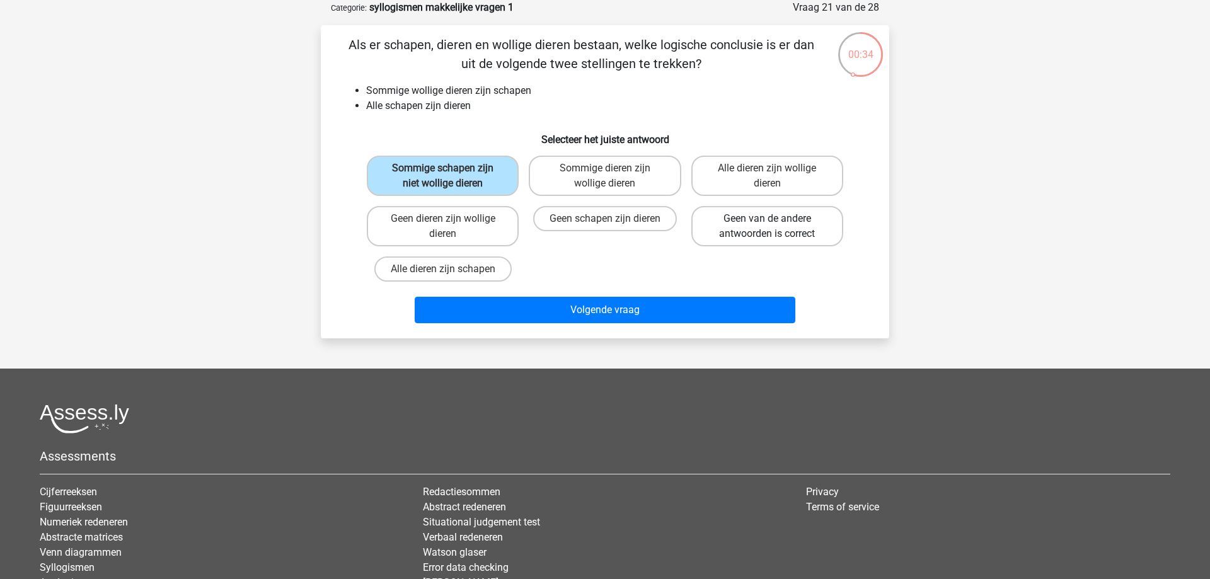
radio input "true"
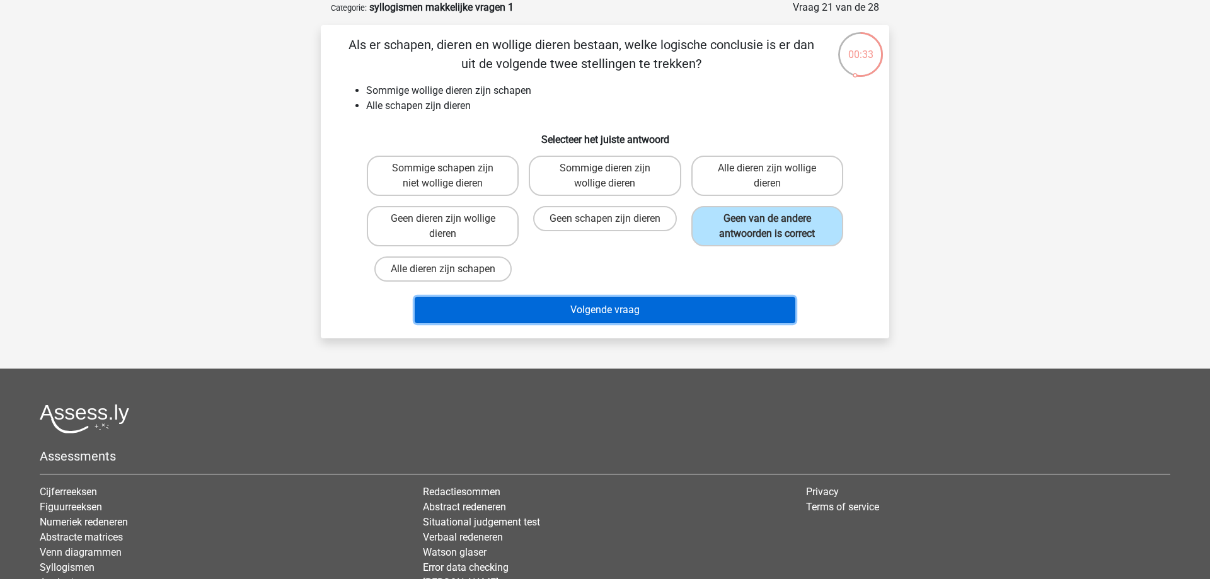
click at [540, 314] on button "Volgende vraag" at bounding box center [605, 310] width 381 height 26
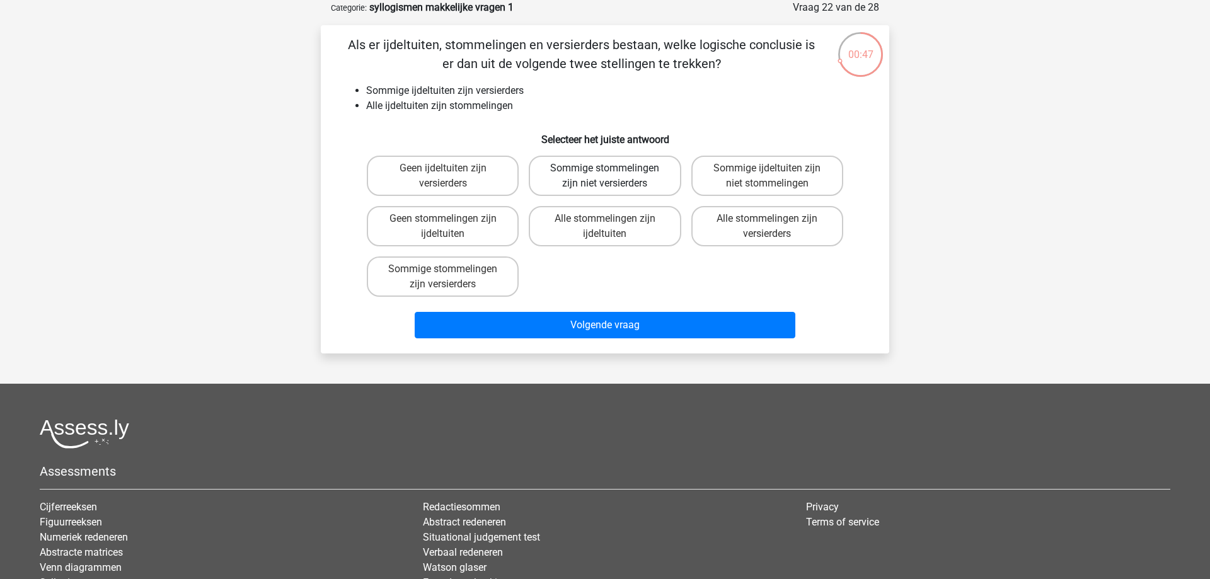
click at [605, 182] on label "Sommige stommelingen zijn niet versierders" at bounding box center [605, 176] width 152 height 40
click at [605, 176] on input "Sommige stommelingen zijn niet versierders" at bounding box center [609, 172] width 8 height 8
radio input "true"
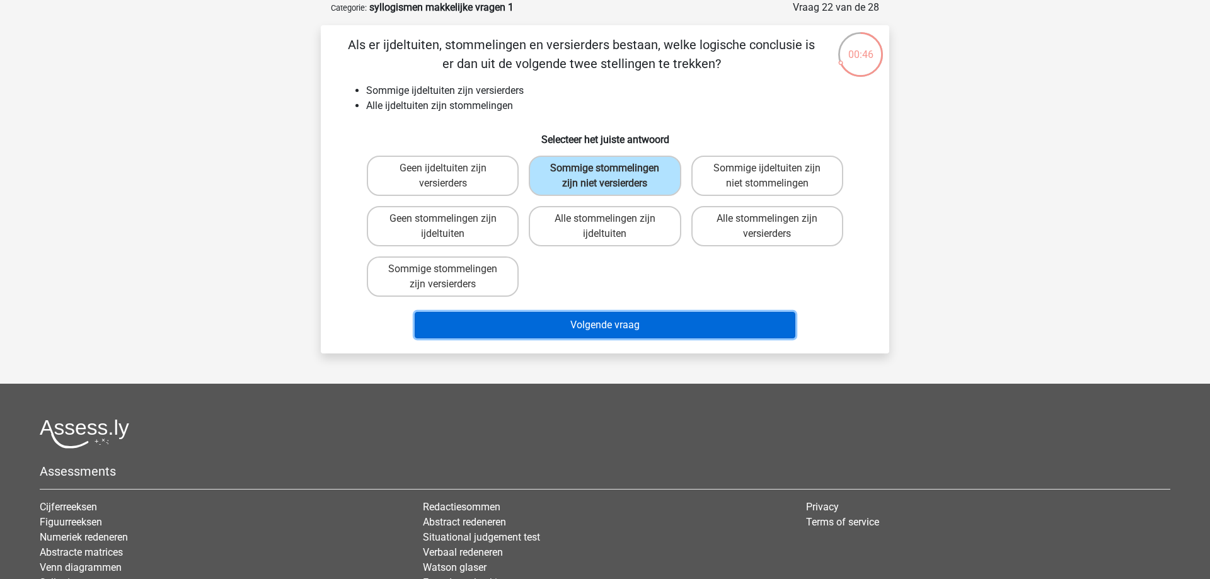
click at [619, 327] on button "Volgende vraag" at bounding box center [605, 325] width 381 height 26
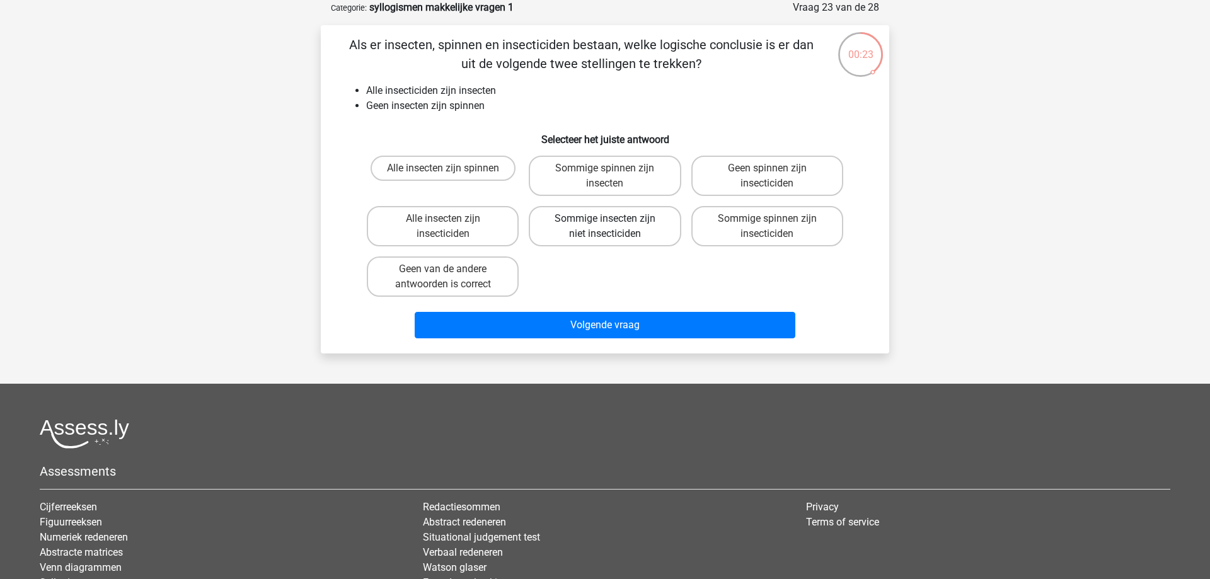
click at [568, 235] on label "Sommige insecten zijn niet insecticiden" at bounding box center [605, 226] width 152 height 40
click at [605, 227] on input "Sommige insecten zijn niet insecticiden" at bounding box center [609, 223] width 8 height 8
radio input "true"
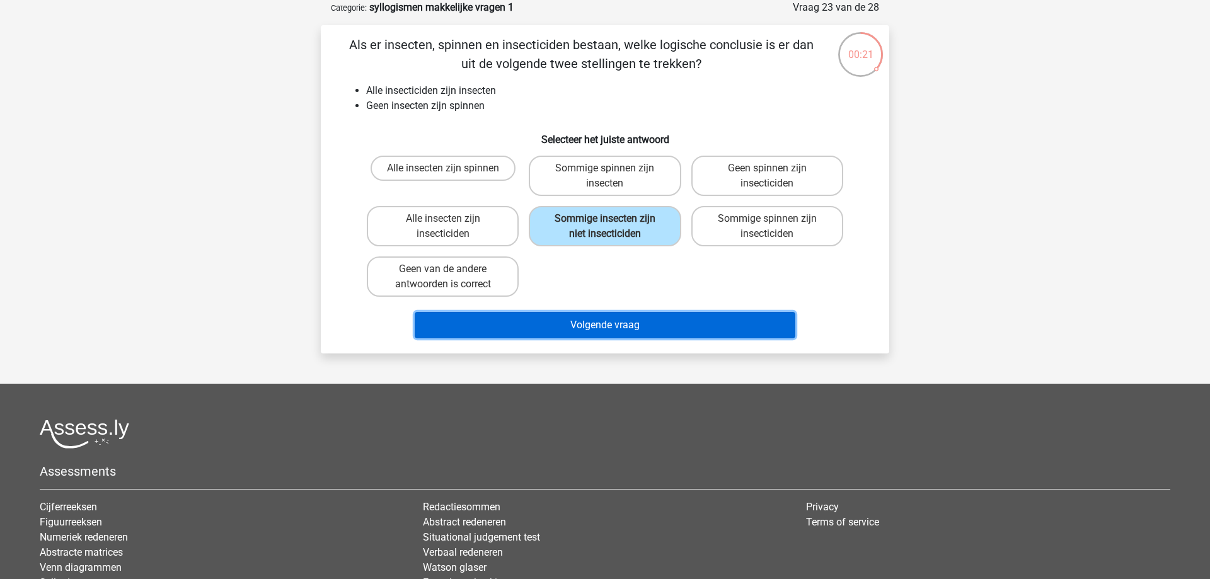
click at [603, 326] on button "Volgende vraag" at bounding box center [605, 325] width 381 height 26
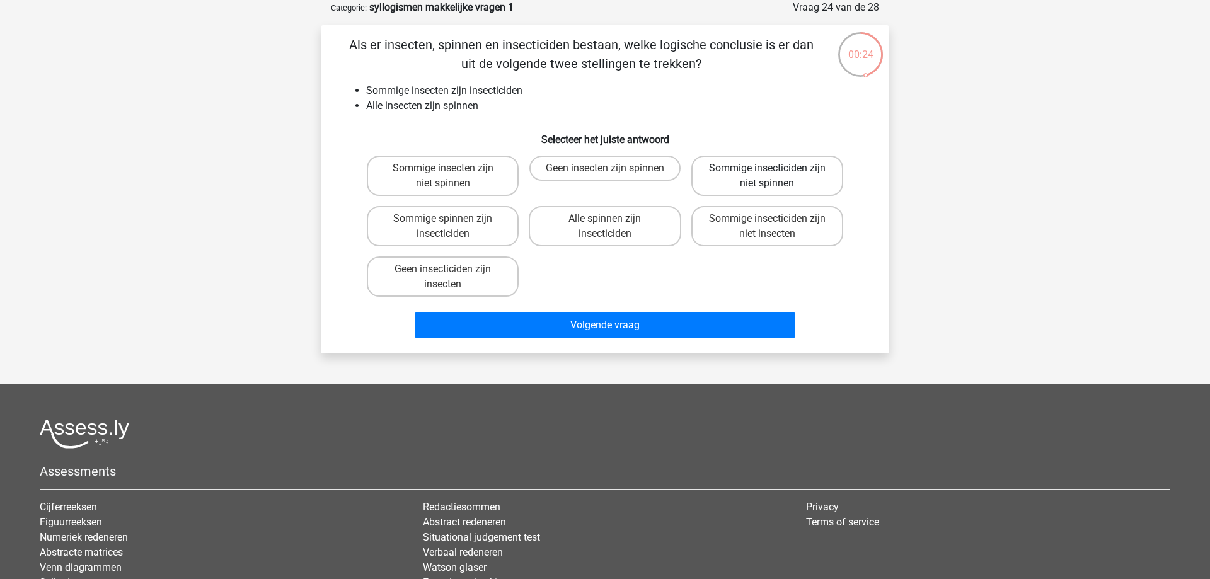
click at [717, 187] on label "Sommige insecticiden zijn niet spinnen" at bounding box center [767, 176] width 152 height 40
click at [767, 176] on input "Sommige insecticiden zijn niet spinnen" at bounding box center [771, 172] width 8 height 8
radio input "true"
click at [735, 237] on label "Sommige insecticiden zijn niet insecten" at bounding box center [767, 226] width 152 height 40
click at [767, 227] on input "Sommige insecticiden zijn niet insecten" at bounding box center [771, 223] width 8 height 8
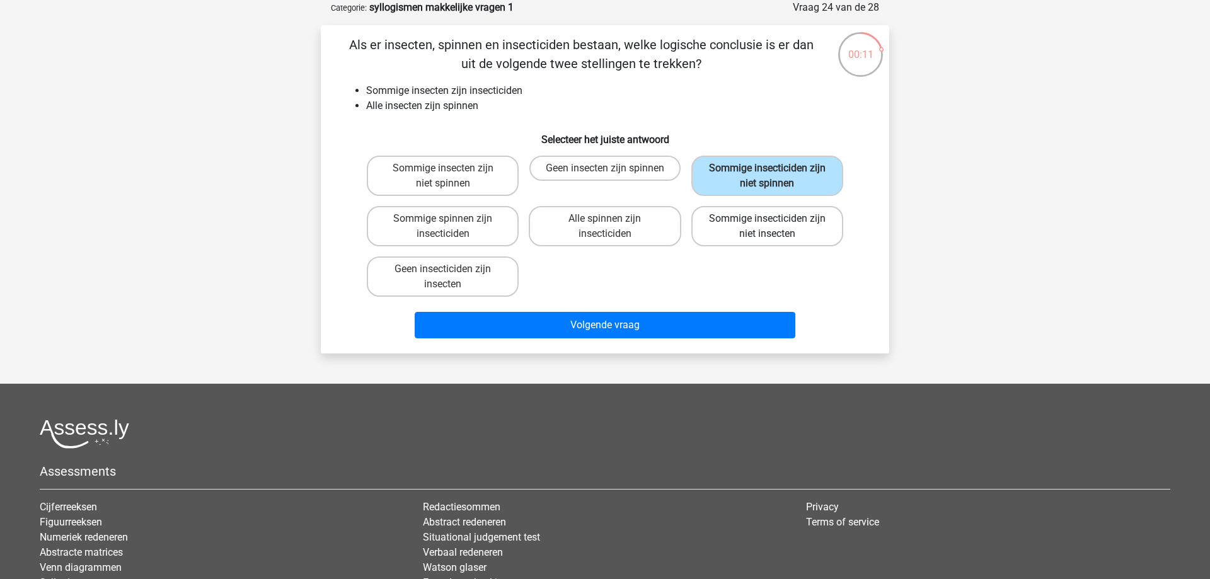
radio input "true"
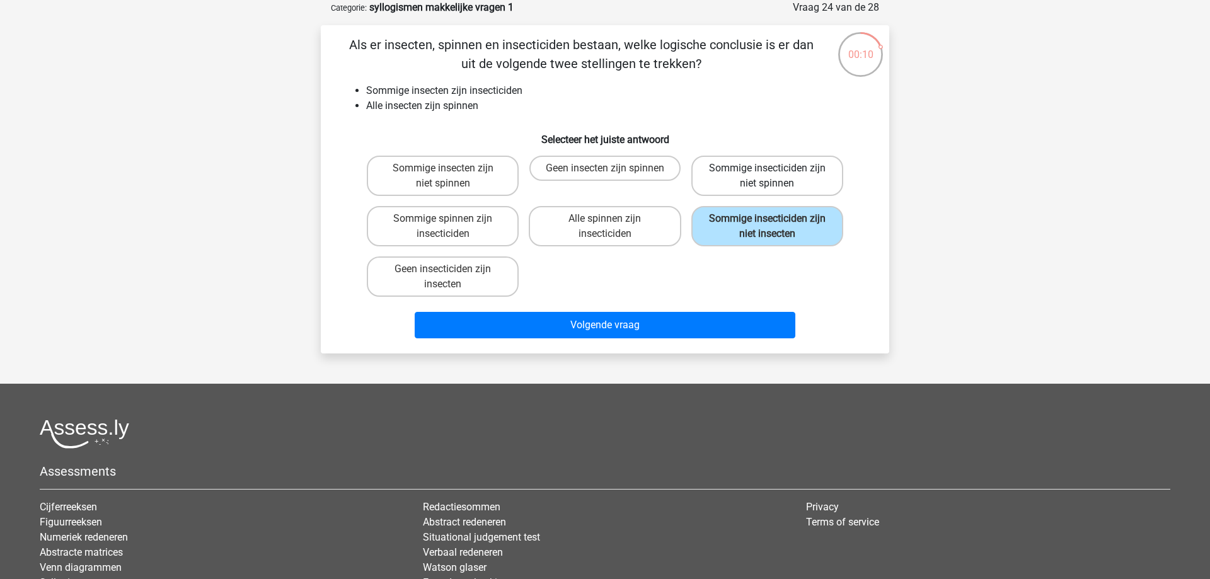
click at [752, 166] on label "Sommige insecticiden zijn niet spinnen" at bounding box center [767, 176] width 152 height 40
click at [767, 168] on input "Sommige insecticiden zijn niet spinnen" at bounding box center [771, 172] width 8 height 8
radio input "true"
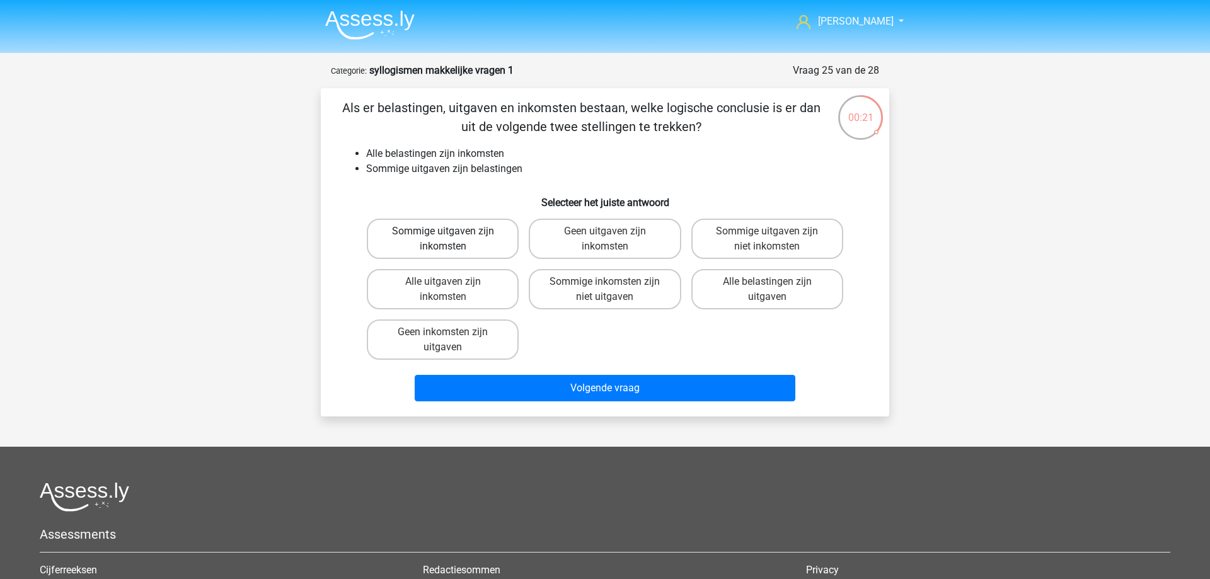
click at [485, 246] on label "Sommige uitgaven zijn inkomsten" at bounding box center [443, 239] width 152 height 40
click at [451, 239] on input "Sommige uitgaven zijn inkomsten" at bounding box center [447, 235] width 8 height 8
radio input "true"
click at [733, 250] on label "Sommige uitgaven zijn niet inkomsten" at bounding box center [767, 239] width 152 height 40
click at [767, 239] on input "Sommige uitgaven zijn niet inkomsten" at bounding box center [771, 235] width 8 height 8
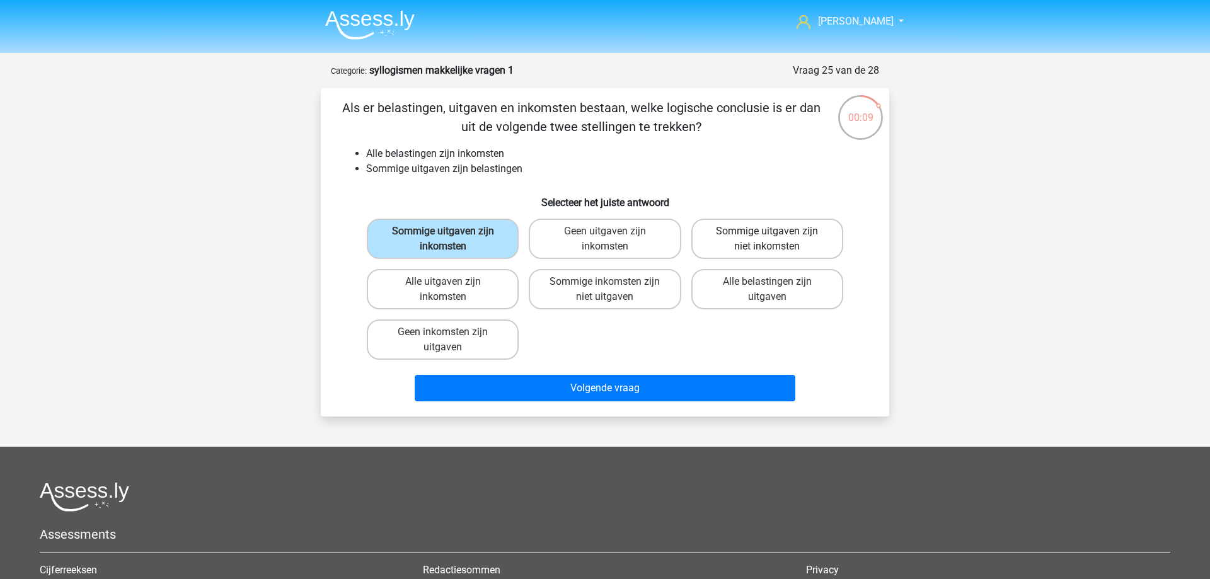
radio input "true"
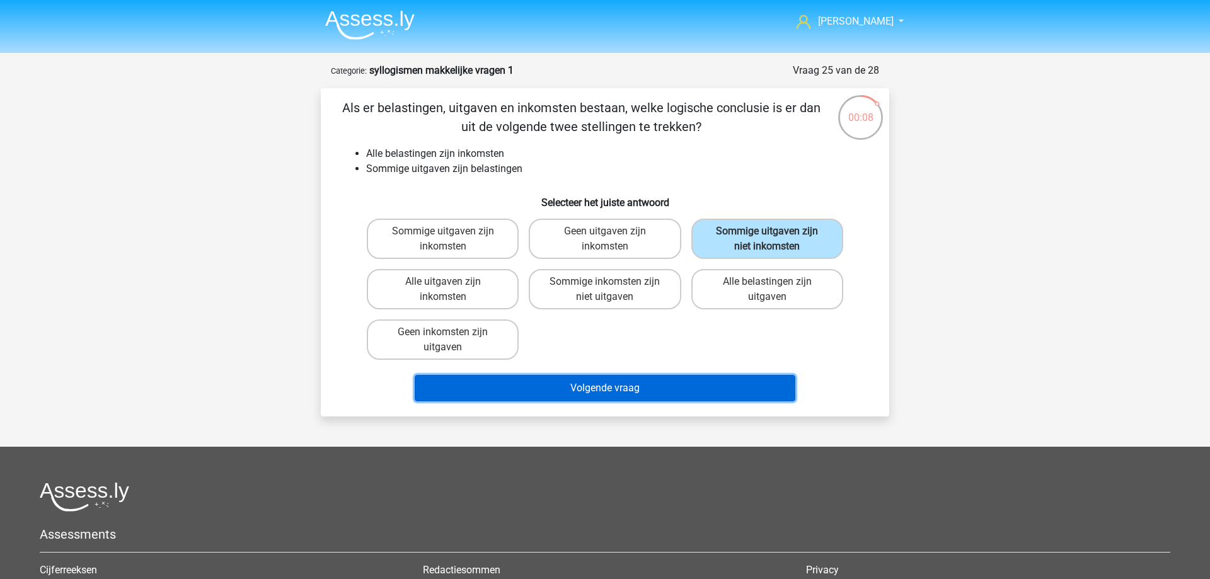
click at [577, 393] on button "Volgende vraag" at bounding box center [605, 388] width 381 height 26
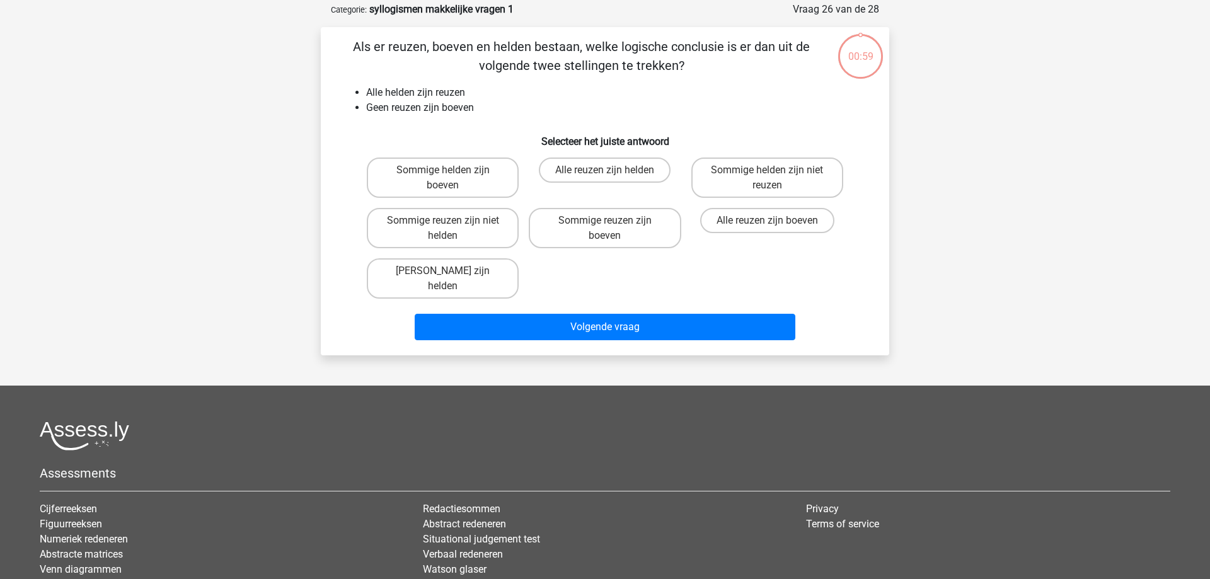
scroll to position [63, 0]
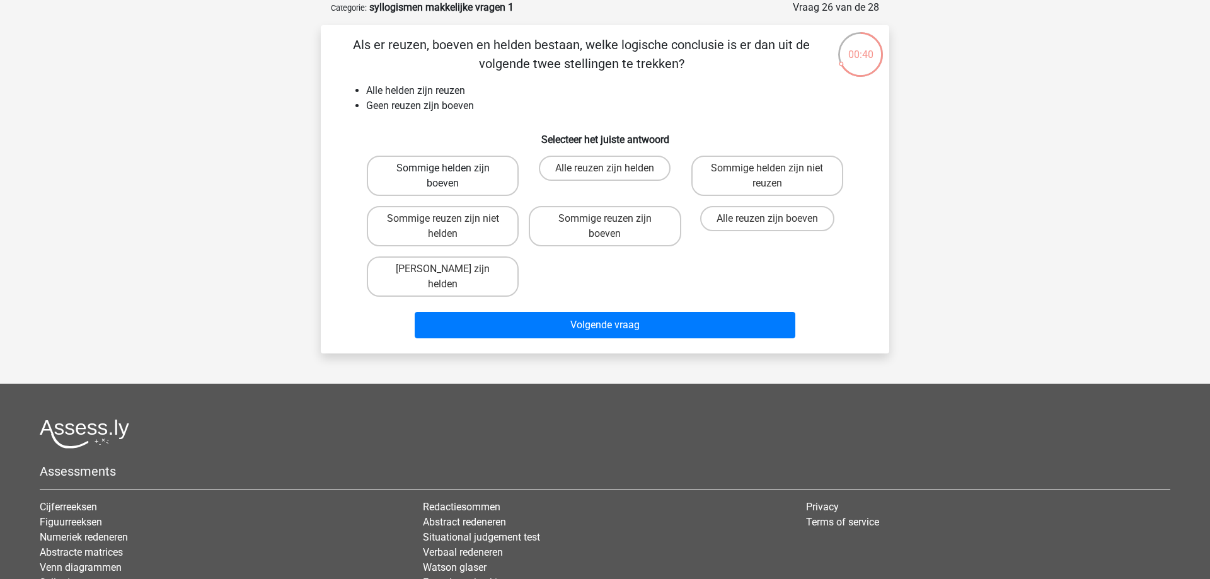
click at [483, 182] on label "Sommige helden zijn boeven" at bounding box center [443, 176] width 152 height 40
click at [451, 176] on input "Sommige helden zijn boeven" at bounding box center [447, 172] width 8 height 8
radio input "true"
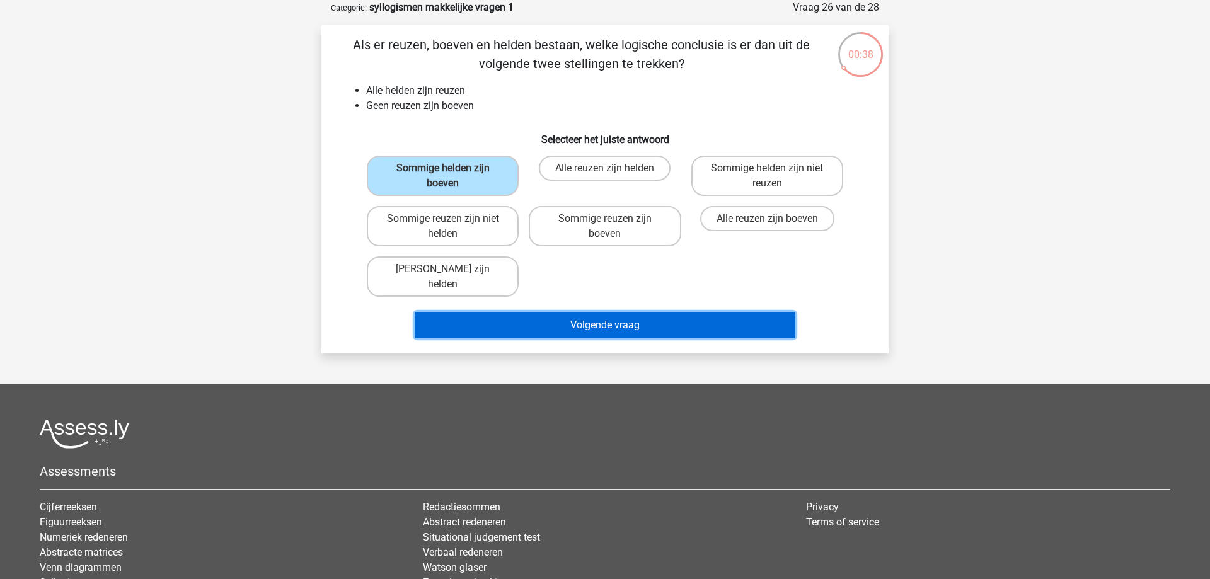
click at [604, 312] on button "Volgende vraag" at bounding box center [605, 325] width 381 height 26
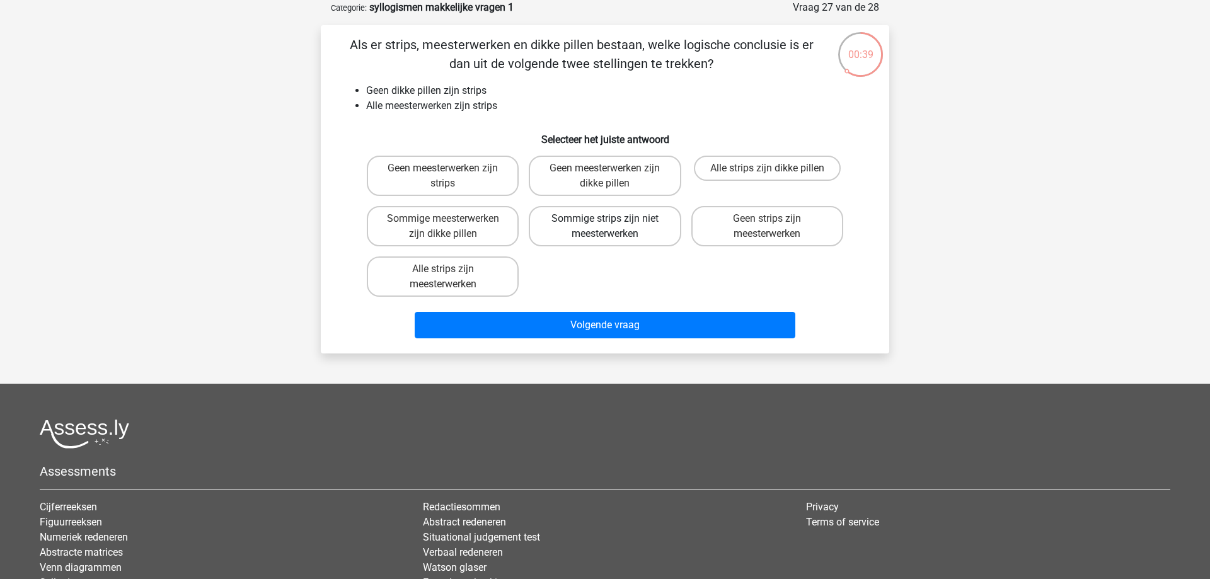
click at [582, 241] on label "Sommige strips zijn niet meesterwerken" at bounding box center [605, 226] width 152 height 40
click at [605, 227] on input "Sommige strips zijn niet meesterwerken" at bounding box center [609, 223] width 8 height 8
radio input "true"
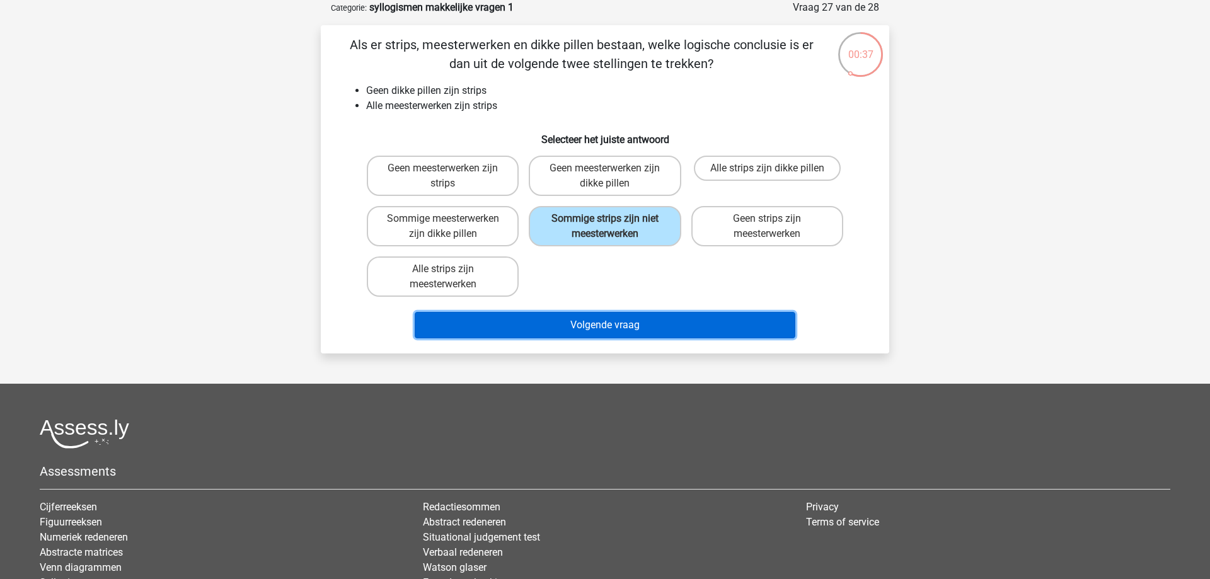
click at [594, 334] on button "Volgende vraag" at bounding box center [605, 325] width 381 height 26
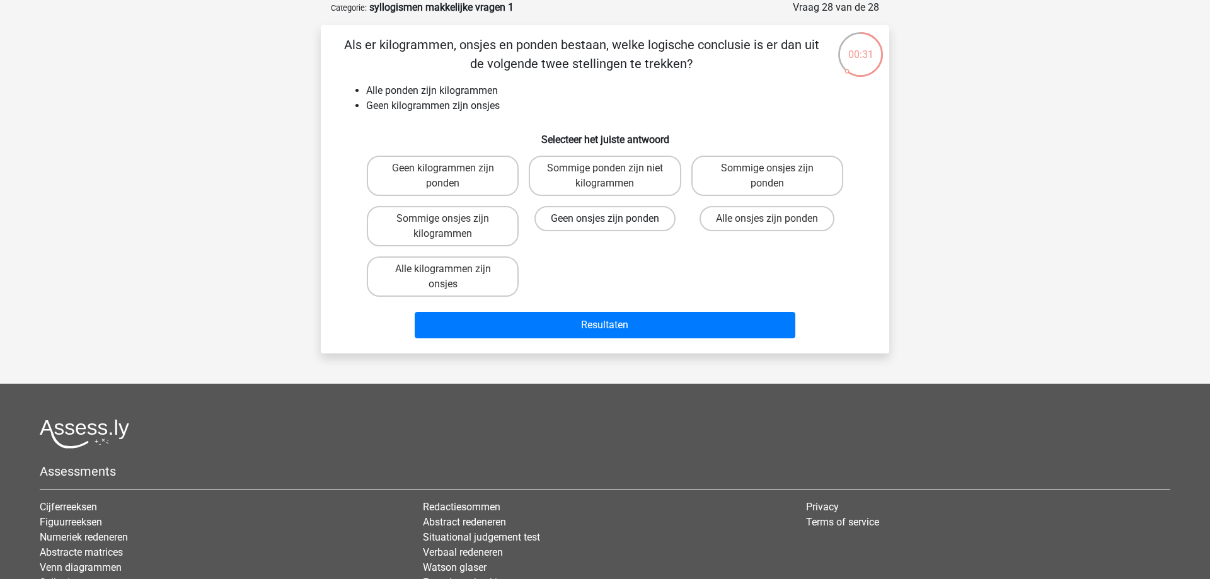
click at [579, 222] on label "Geen onsjes zijn ponden" at bounding box center [604, 218] width 141 height 25
click at [605, 222] on input "Geen onsjes zijn ponden" at bounding box center [609, 223] width 8 height 8
radio input "true"
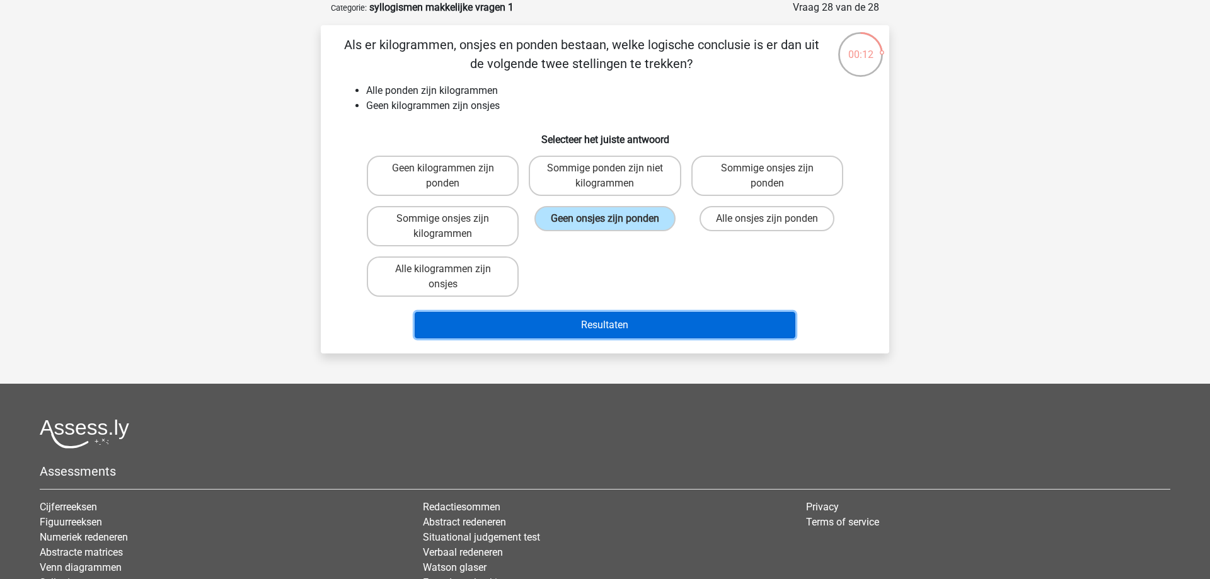
click at [701, 328] on button "Resultaten" at bounding box center [605, 325] width 381 height 26
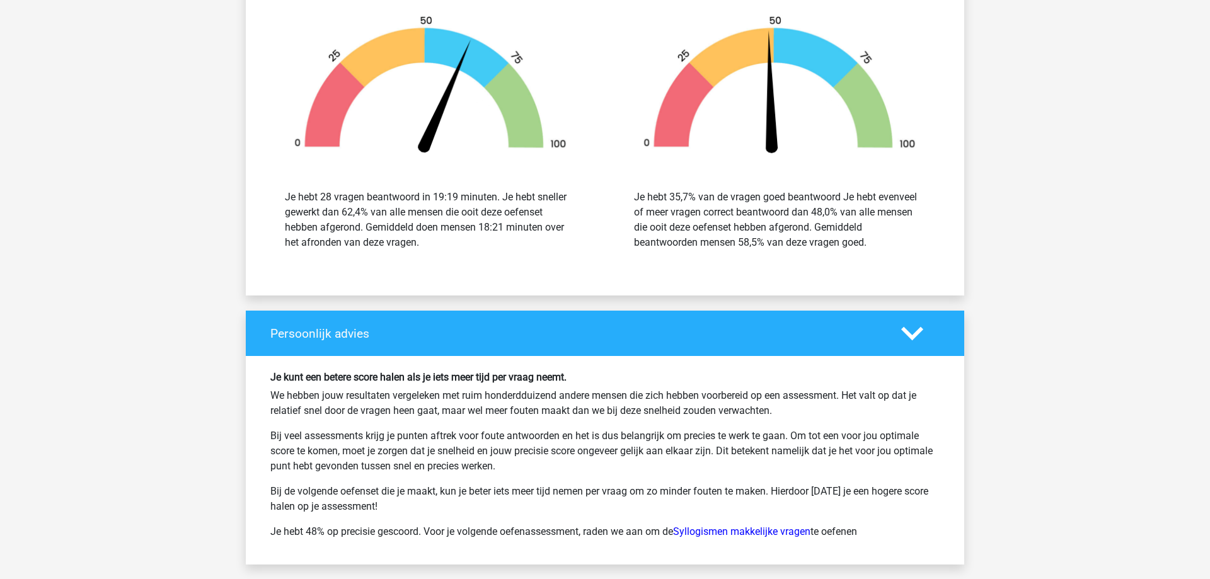
scroll to position [2250, 0]
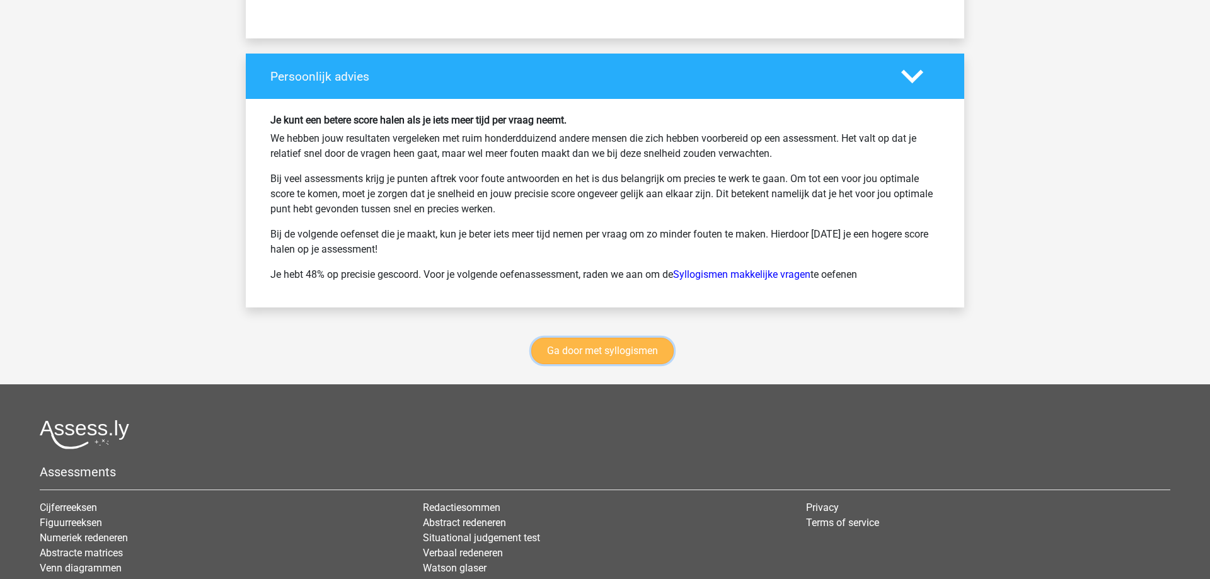
click at [591, 345] on link "Ga door met syllogismen" at bounding box center [602, 351] width 142 height 26
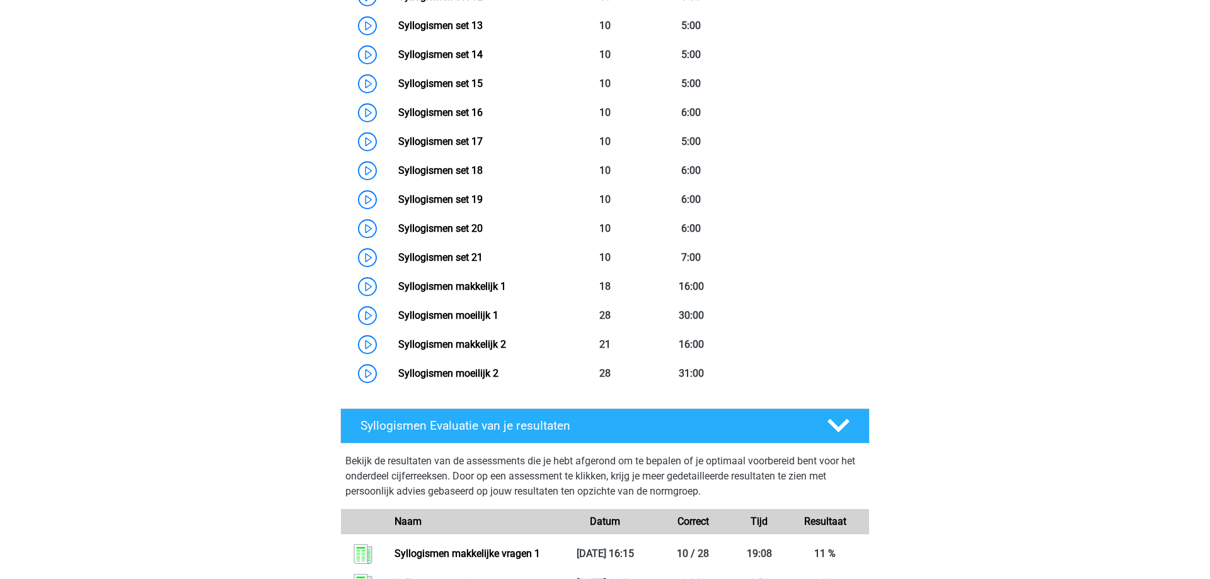
scroll to position [1095, 0]
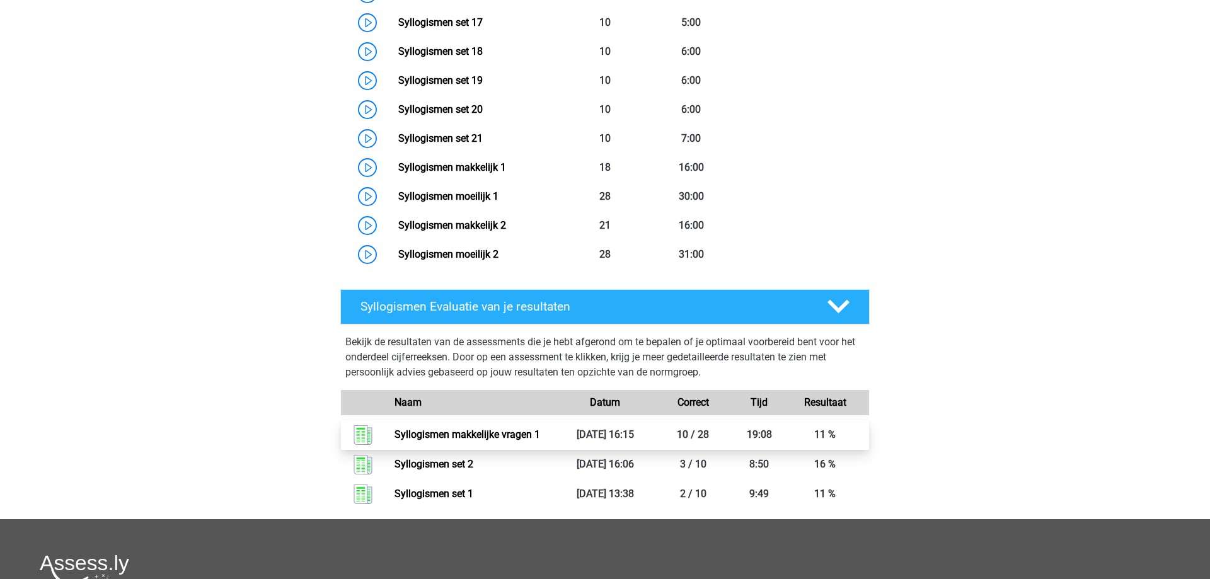
click at [540, 429] on link "Syllogismen makkelijke vragen 1" at bounding box center [468, 435] width 146 height 12
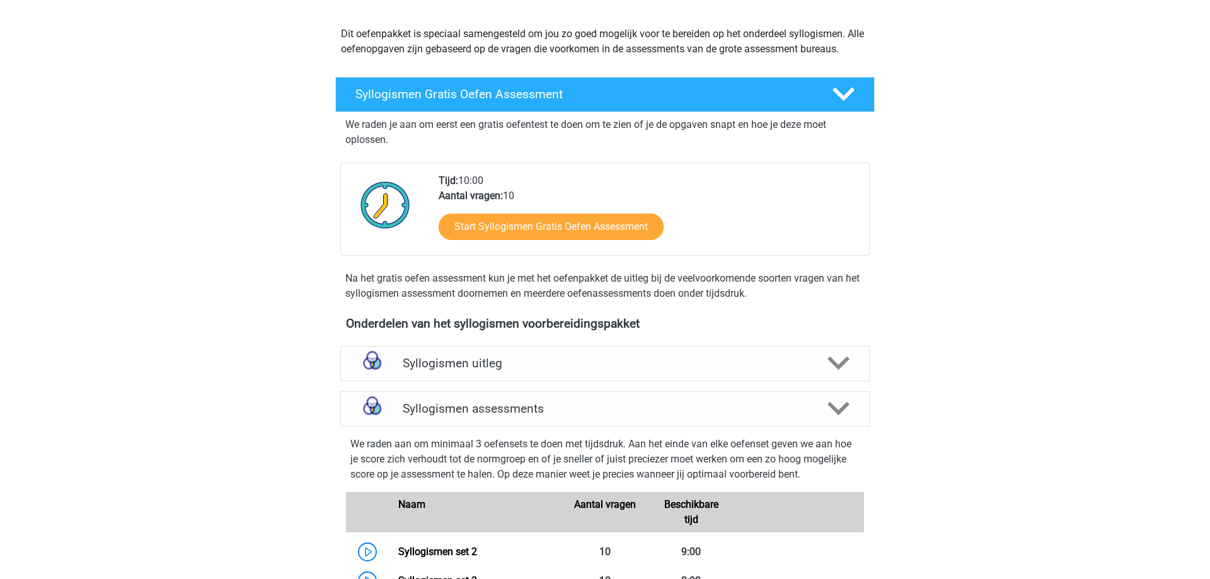
scroll to position [0, 0]
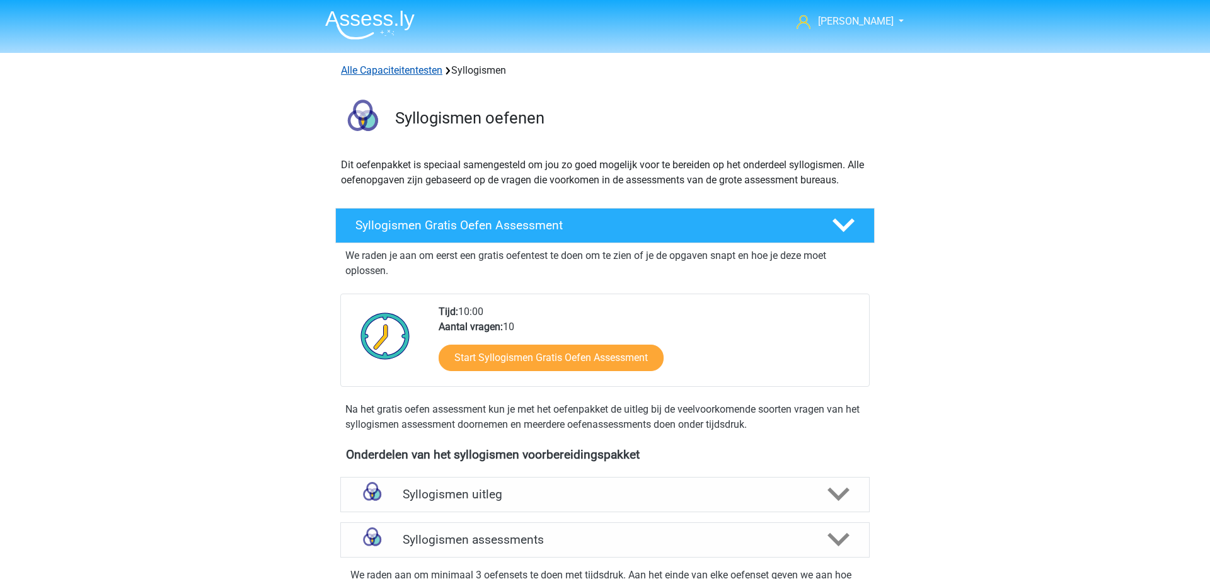
click at [419, 67] on link "Alle Capaciteitentesten" at bounding box center [391, 70] width 101 height 12
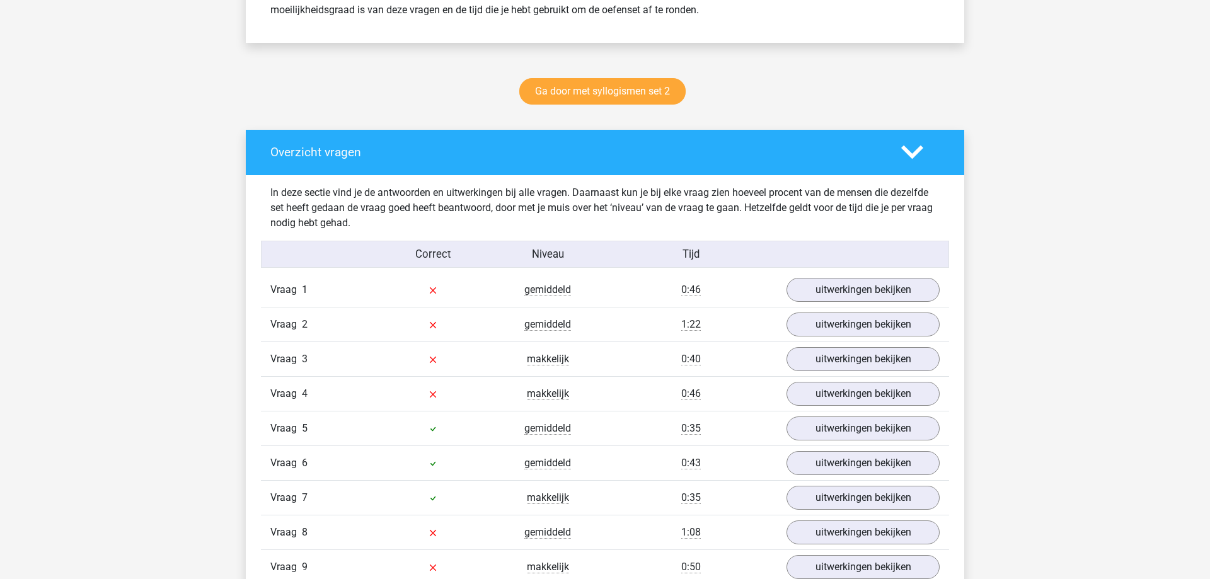
scroll to position [579, 0]
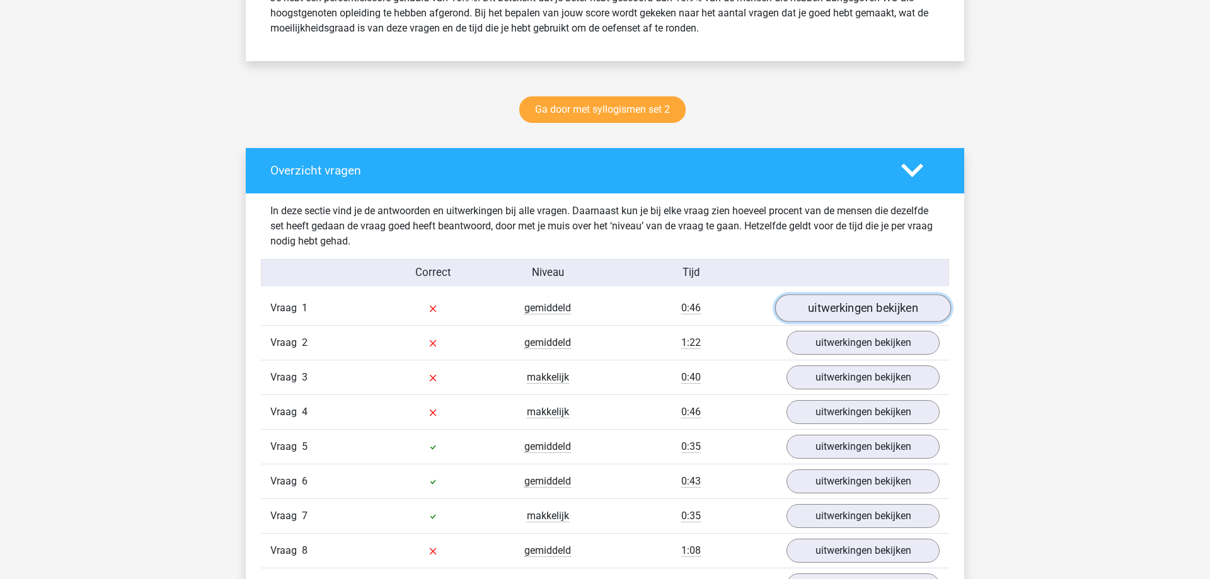
click at [838, 316] on link "uitwerkingen bekijken" at bounding box center [863, 308] width 176 height 28
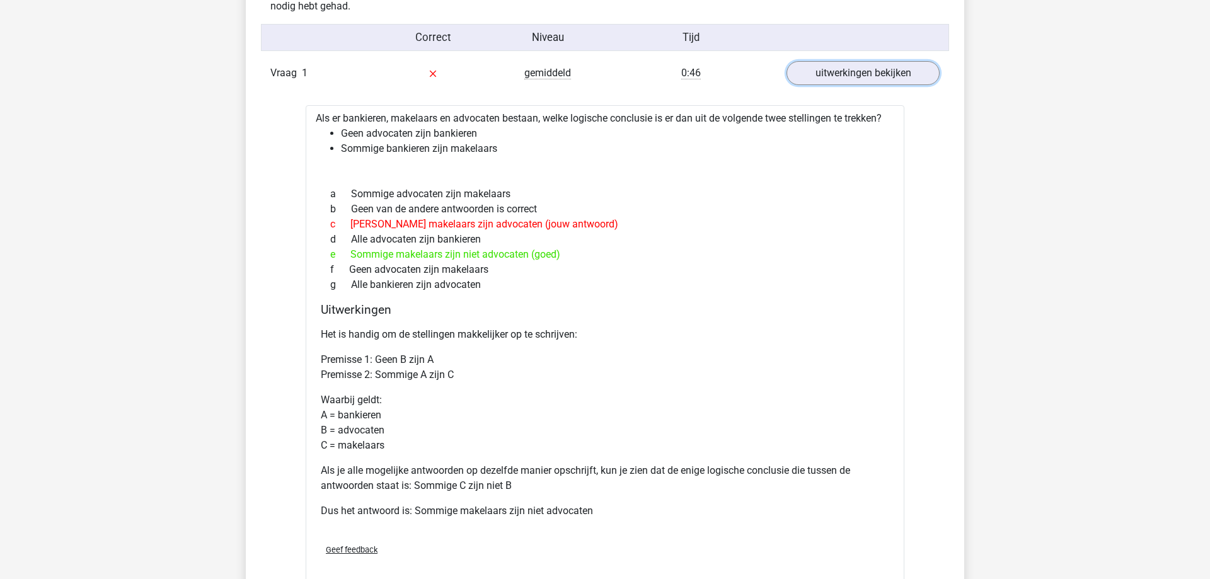
scroll to position [836, 0]
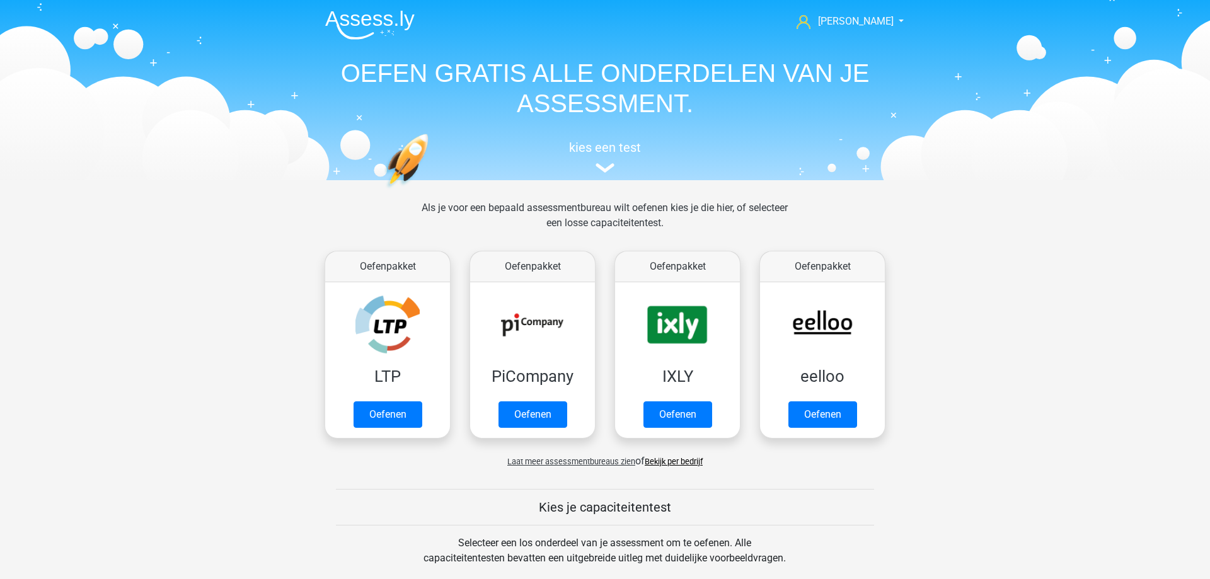
scroll to position [535, 0]
